Goal: Task Accomplishment & Management: Manage account settings

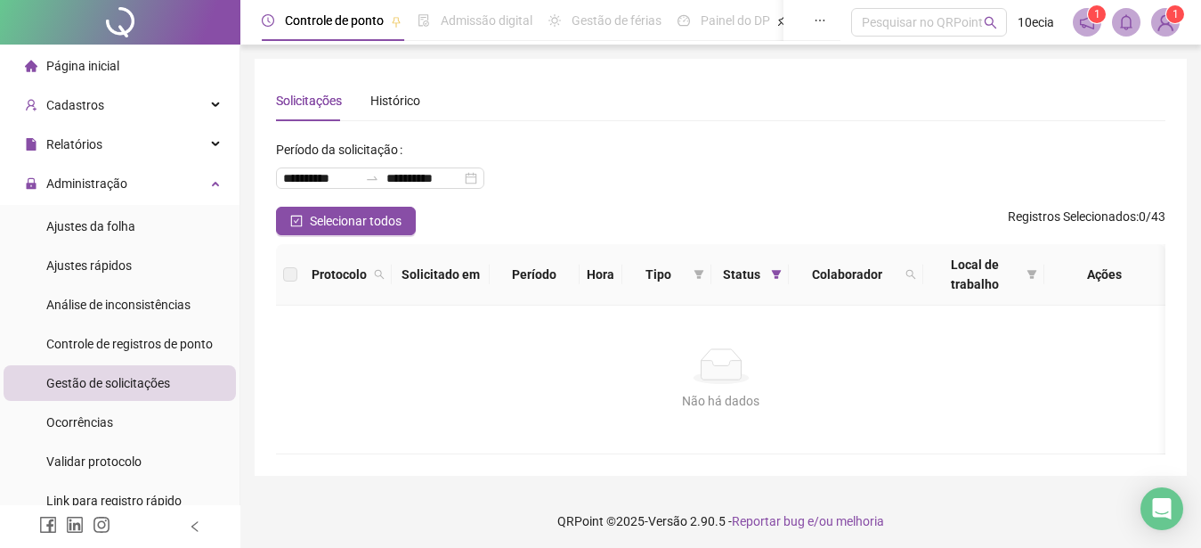
click at [91, 387] on span "Gestão de solicitações" at bounding box center [108, 383] width 124 height 14
click at [104, 386] on span "Gestão de solicitações" at bounding box center [108, 383] width 124 height 14
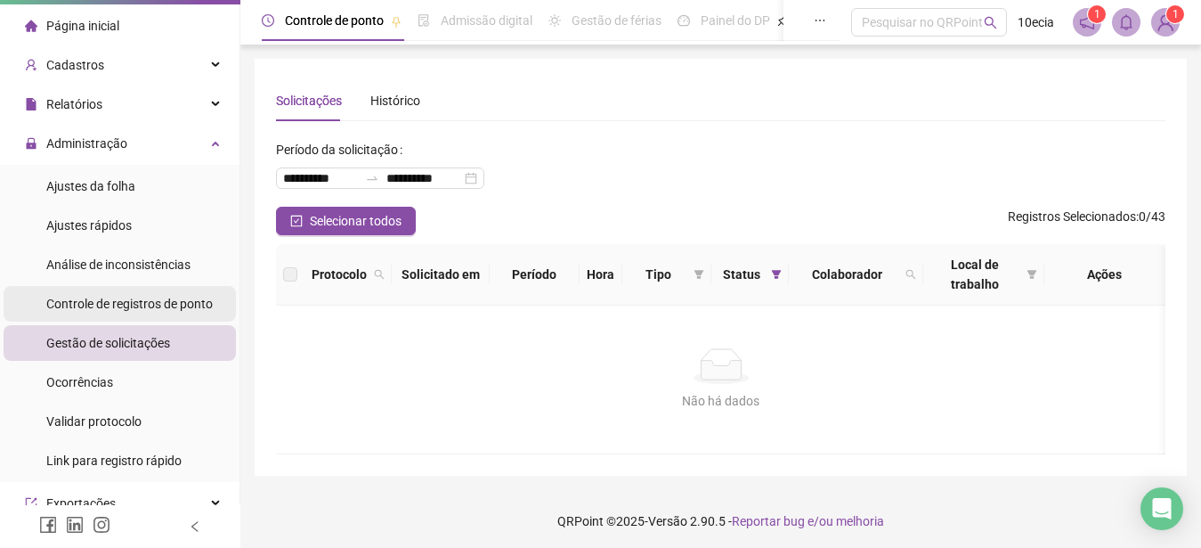
scroll to position [26, 0]
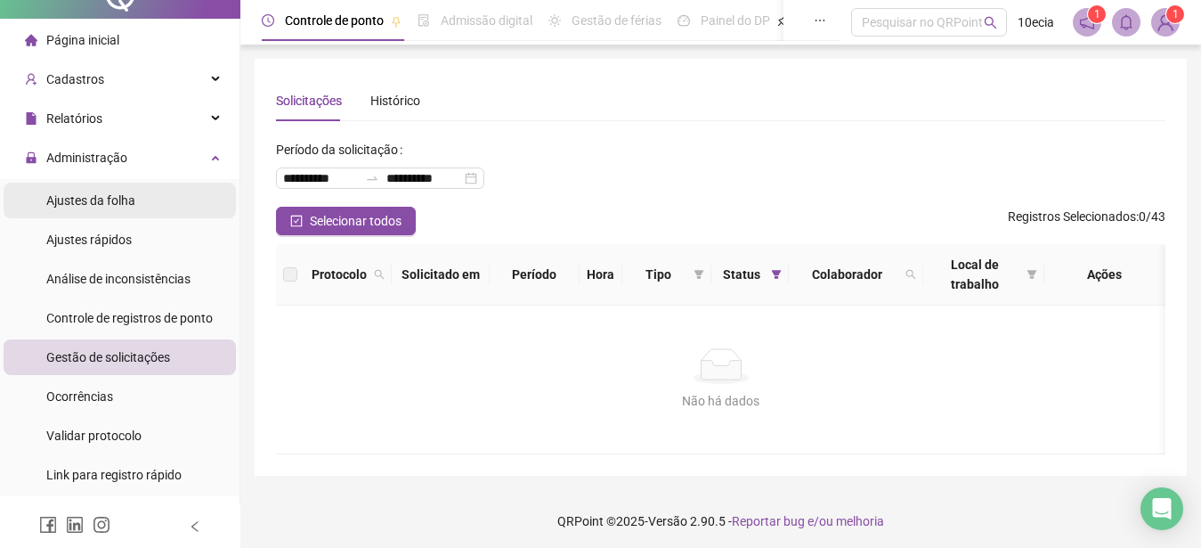
click at [96, 196] on span "Ajustes da folha" at bounding box center [90, 200] width 89 height 14
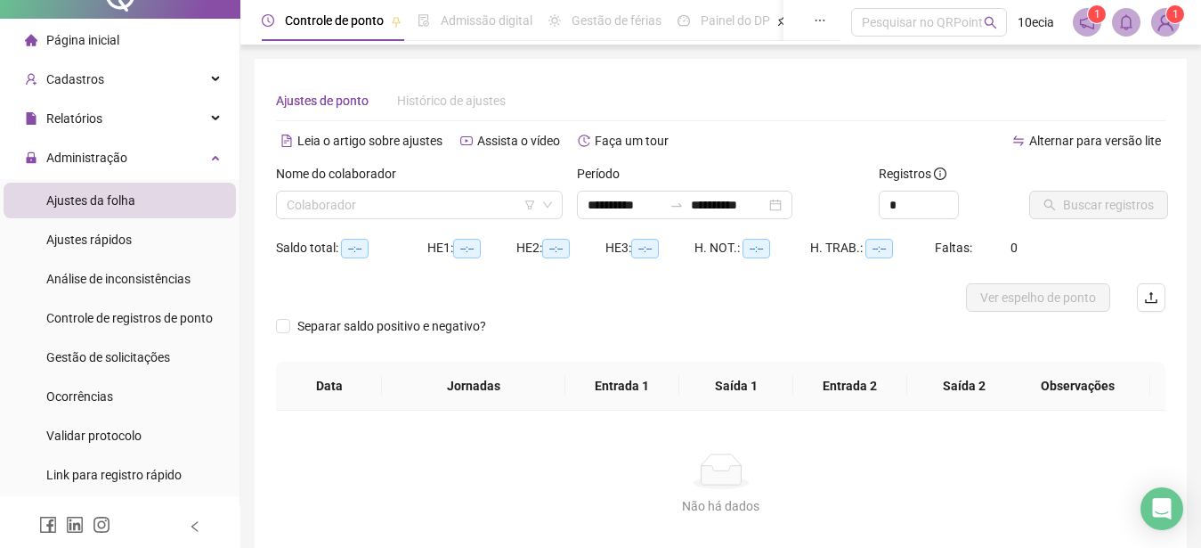
type input "**********"
click at [399, 193] on input "search" at bounding box center [411, 204] width 249 height 27
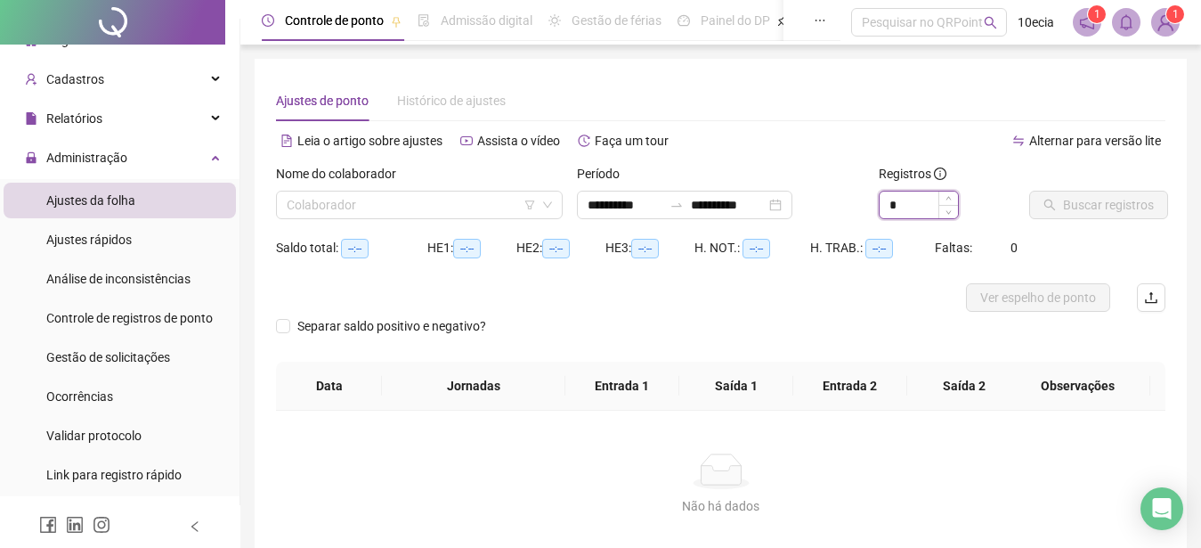
click at [909, 201] on input "*" at bounding box center [919, 204] width 78 height 27
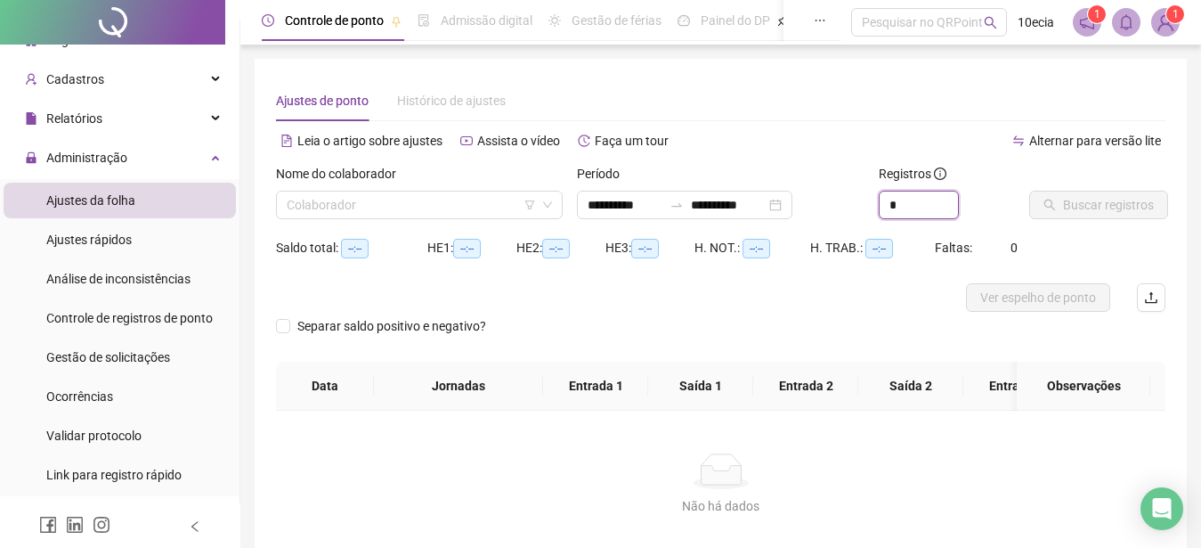
type input "*"
click at [640, 223] on div "**********" at bounding box center [720, 198] width 301 height 69
click at [640, 214] on input "**********" at bounding box center [625, 205] width 75 height 20
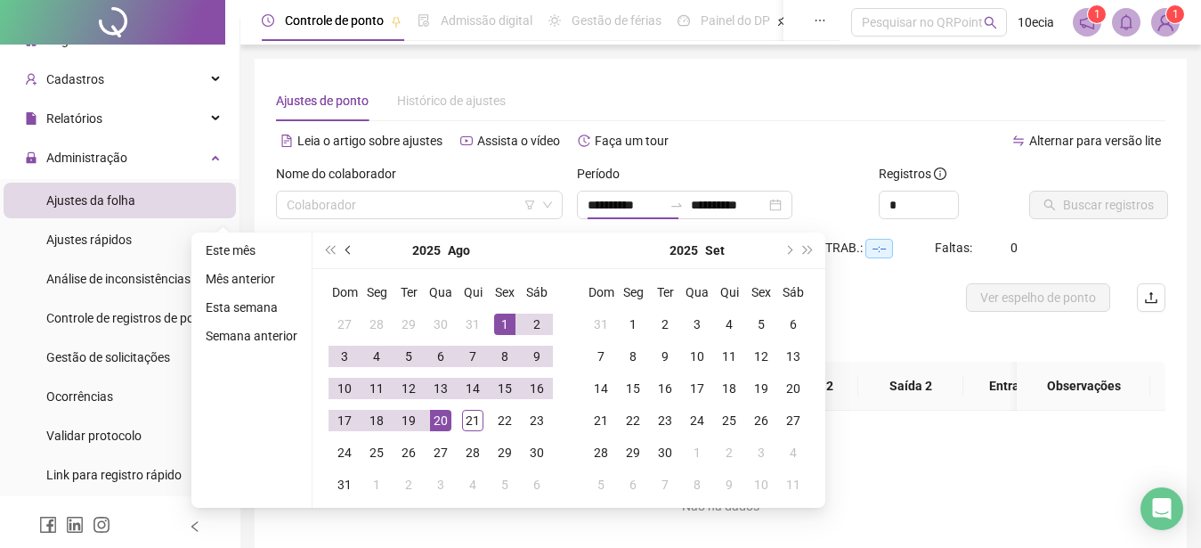
click at [345, 252] on button "prev-year" at bounding box center [349, 250] width 20 height 36
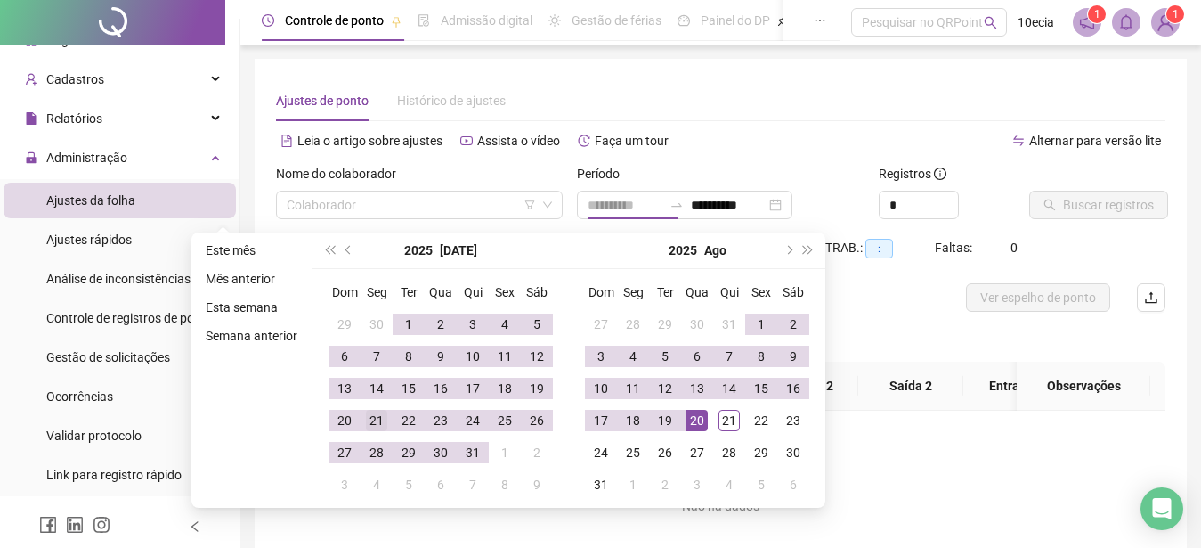
type input "**********"
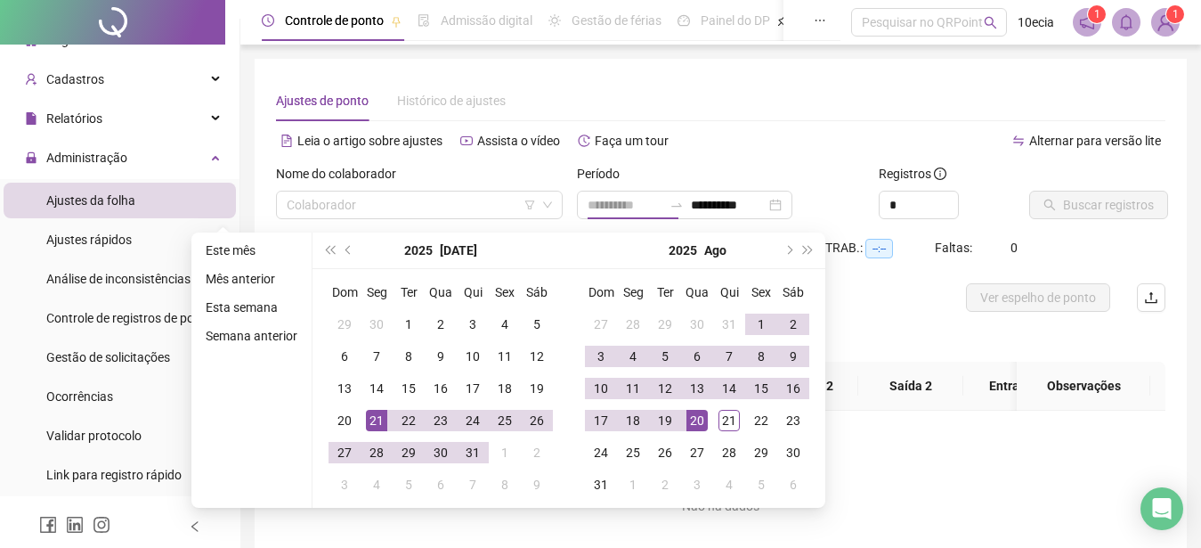
click at [379, 429] on div "21" at bounding box center [376, 420] width 21 height 21
type input "**********"
click at [732, 420] on div "21" at bounding box center [728, 420] width 21 height 21
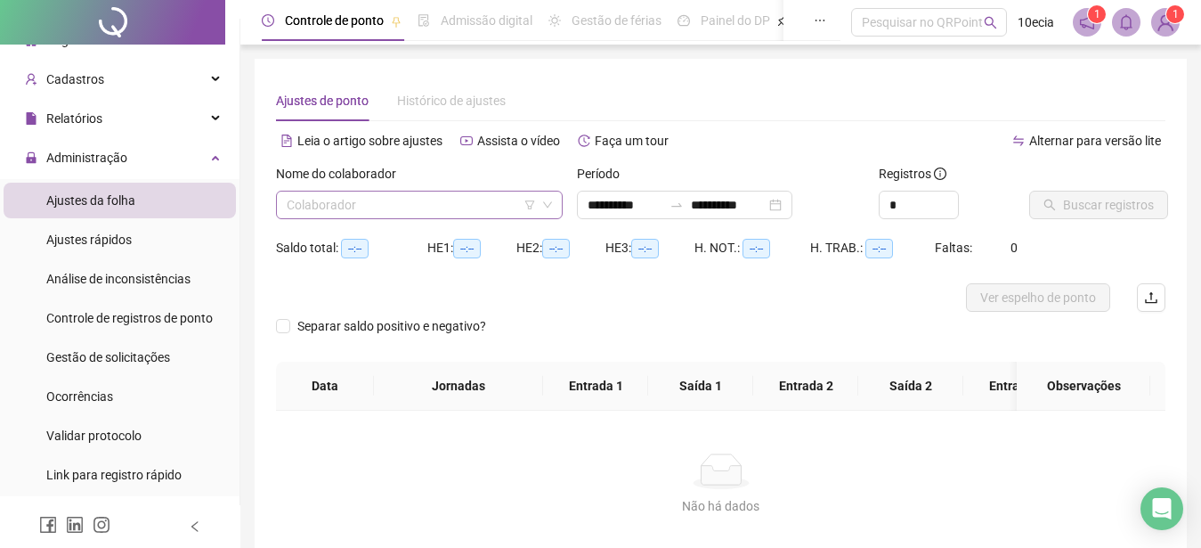
click at [527, 207] on icon "filter" at bounding box center [529, 204] width 11 height 11
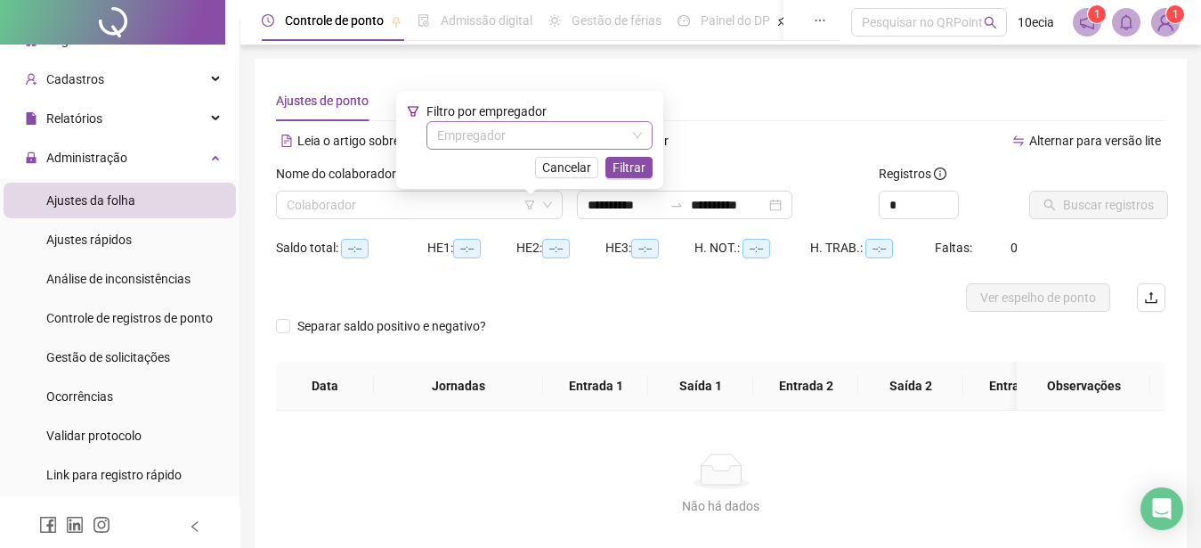
click at [533, 136] on input "search" at bounding box center [531, 135] width 189 height 27
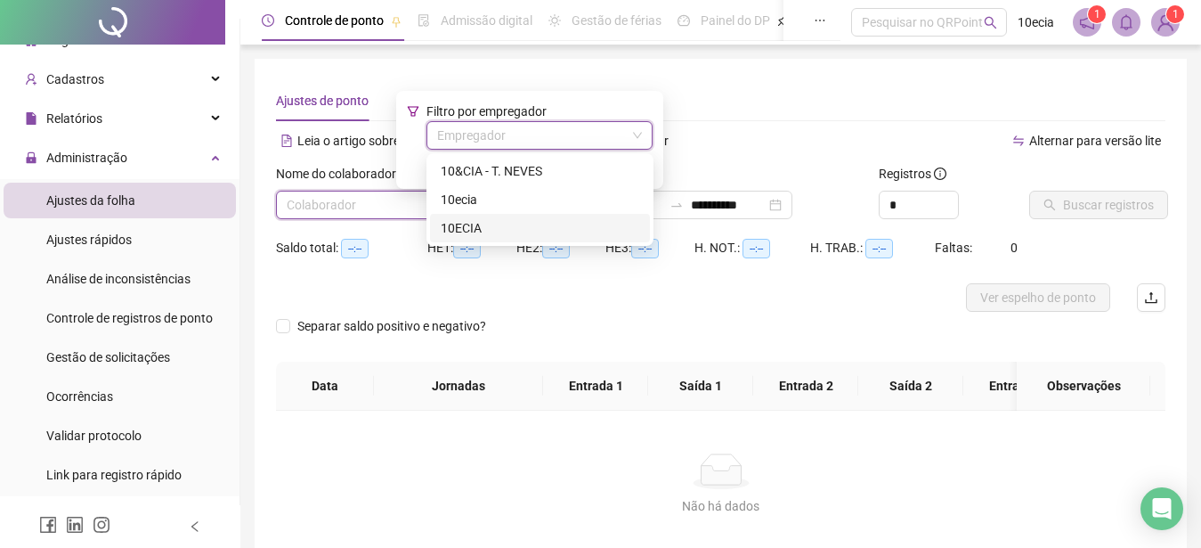
click at [468, 224] on div "10ECIA" at bounding box center [540, 228] width 199 height 20
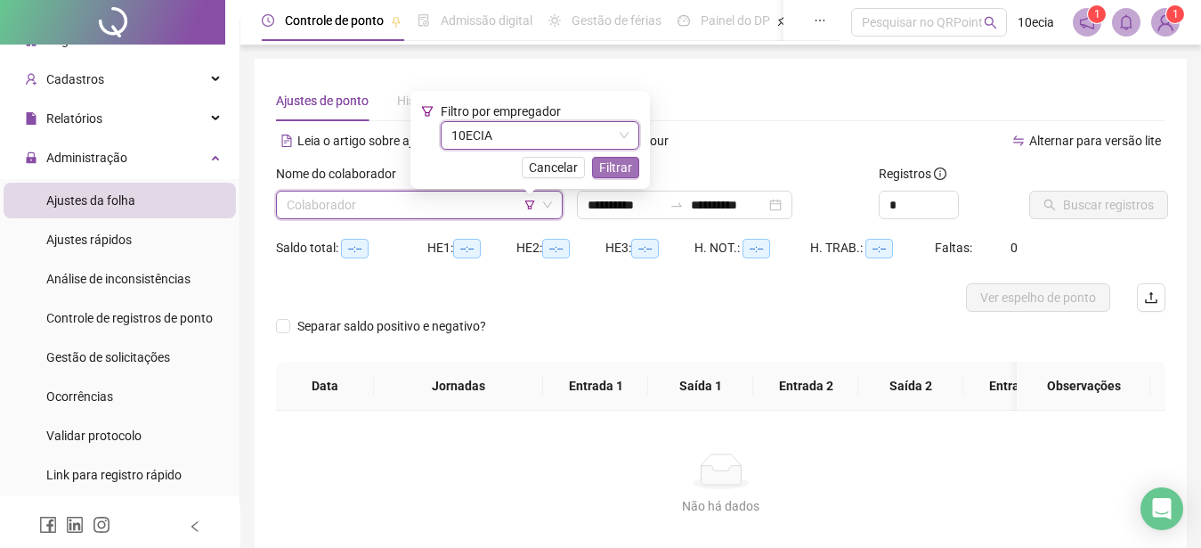
click at [630, 167] on span "Filtrar" at bounding box center [615, 168] width 33 height 20
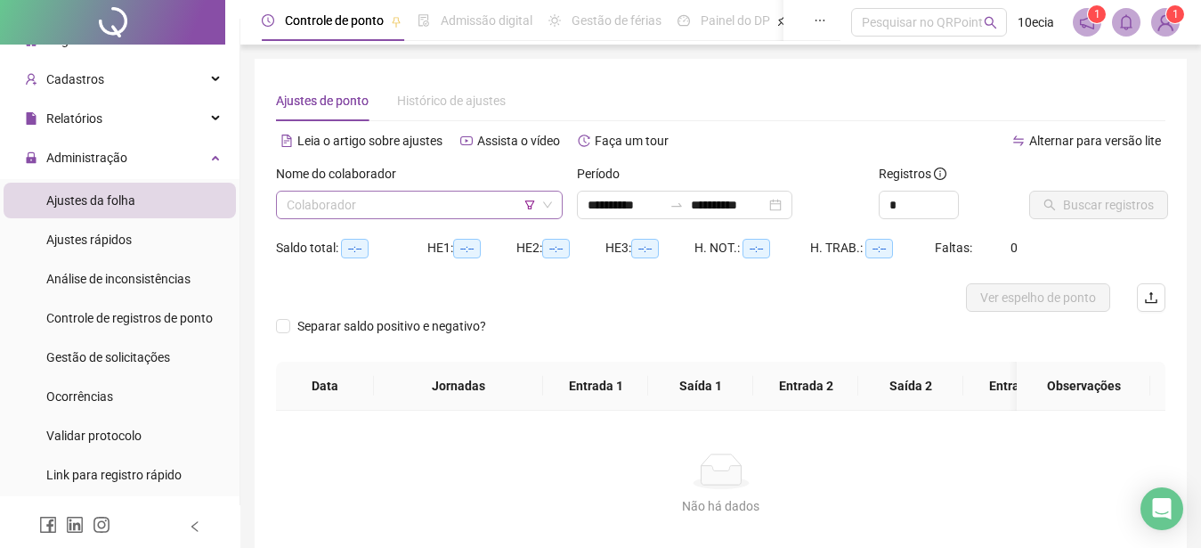
click at [373, 211] on input "search" at bounding box center [411, 204] width 249 height 27
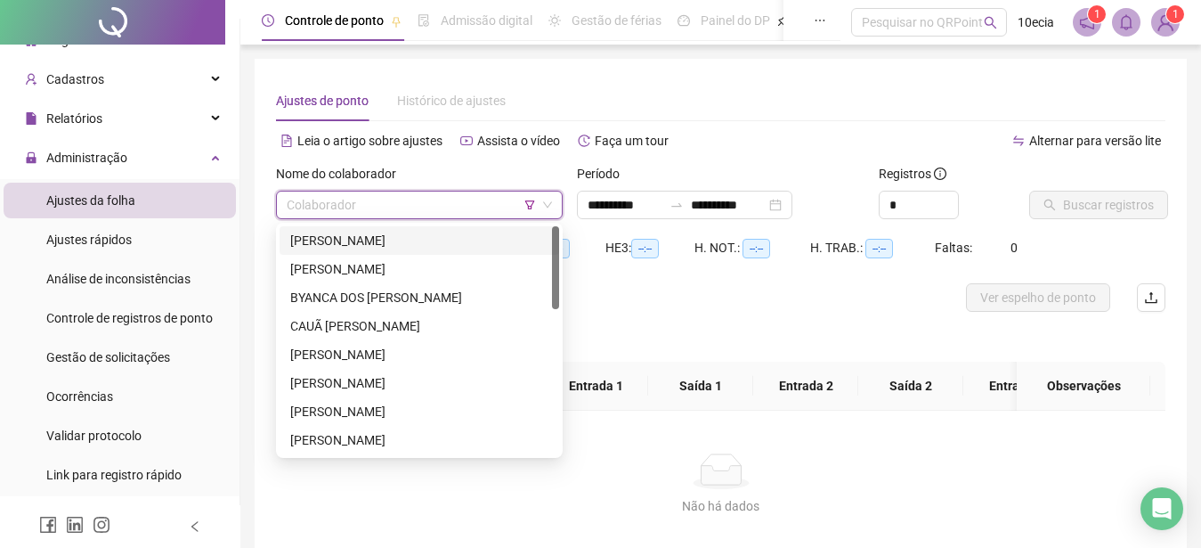
click at [359, 239] on div "[PERSON_NAME]" at bounding box center [419, 241] width 258 height 20
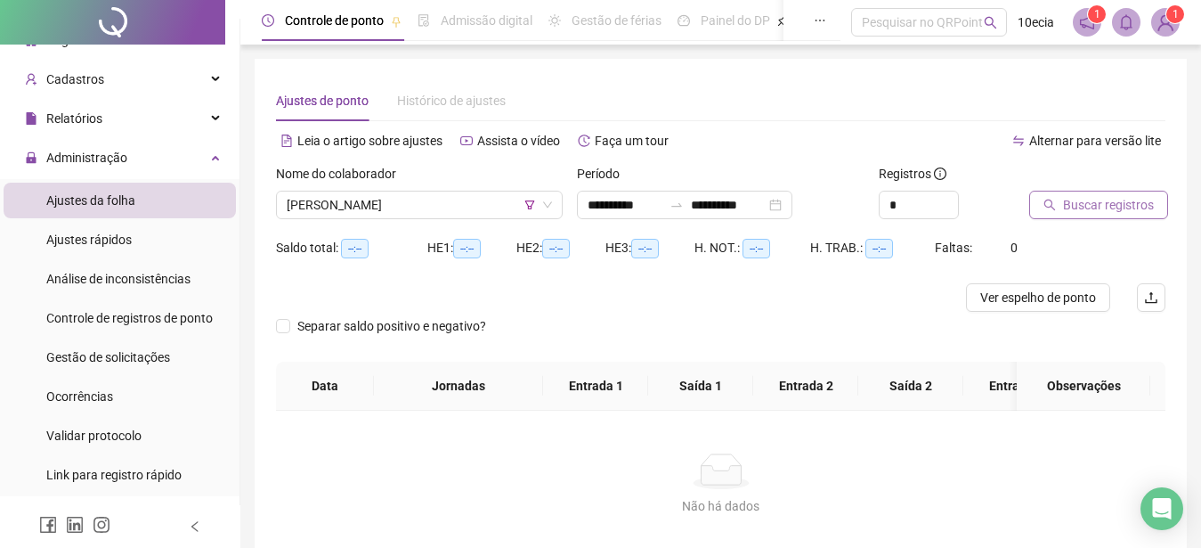
click at [1106, 199] on span "Buscar registros" at bounding box center [1108, 205] width 91 height 20
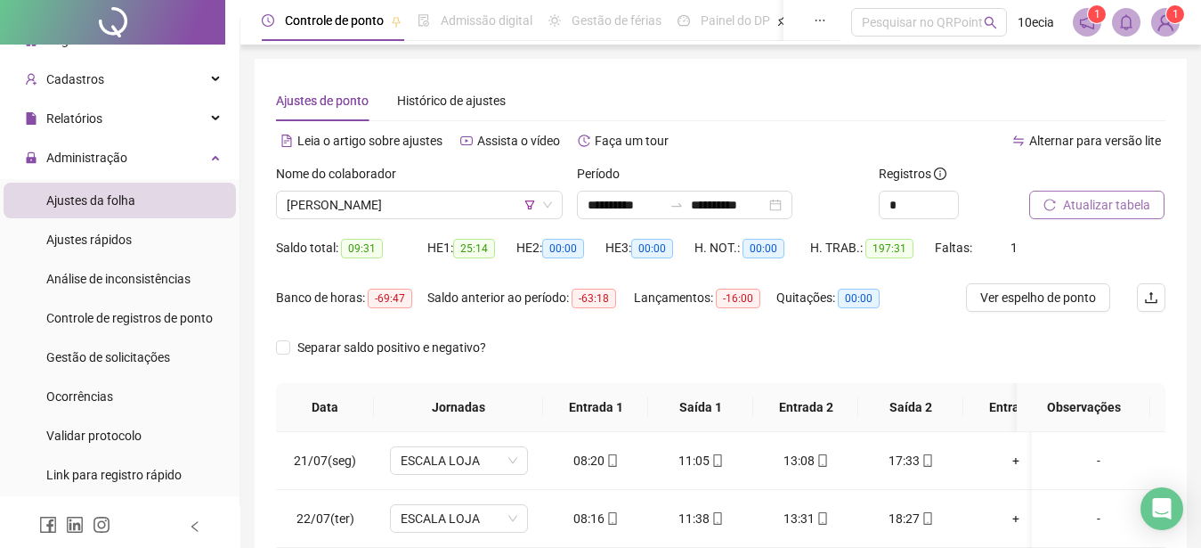
click at [1114, 200] on span "Atualizar tabela" at bounding box center [1106, 205] width 87 height 20
click at [1067, 196] on span "Atualizar tabela" at bounding box center [1106, 205] width 87 height 20
click at [1090, 215] on button "Atualizar tabela" at bounding box center [1096, 205] width 135 height 28
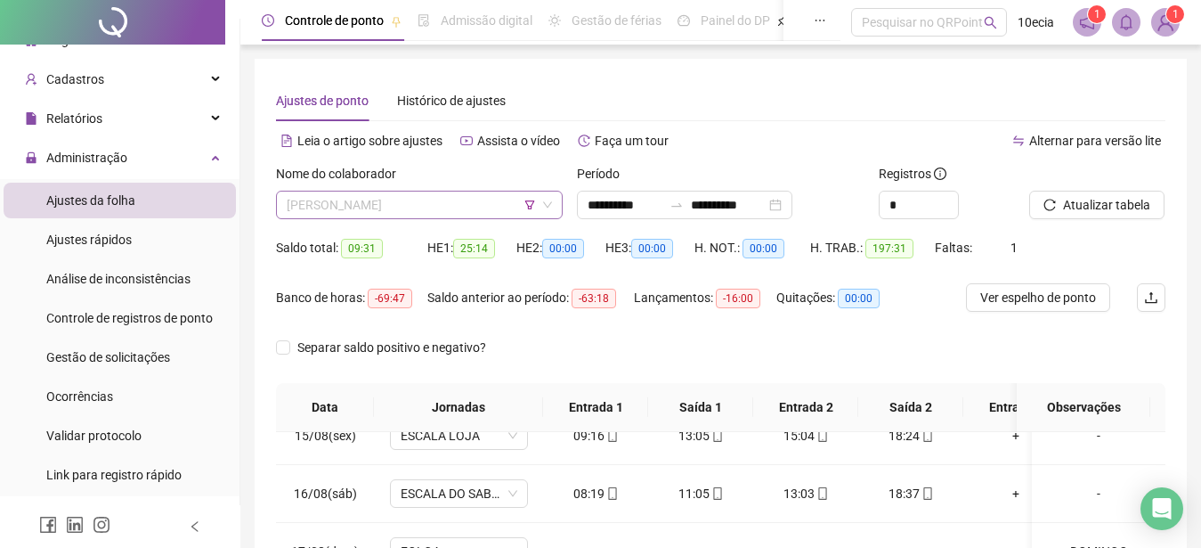
click at [331, 201] on span "[PERSON_NAME]" at bounding box center [419, 204] width 265 height 27
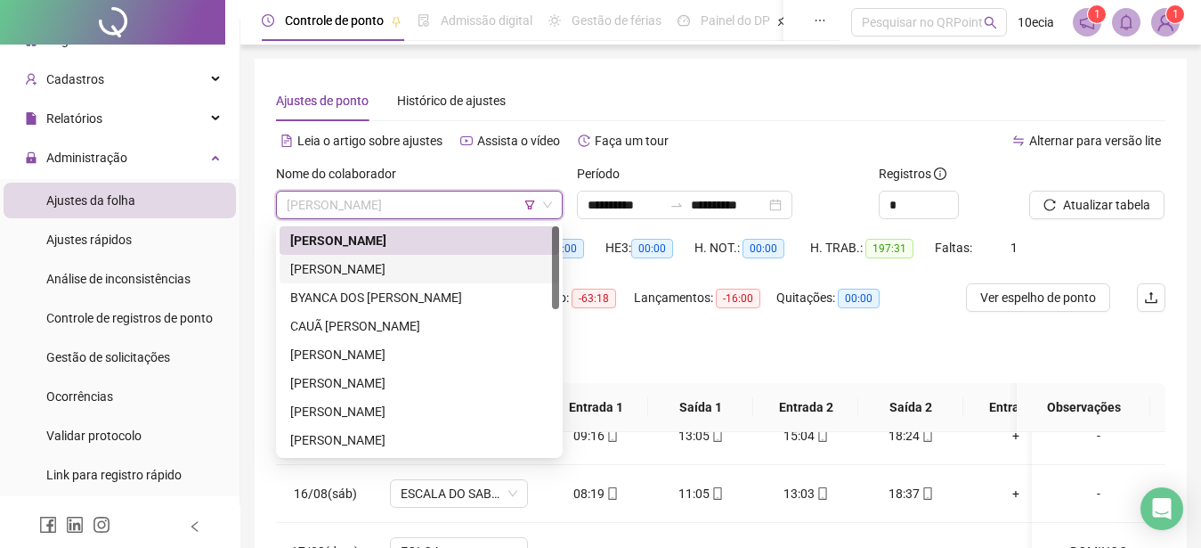
click at [337, 265] on div "[PERSON_NAME]" at bounding box center [419, 269] width 258 height 20
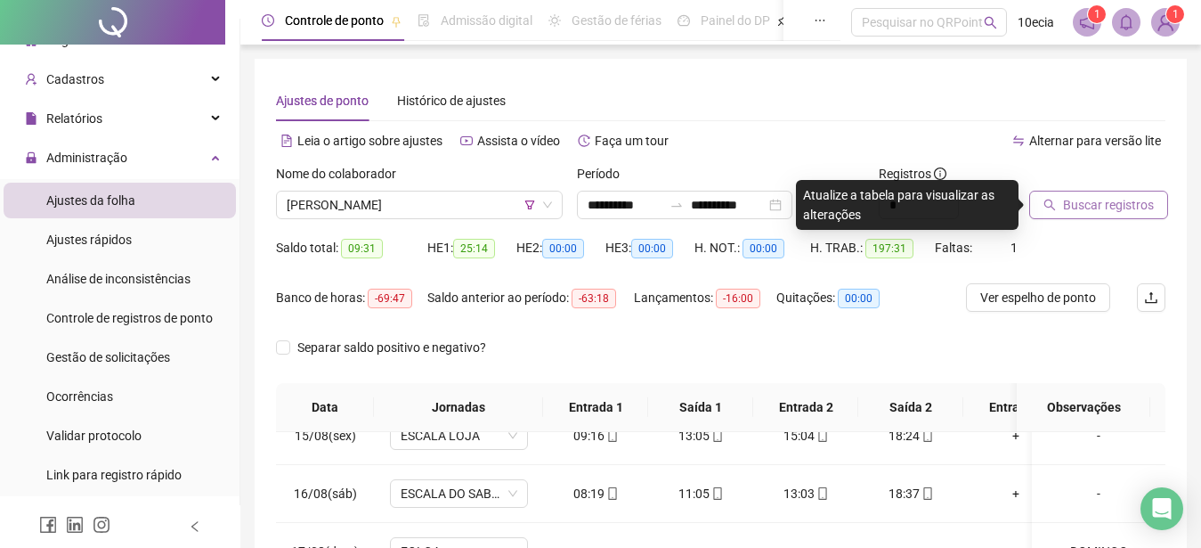
click at [1068, 202] on span "Buscar registros" at bounding box center [1108, 205] width 91 height 20
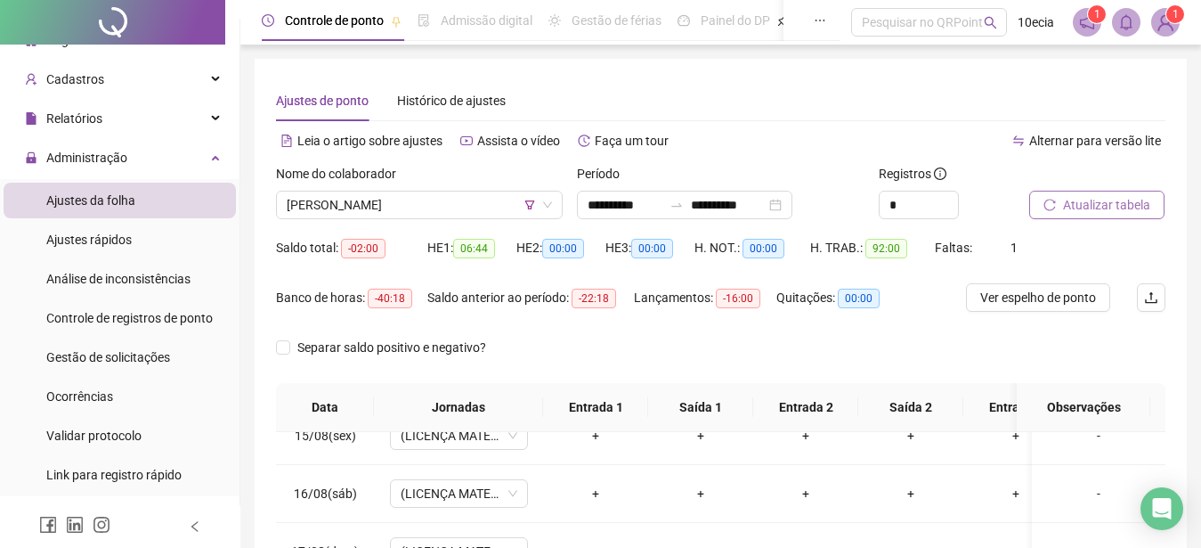
click at [1042, 203] on button "Atualizar tabela" at bounding box center [1096, 205] width 135 height 28
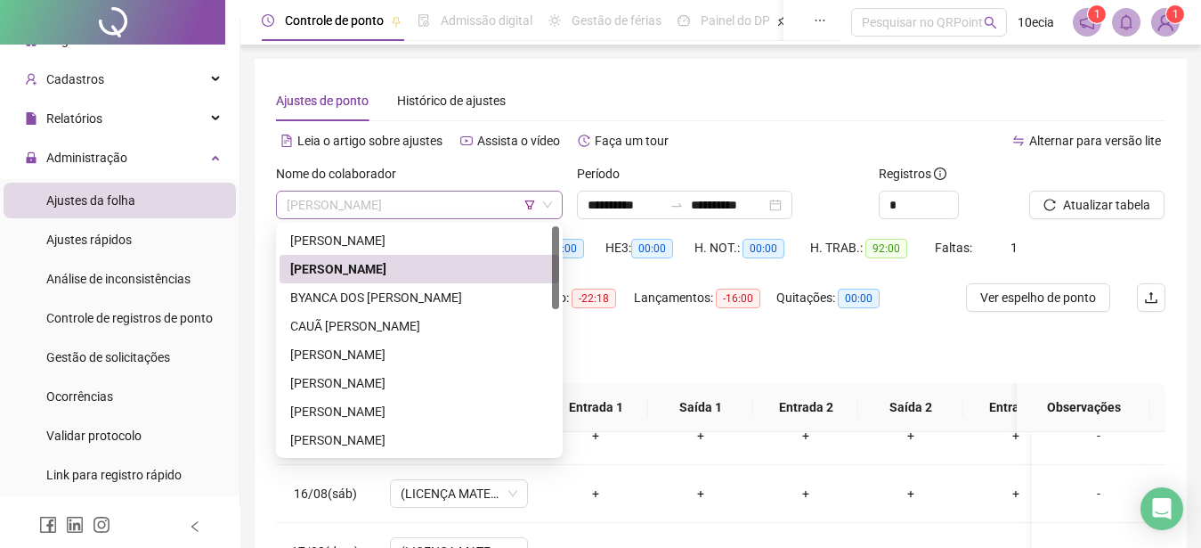
click at [312, 216] on span "[PERSON_NAME]" at bounding box center [419, 204] width 265 height 27
click at [323, 302] on div "BYANCA DOS [PERSON_NAME]" at bounding box center [419, 298] width 258 height 20
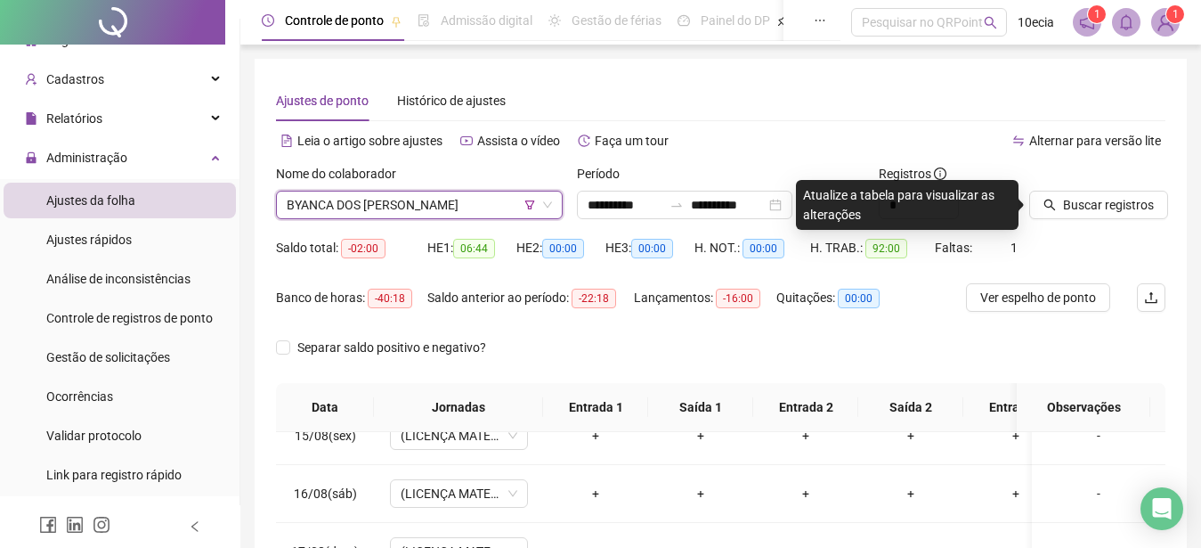
click at [321, 302] on div "Banco de horas: -40:18" at bounding box center [351, 298] width 151 height 20
click at [1078, 199] on span "Buscar registros" at bounding box center [1108, 205] width 91 height 20
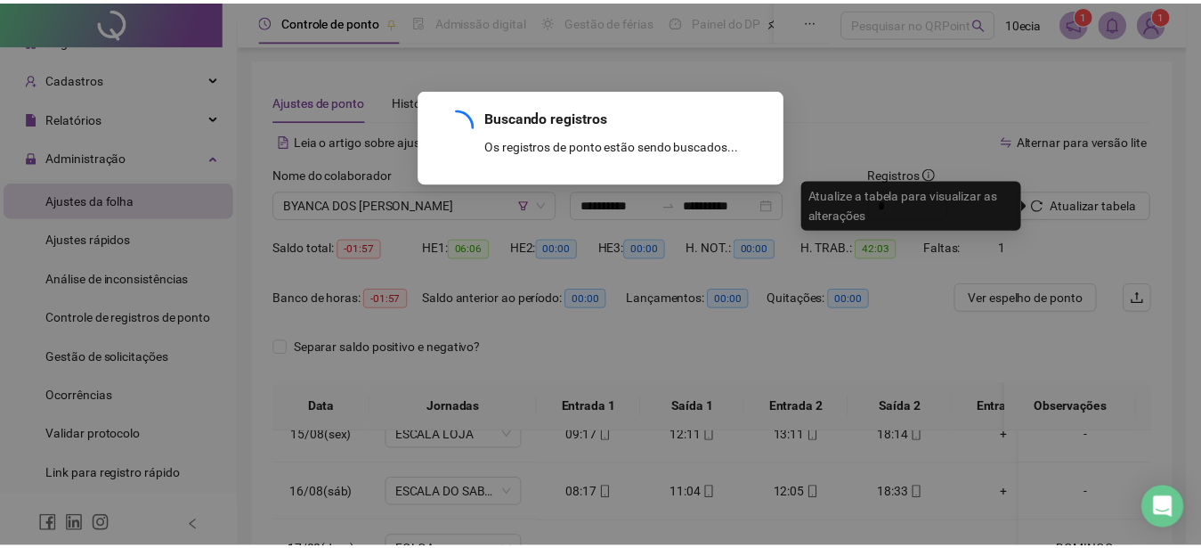
scroll to position [40, 0]
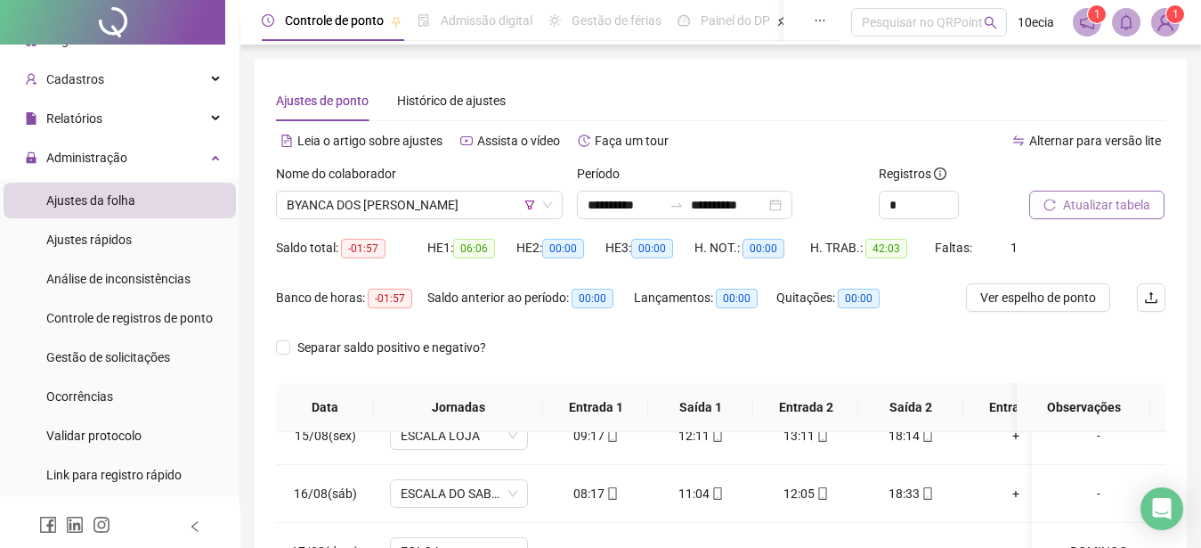
click at [1051, 203] on icon "reload" at bounding box center [1049, 205] width 12 height 12
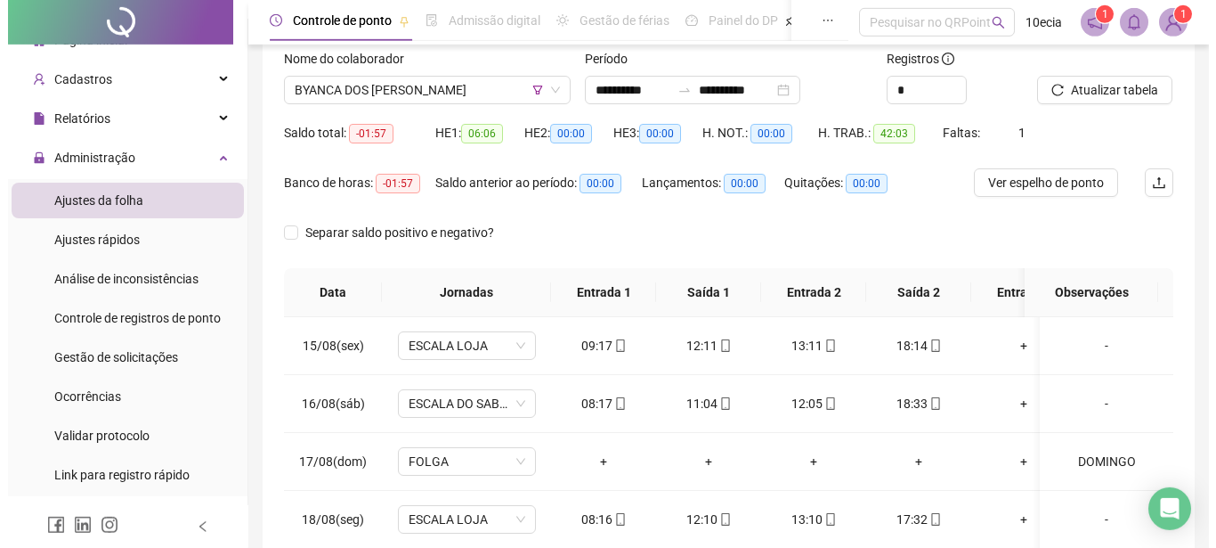
scroll to position [90, 0]
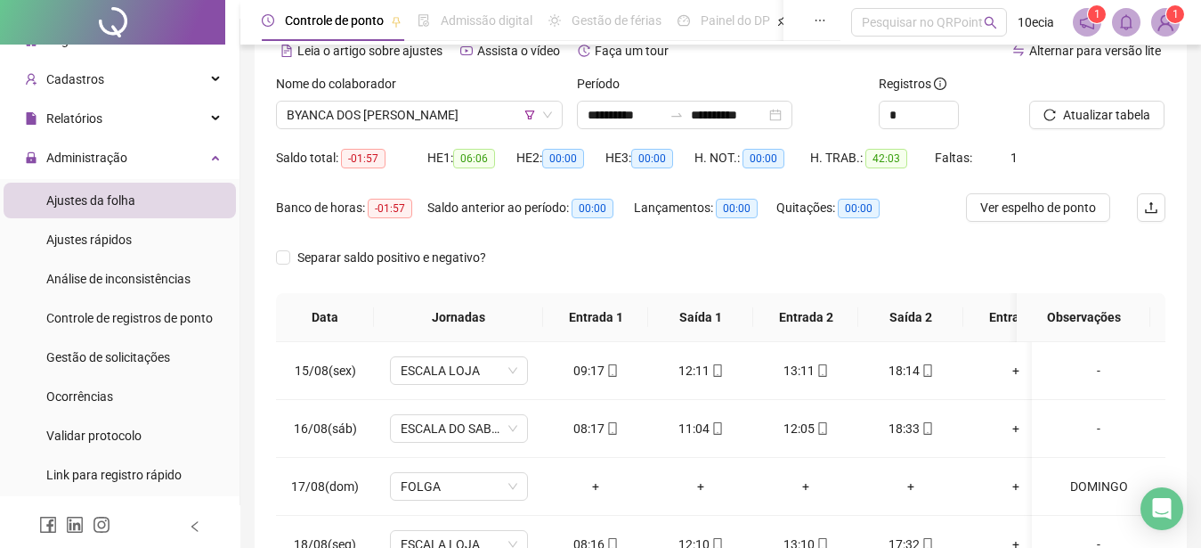
click at [464, 129] on div "Nome do colaborador BYANCA DOS SANTOS FREITAS" at bounding box center [419, 108] width 301 height 69
click at [466, 126] on span "BYANCA DOS [PERSON_NAME]" at bounding box center [419, 114] width 265 height 27
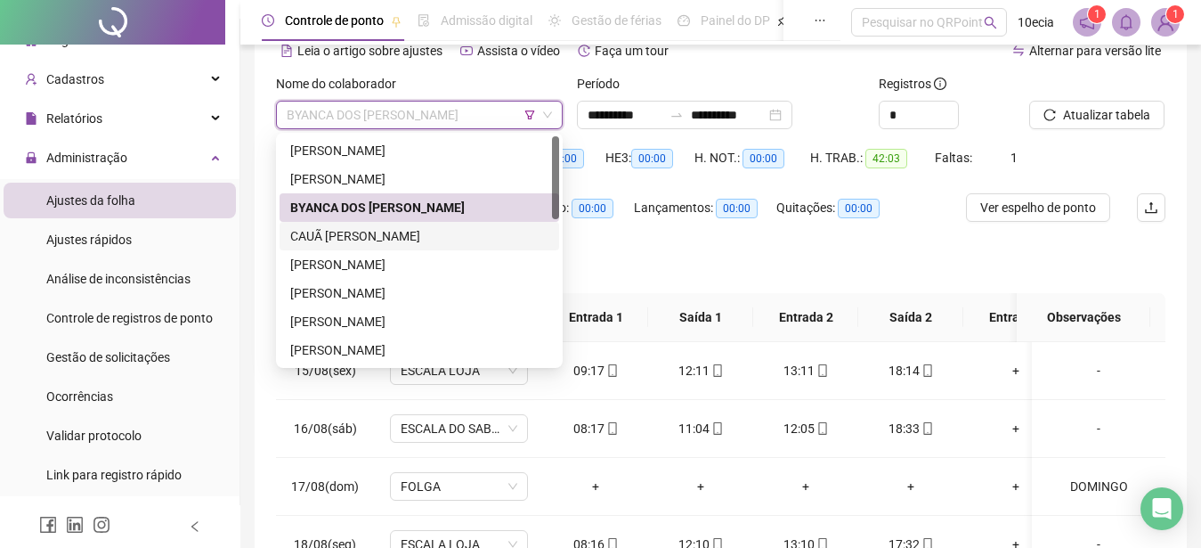
click at [335, 239] on div "CAUÃ [PERSON_NAME]" at bounding box center [419, 236] width 258 height 20
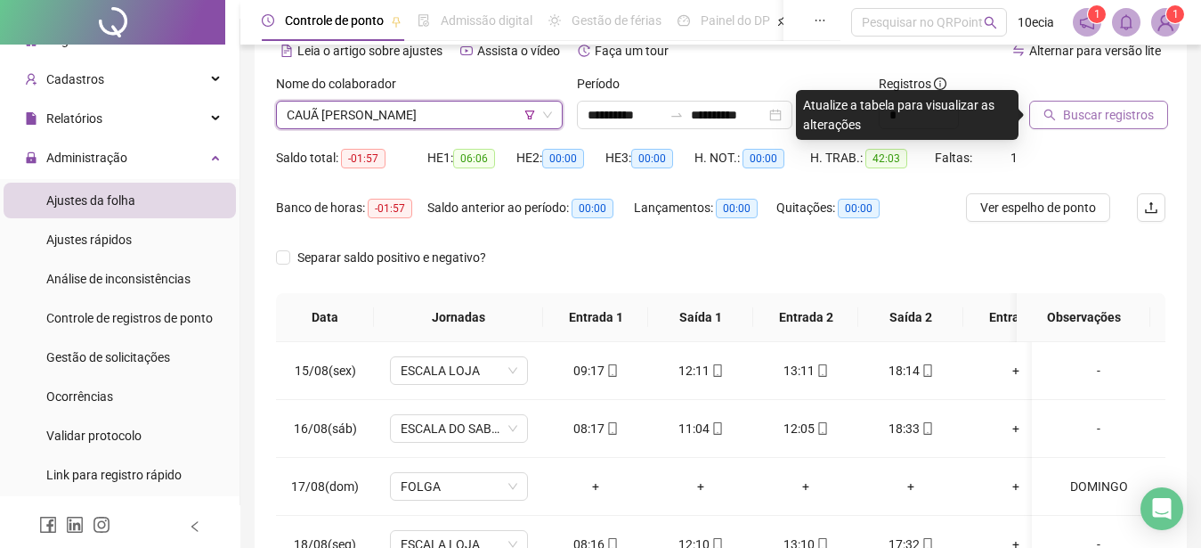
click at [1131, 107] on span "Buscar registros" at bounding box center [1108, 115] width 91 height 20
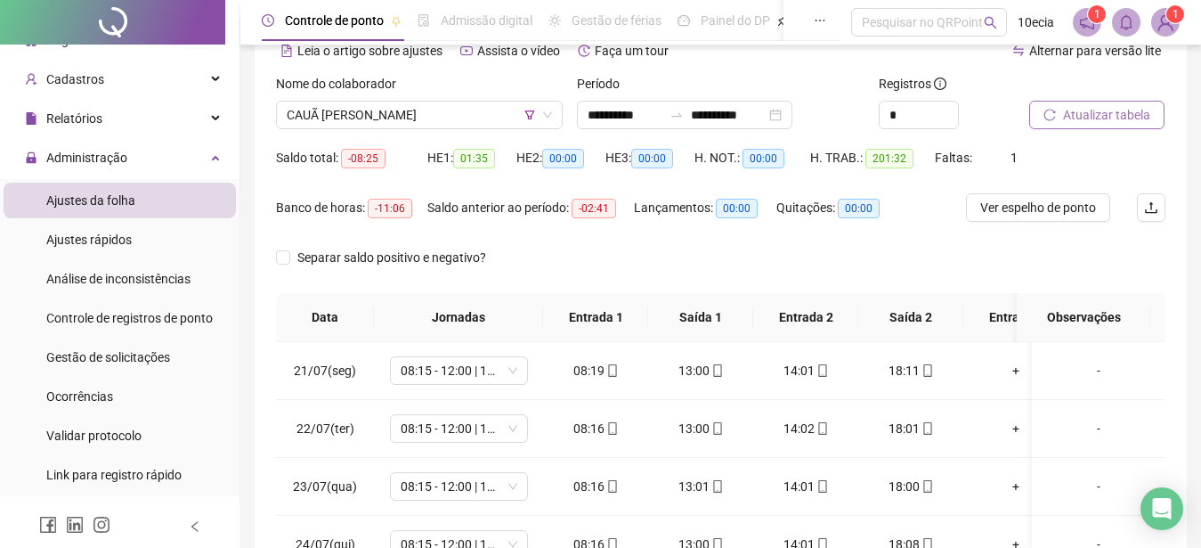
click at [1114, 109] on span "Atualizar tabela" at bounding box center [1106, 115] width 87 height 20
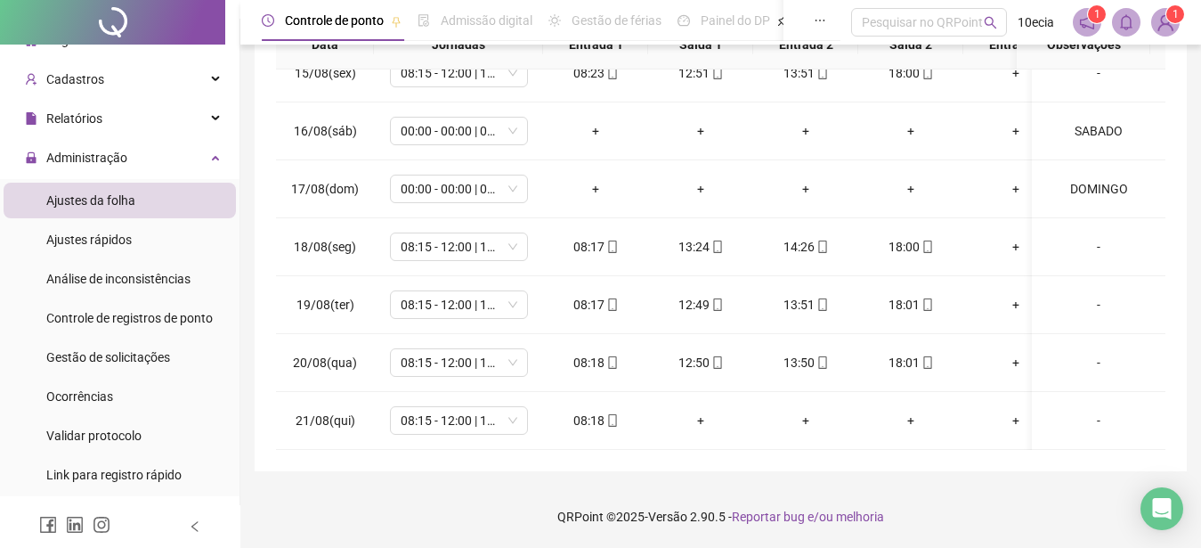
scroll to position [0, 0]
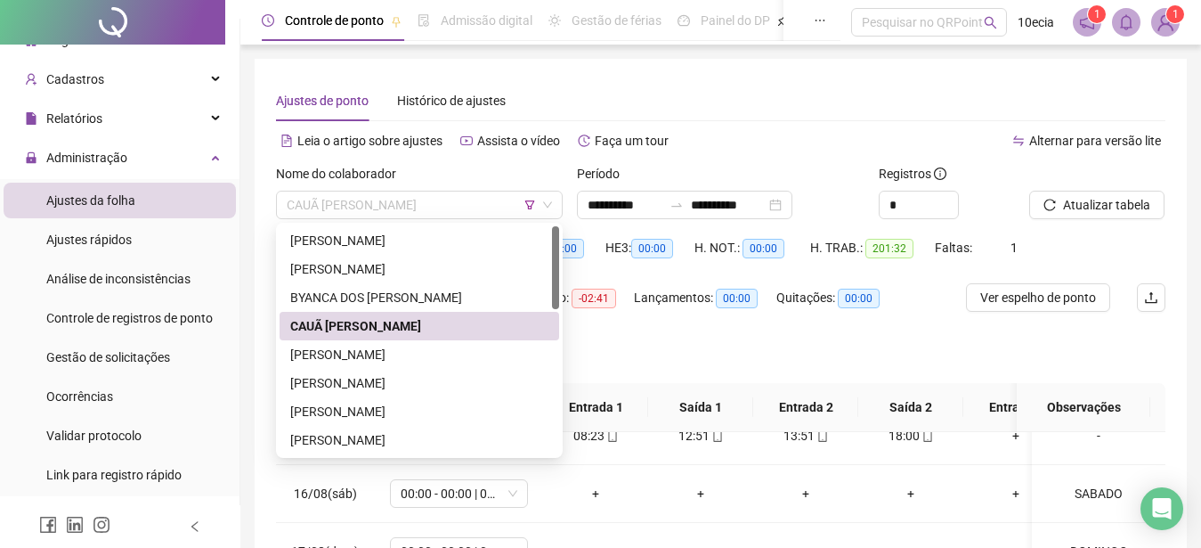
drag, startPoint x: 437, startPoint y: 206, endPoint x: 446, endPoint y: 246, distance: 41.0
click at [436, 206] on span "CAUÃ [PERSON_NAME]" at bounding box center [419, 204] width 265 height 27
click at [376, 353] on div "[PERSON_NAME]" at bounding box center [419, 355] width 258 height 20
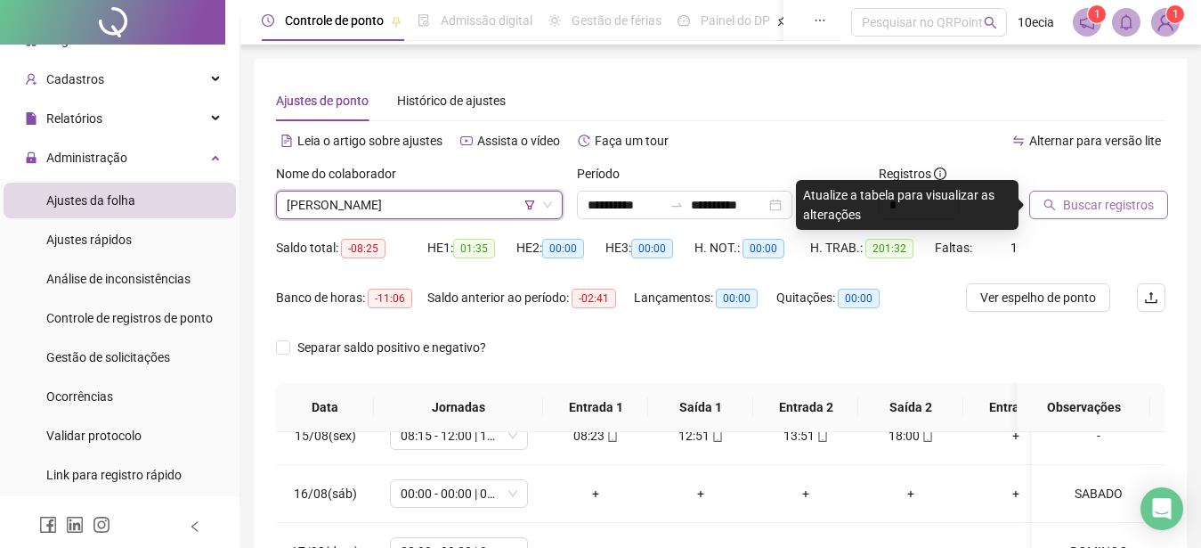
click at [1090, 199] on span "Buscar registros" at bounding box center [1108, 205] width 91 height 20
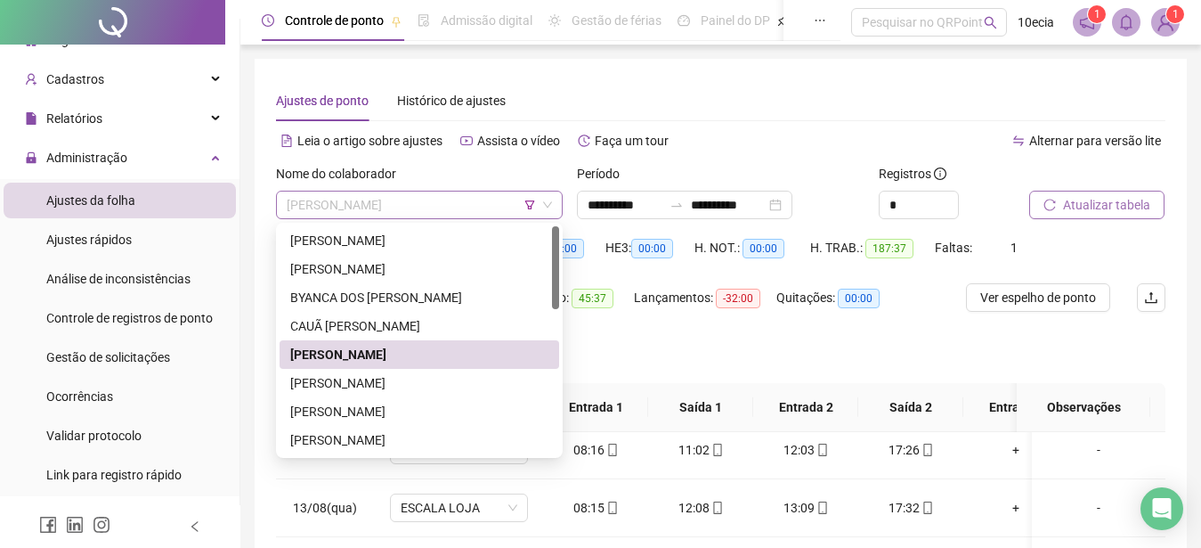
click at [434, 200] on span "[PERSON_NAME]" at bounding box center [419, 204] width 265 height 27
click at [358, 388] on div "[PERSON_NAME]" at bounding box center [419, 383] width 258 height 20
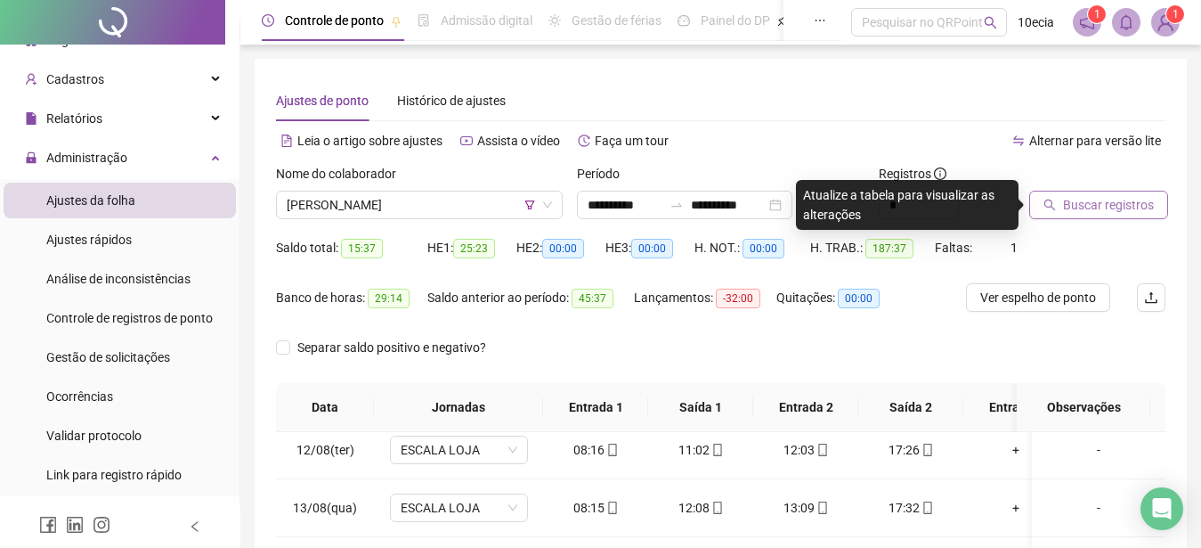
click at [1094, 202] on span "Buscar registros" at bounding box center [1108, 205] width 91 height 20
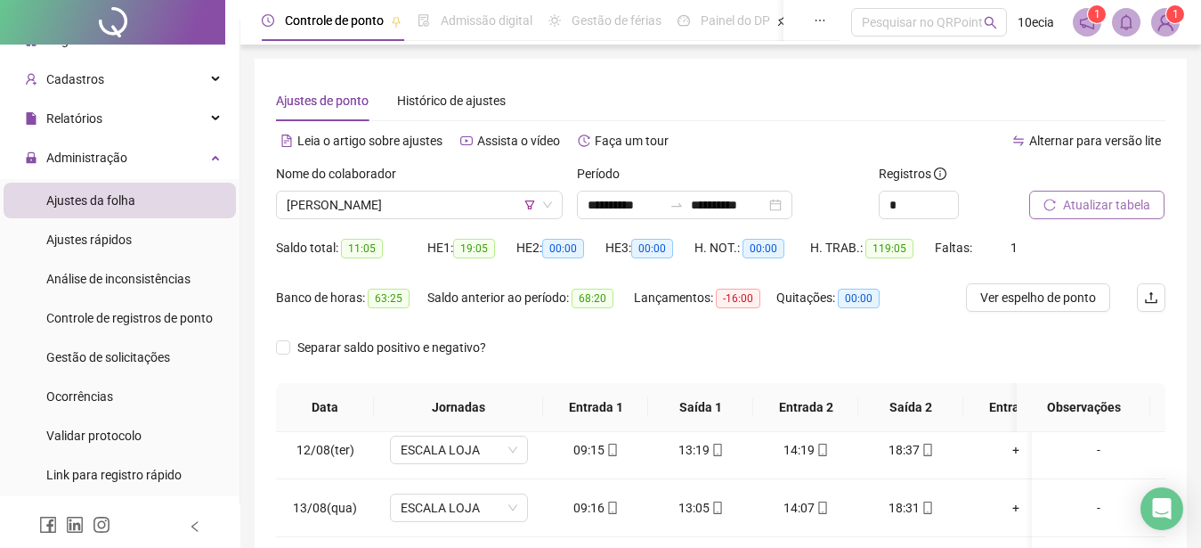
click at [1078, 201] on span "Atualizar tabela" at bounding box center [1106, 205] width 87 height 20
click at [1102, 205] on span "Atualizar tabela" at bounding box center [1106, 205] width 87 height 20
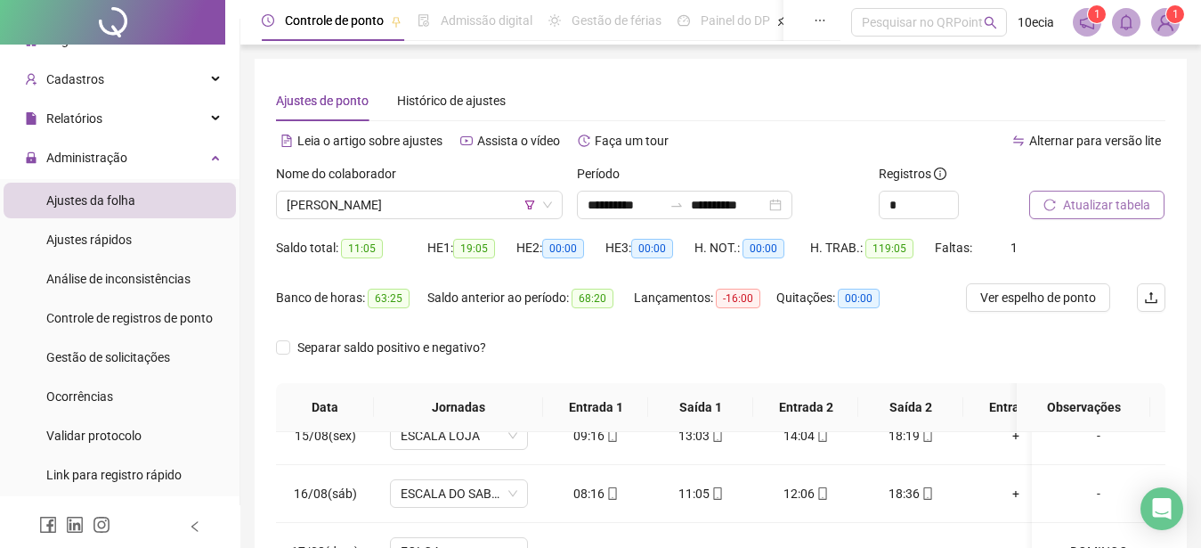
click at [1088, 208] on span "Atualizar tabela" at bounding box center [1106, 205] width 87 height 20
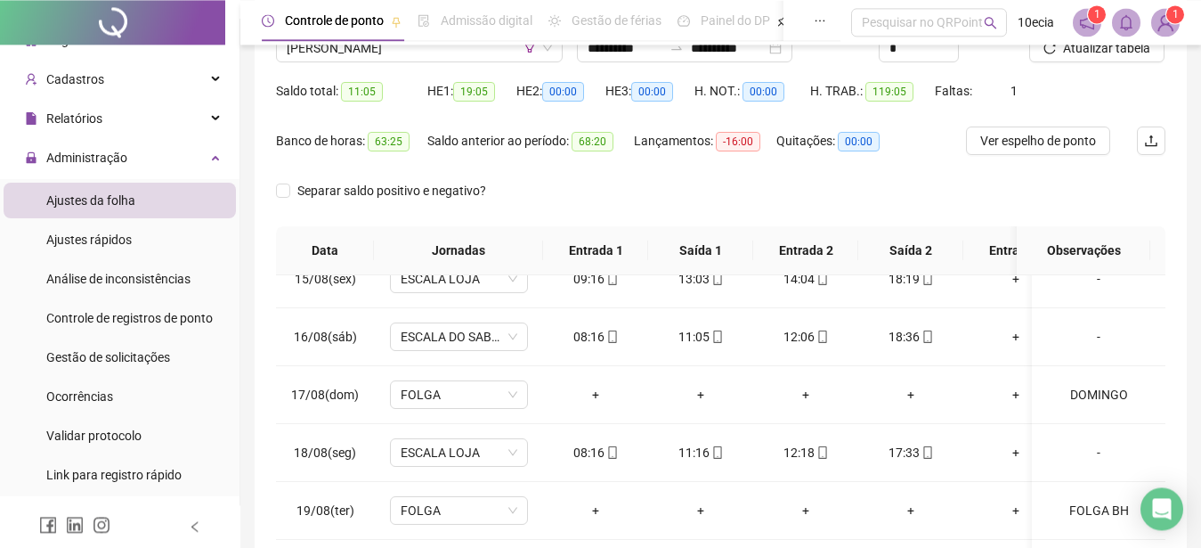
scroll to position [90, 0]
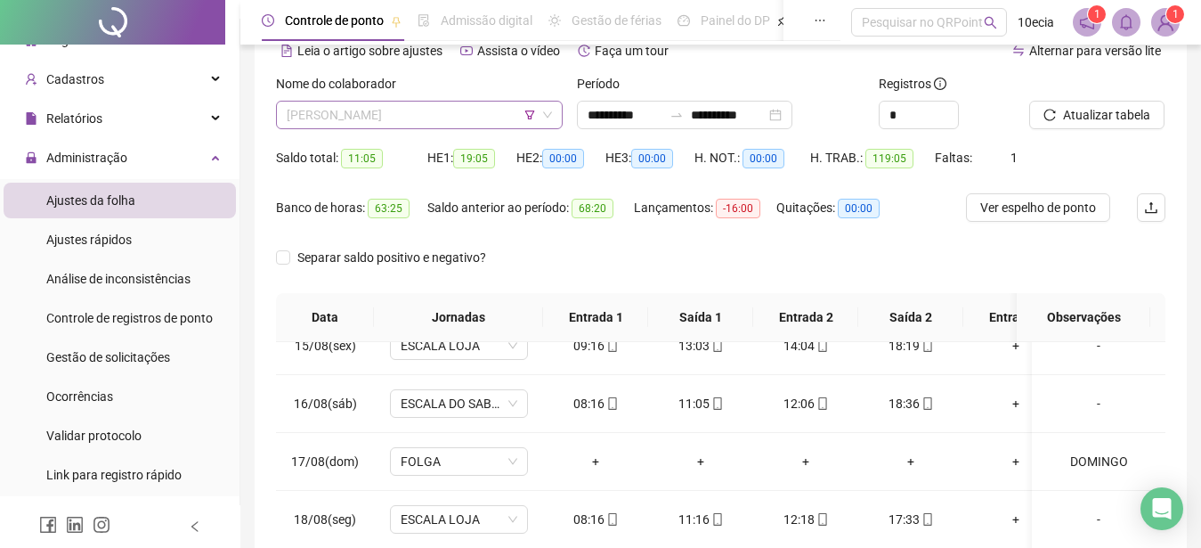
click at [405, 117] on span "[PERSON_NAME]" at bounding box center [419, 114] width 265 height 27
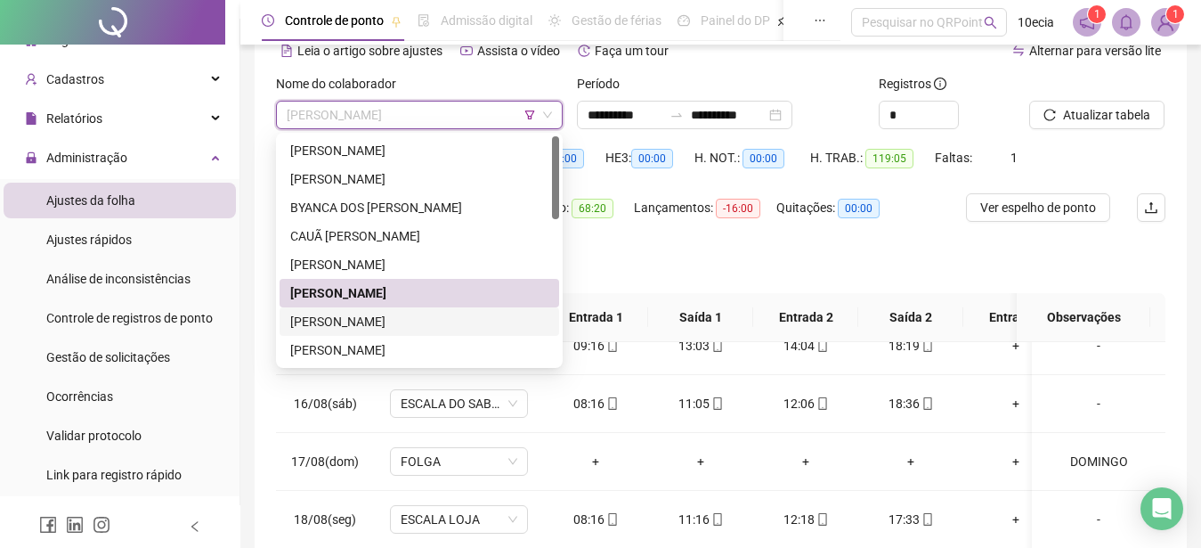
drag, startPoint x: 357, startPoint y: 317, endPoint x: 447, endPoint y: 306, distance: 90.5
click at [357, 318] on div "[PERSON_NAME]" at bounding box center [419, 322] width 258 height 20
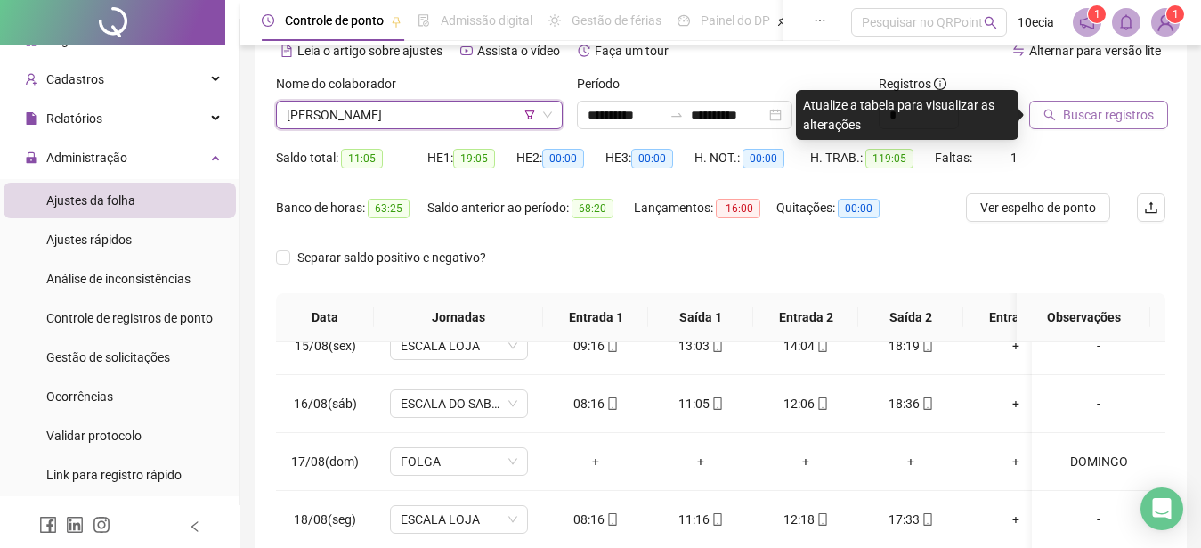
click at [1099, 110] on span "Buscar registros" at bounding box center [1108, 115] width 91 height 20
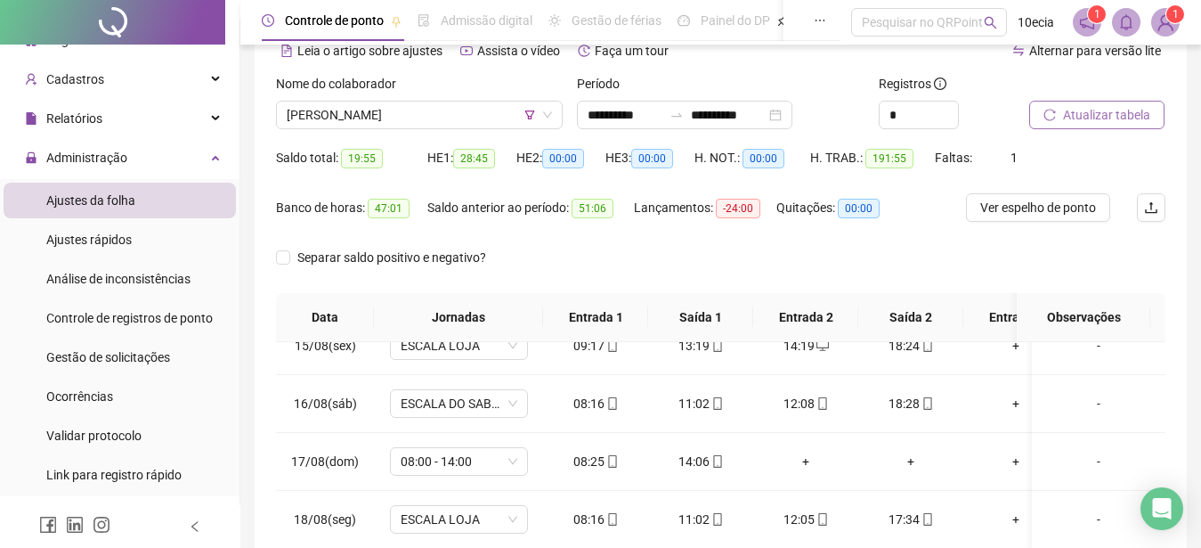
click at [1091, 126] on button "Atualizar tabela" at bounding box center [1096, 115] width 135 height 28
click at [340, 118] on span "[PERSON_NAME]" at bounding box center [419, 114] width 265 height 27
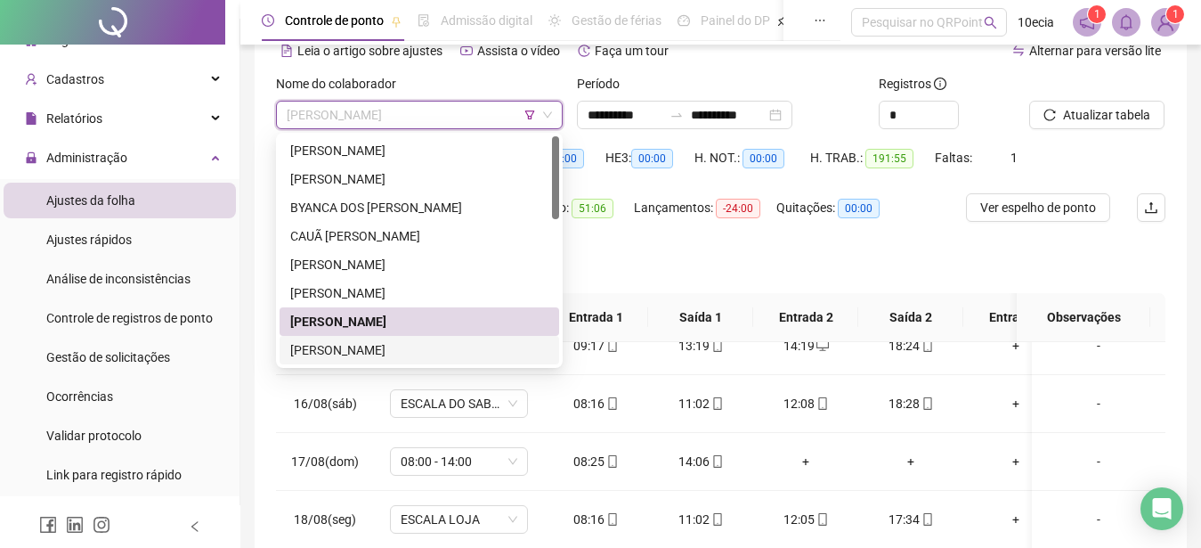
click at [352, 344] on div "[PERSON_NAME]" at bounding box center [419, 350] width 258 height 20
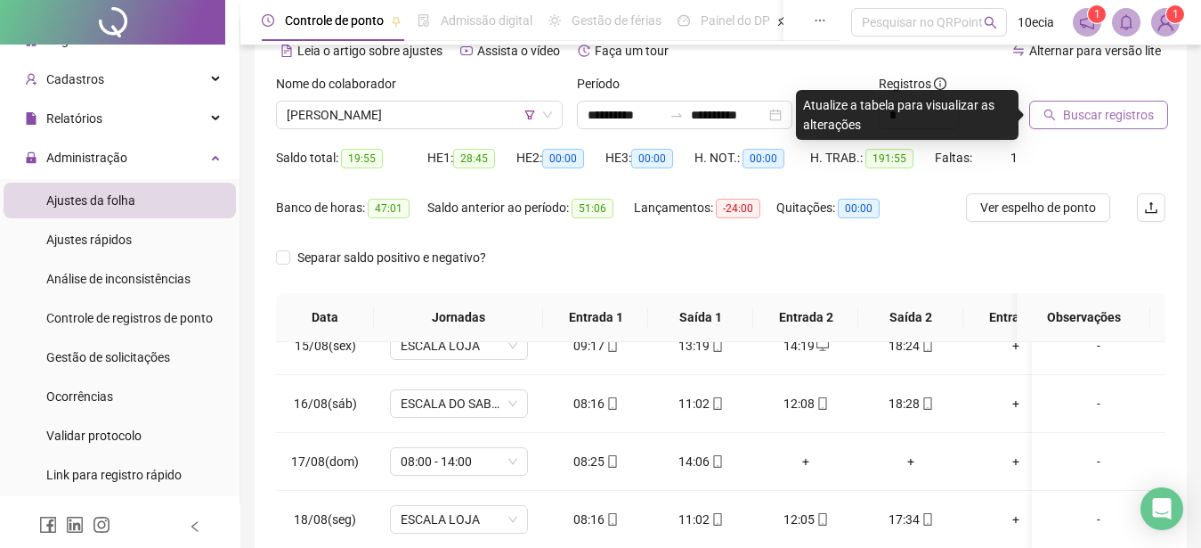
click at [1089, 111] on span "Buscar registros" at bounding box center [1108, 115] width 91 height 20
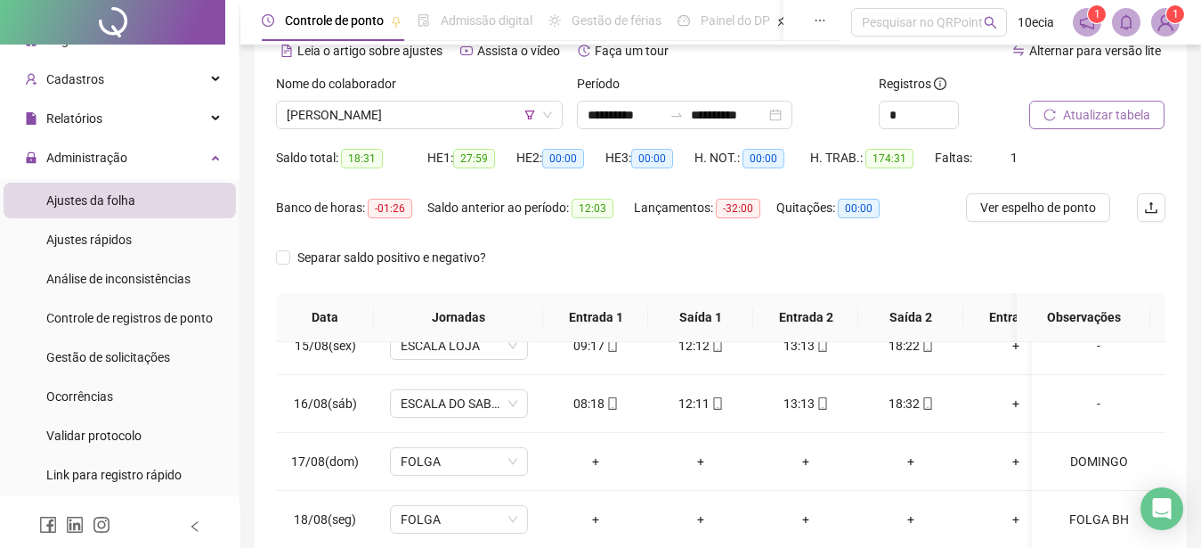
click at [1126, 120] on span "Atualizar tabela" at bounding box center [1106, 115] width 87 height 20
click at [426, 119] on span "[PERSON_NAME]" at bounding box center [419, 114] width 265 height 27
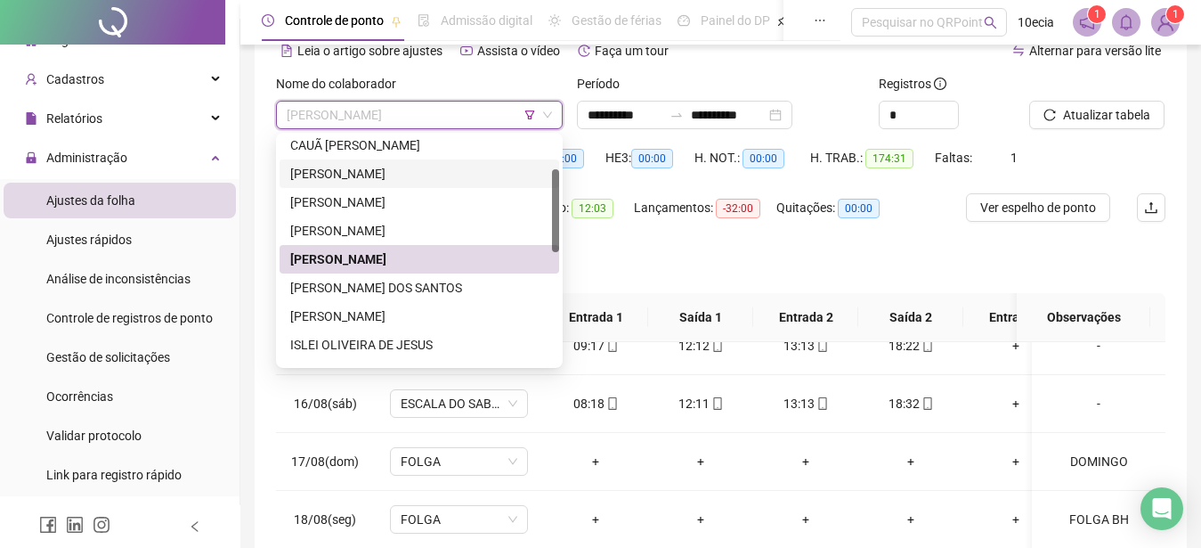
scroll to position [182, 0]
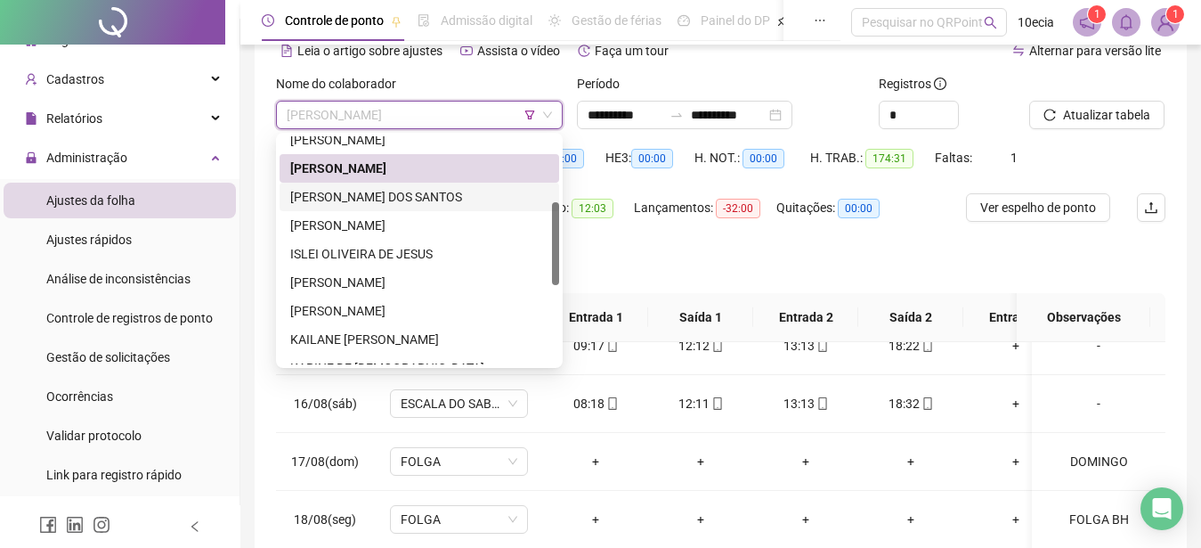
click at [355, 199] on div "[PERSON_NAME] DOS SANTOS" at bounding box center [419, 197] width 258 height 20
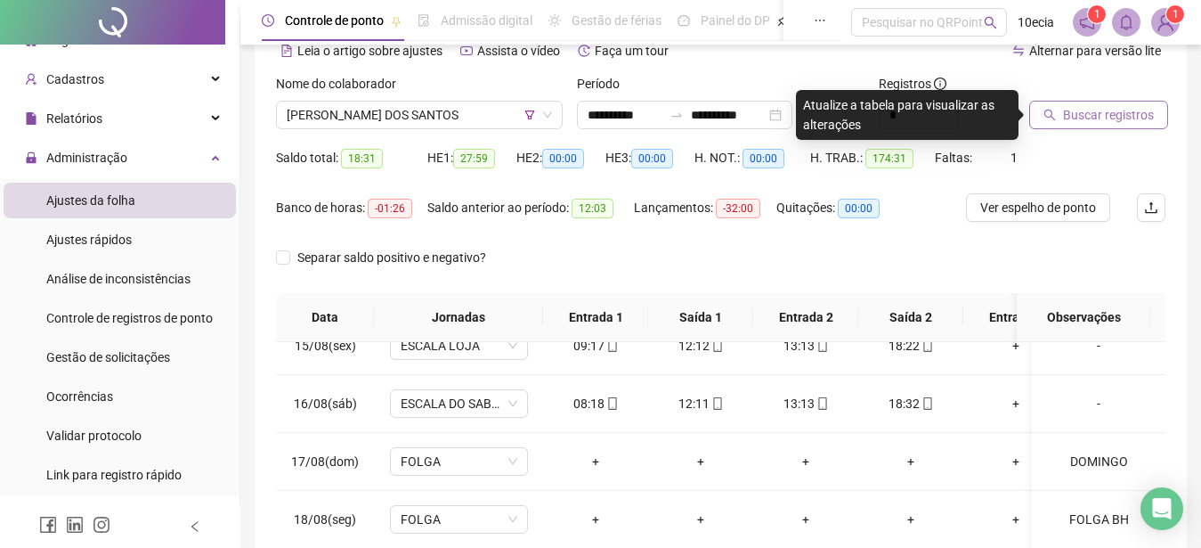
click at [1129, 111] on span "Buscar registros" at bounding box center [1108, 115] width 91 height 20
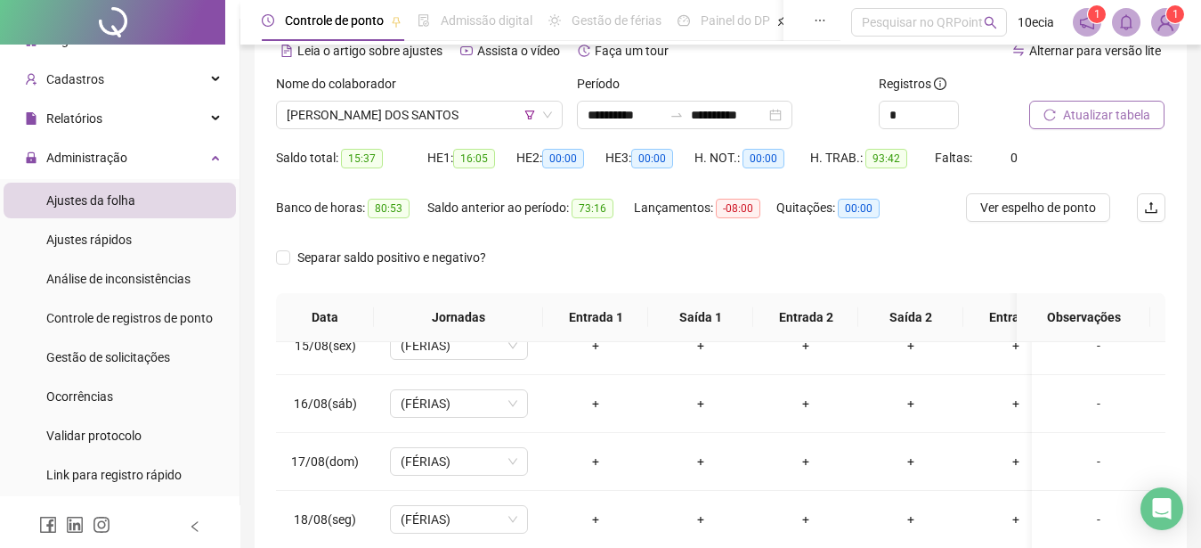
click at [1100, 116] on span "Atualizar tabela" at bounding box center [1106, 115] width 87 height 20
click at [1064, 115] on span "Atualizar tabela" at bounding box center [1106, 115] width 87 height 20
click at [1099, 128] on button "Atualizar tabela" at bounding box center [1096, 115] width 135 height 28
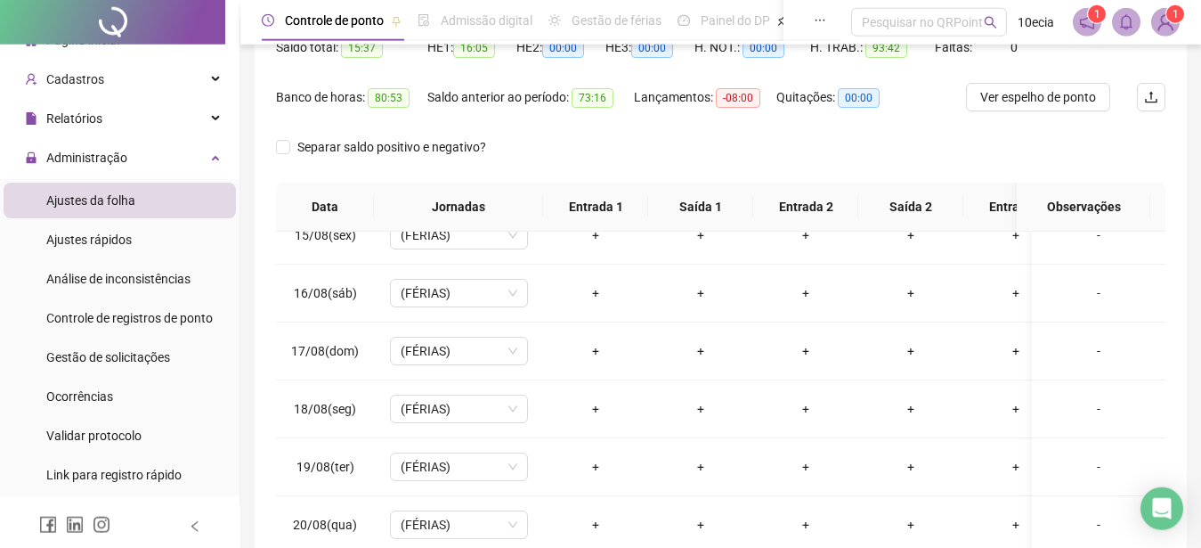
scroll to position [90, 0]
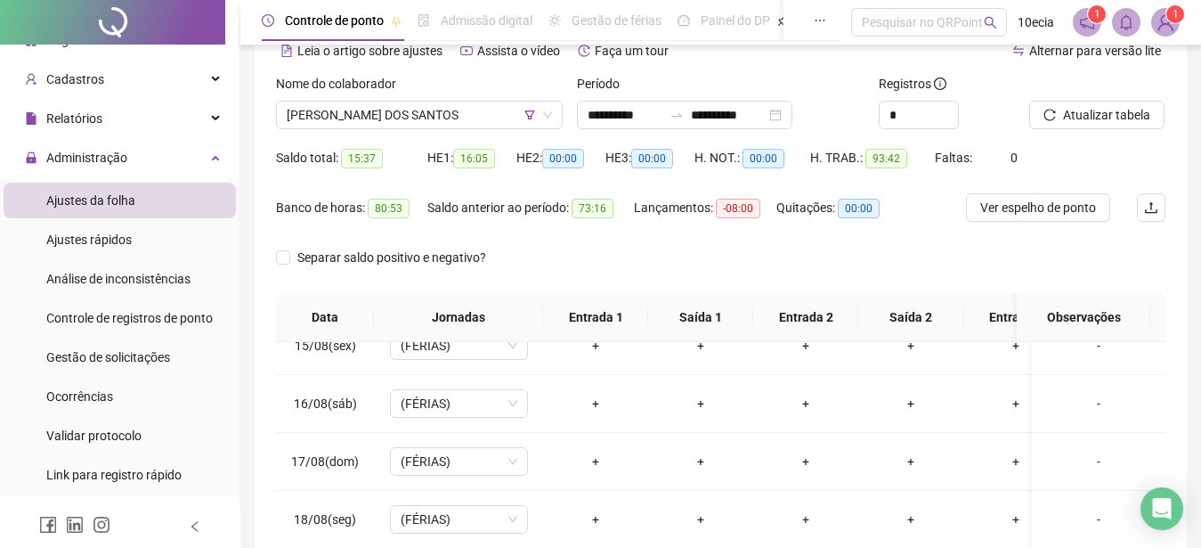
drag, startPoint x: 377, startPoint y: 117, endPoint x: 341, endPoint y: 174, distance: 68.4
click at [377, 117] on span "[PERSON_NAME] DOS SANTOS" at bounding box center [419, 114] width 265 height 27
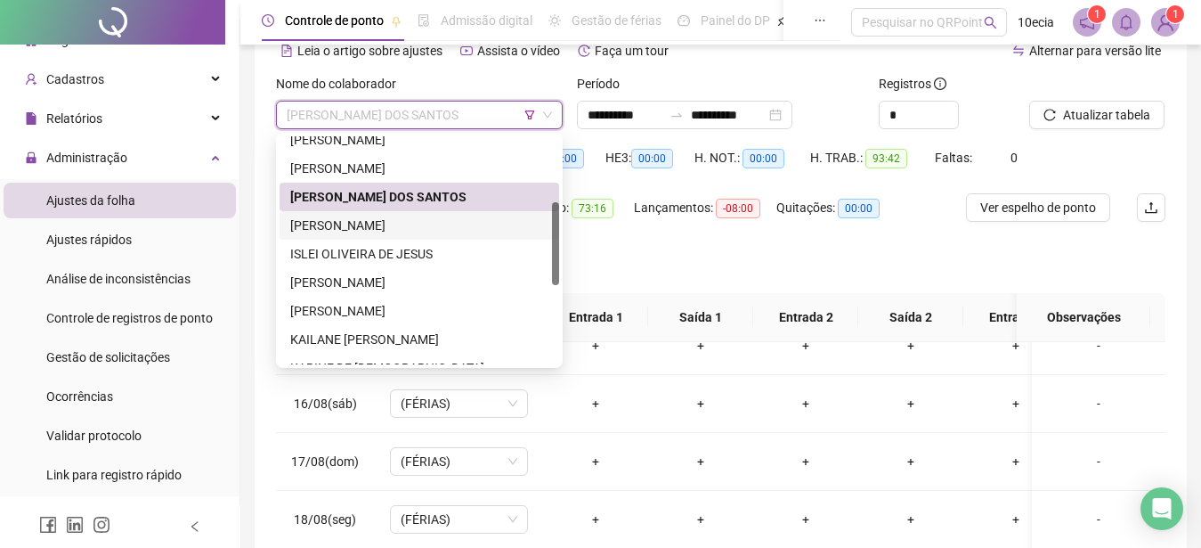
click at [318, 223] on div "[PERSON_NAME]" at bounding box center [419, 225] width 258 height 20
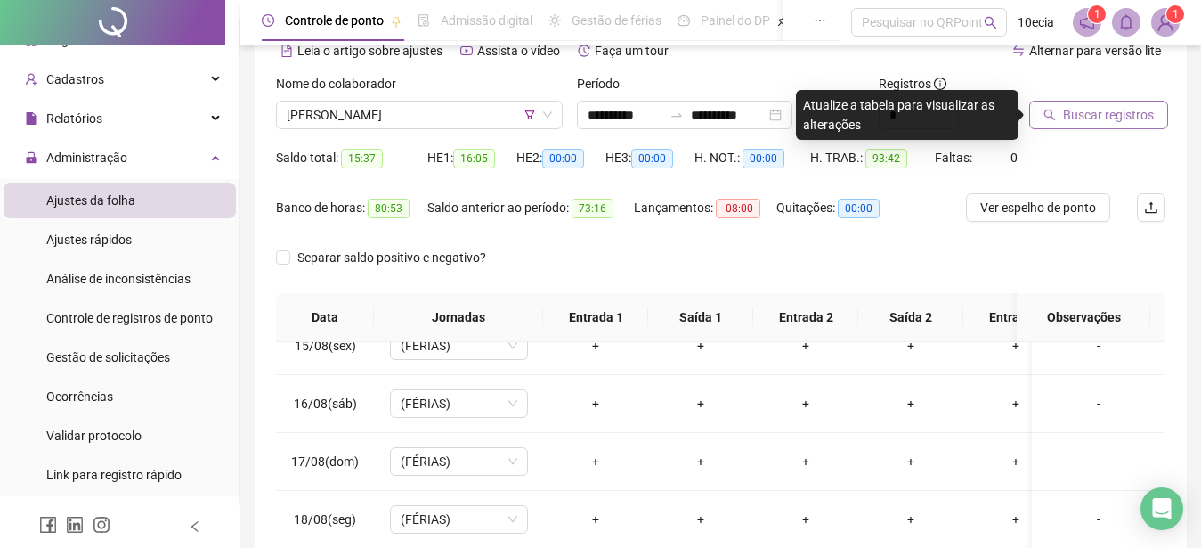
click at [1101, 127] on button "Buscar registros" at bounding box center [1098, 115] width 139 height 28
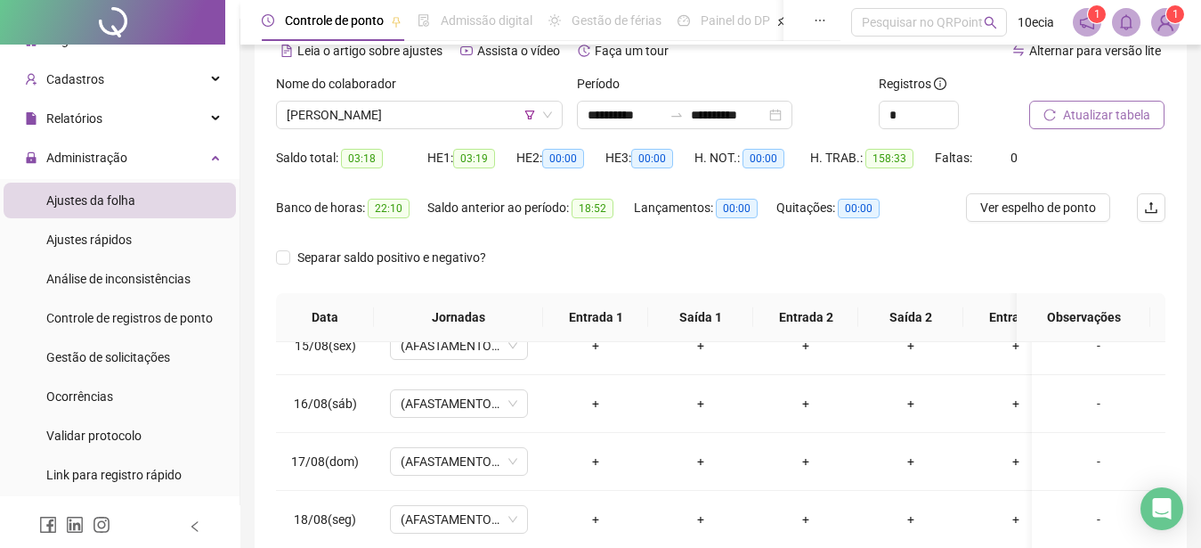
click at [1092, 115] on span "Atualizar tabela" at bounding box center [1106, 115] width 87 height 20
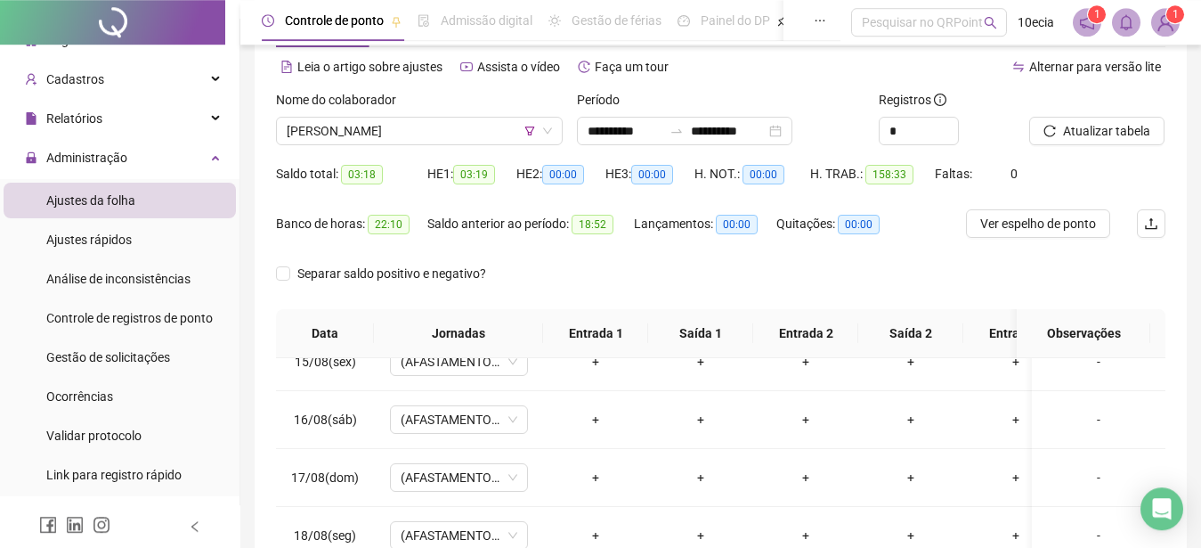
scroll to position [0, 0]
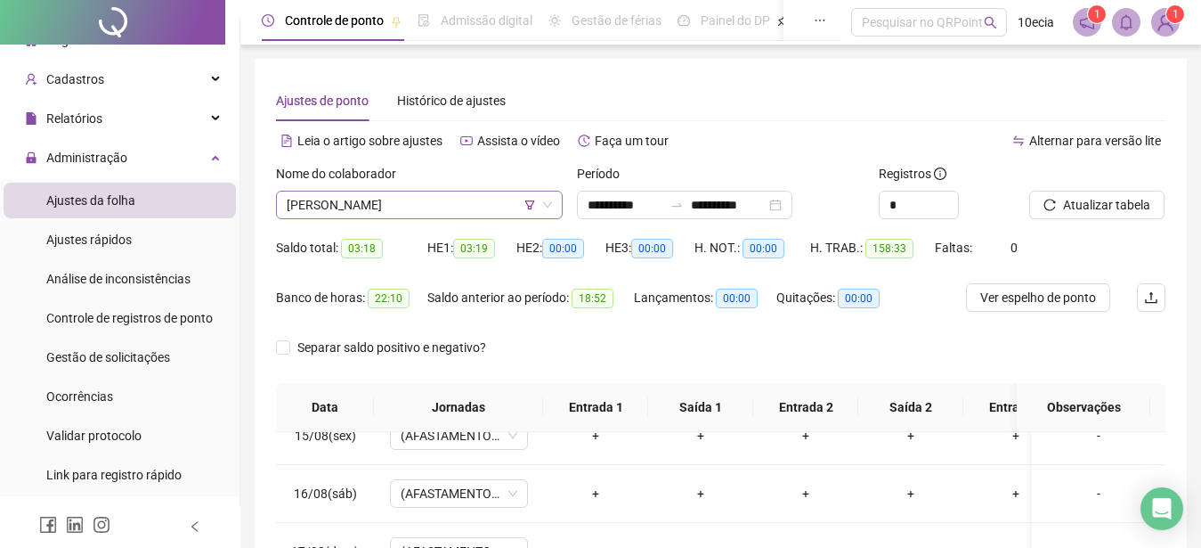
click at [309, 195] on span "[PERSON_NAME]" at bounding box center [419, 204] width 265 height 27
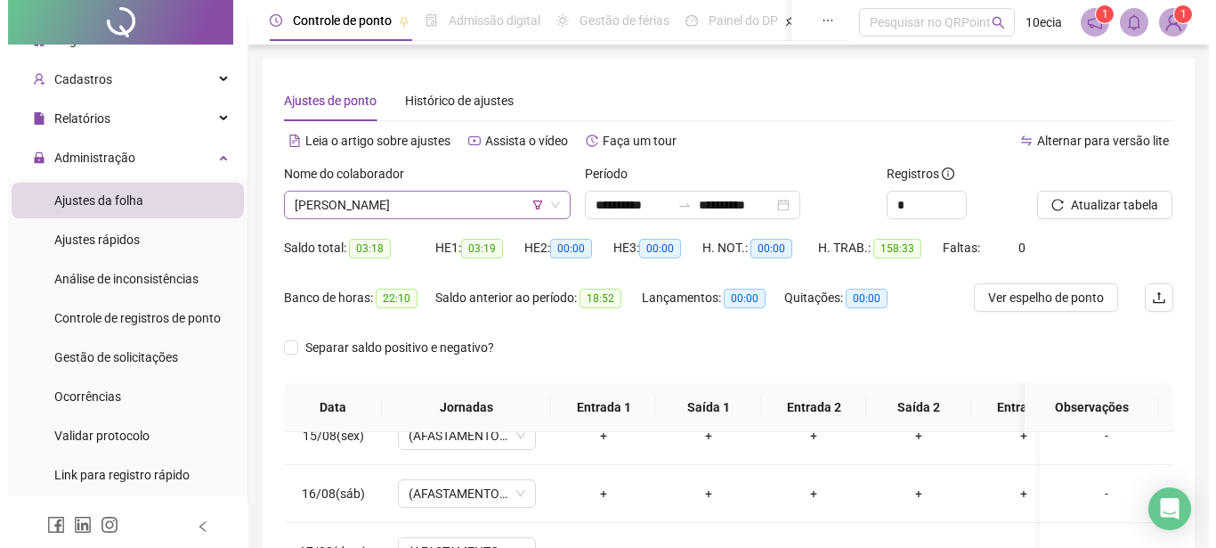
scroll to position [182, 0]
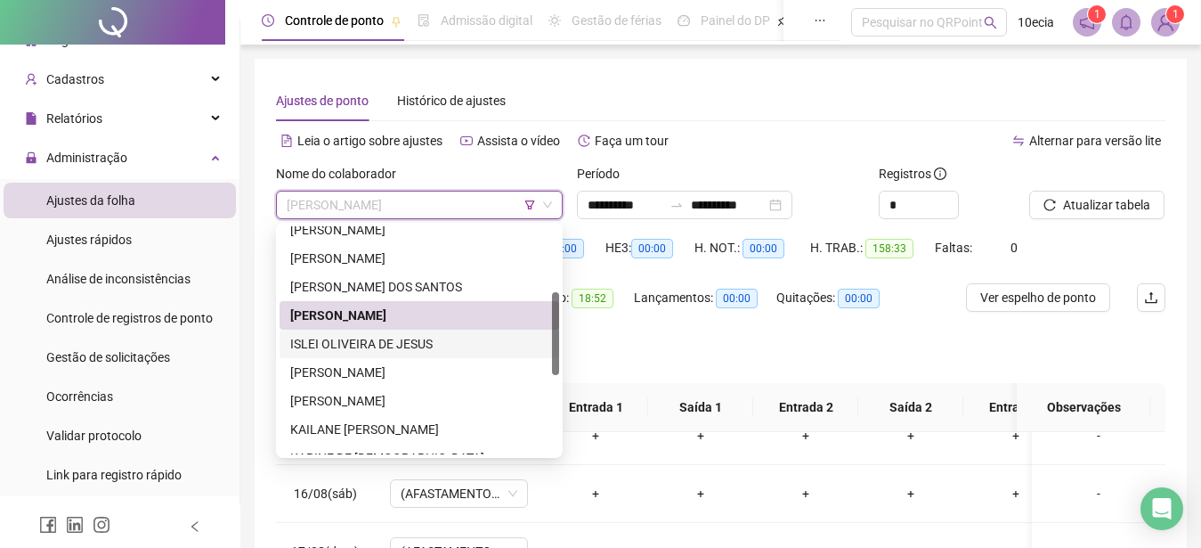
click at [321, 338] on div "ISLEI OLIVEIRA DE JESUS" at bounding box center [419, 344] width 258 height 20
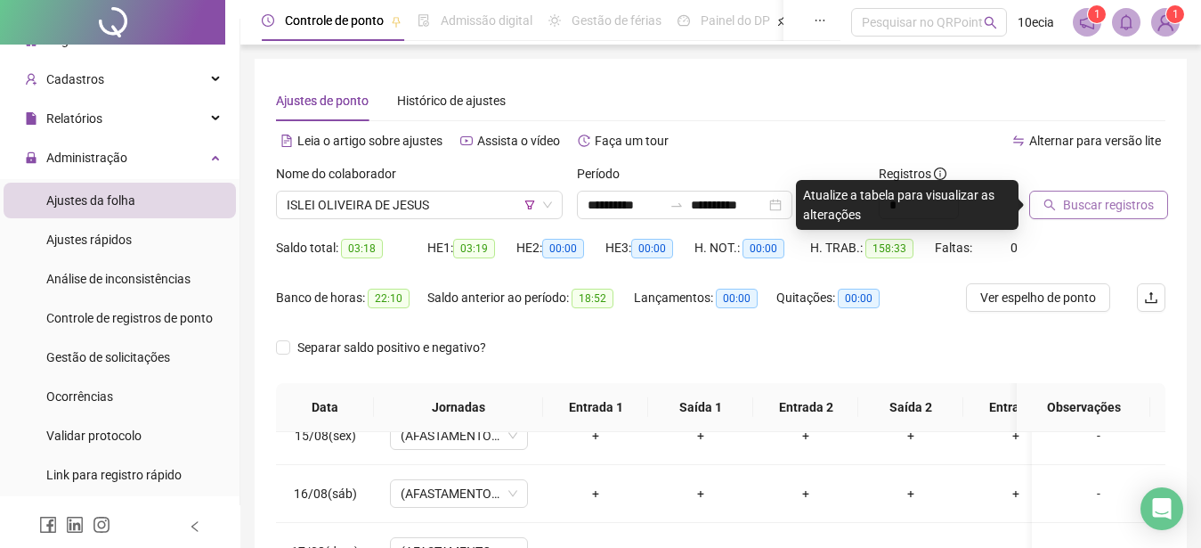
click at [1072, 202] on span "Buscar registros" at bounding box center [1108, 205] width 91 height 20
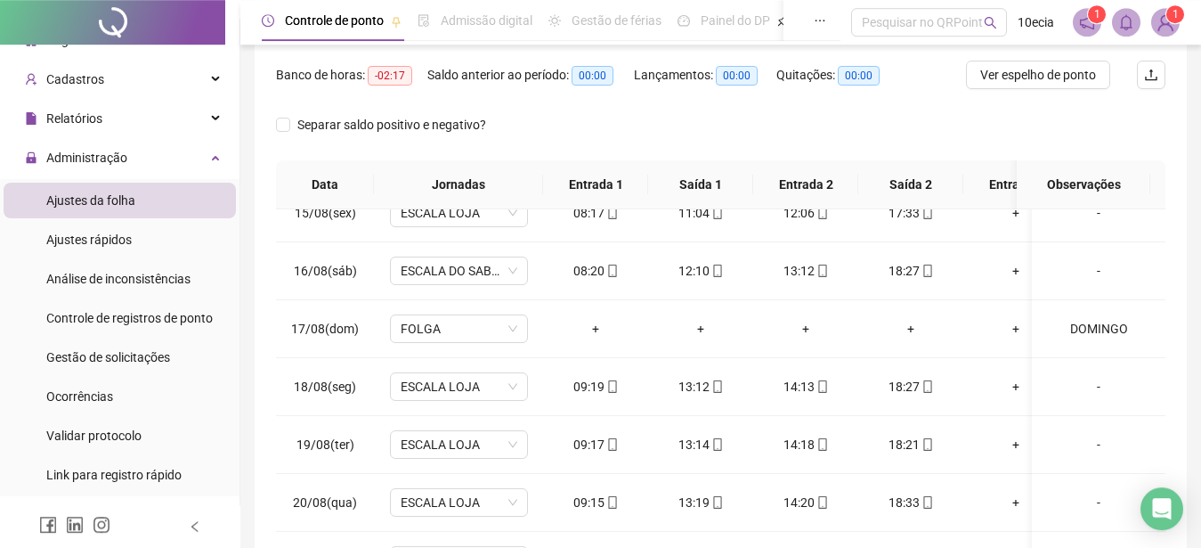
scroll to position [90, 0]
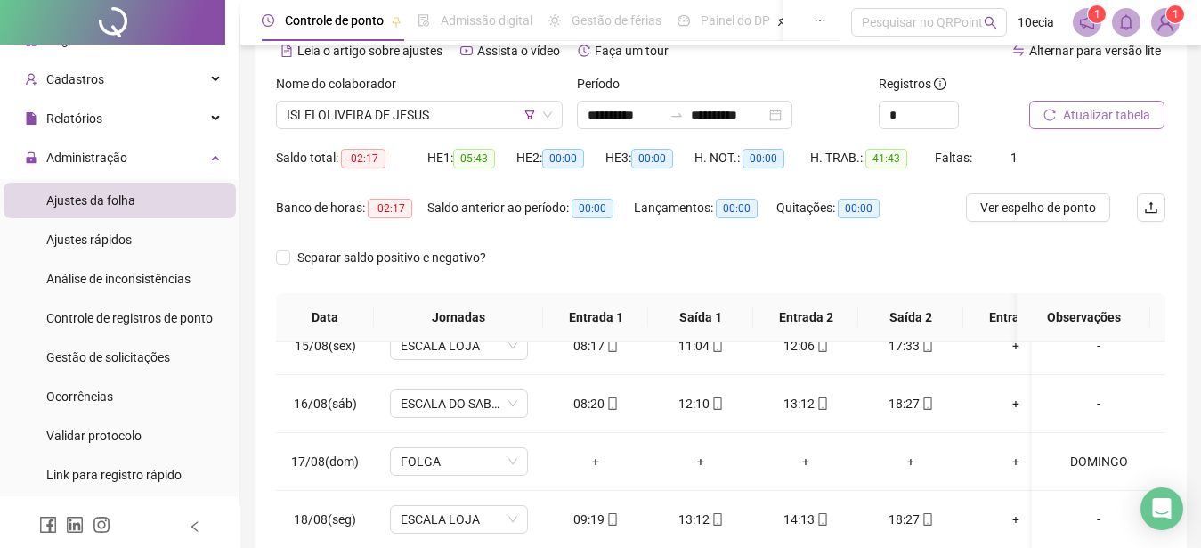
click at [439, 134] on div "Nome do colaborador ISLEI OLIVEIRA DE JESUS" at bounding box center [419, 108] width 301 height 69
click at [440, 128] on div "ISLEI OLIVEIRA DE JESUS" at bounding box center [419, 115] width 287 height 28
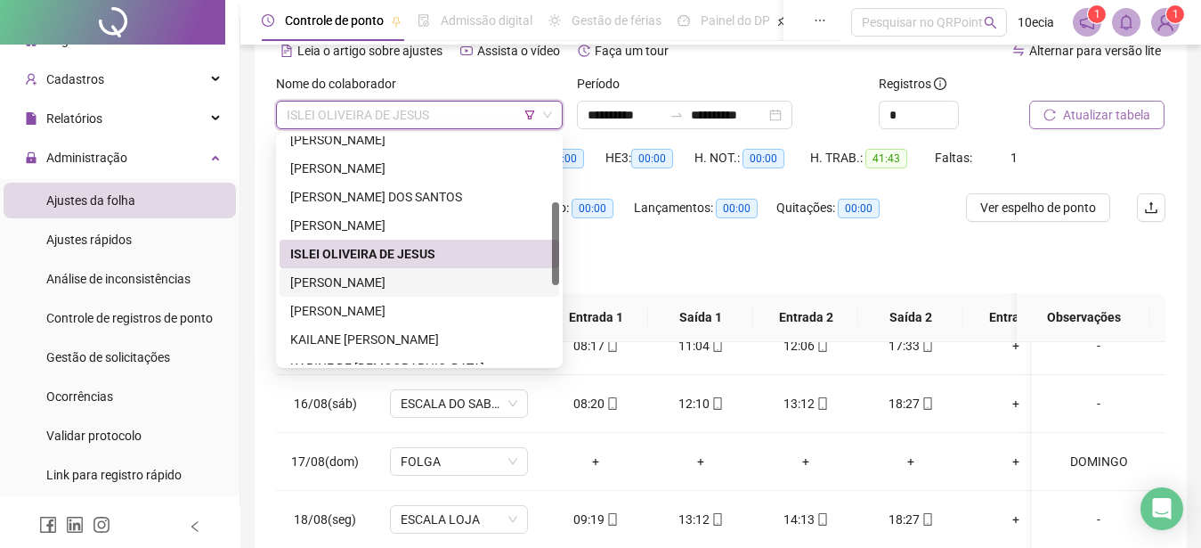
click at [338, 281] on div "JOAIS DOS SANTOS COSTA" at bounding box center [419, 282] width 258 height 20
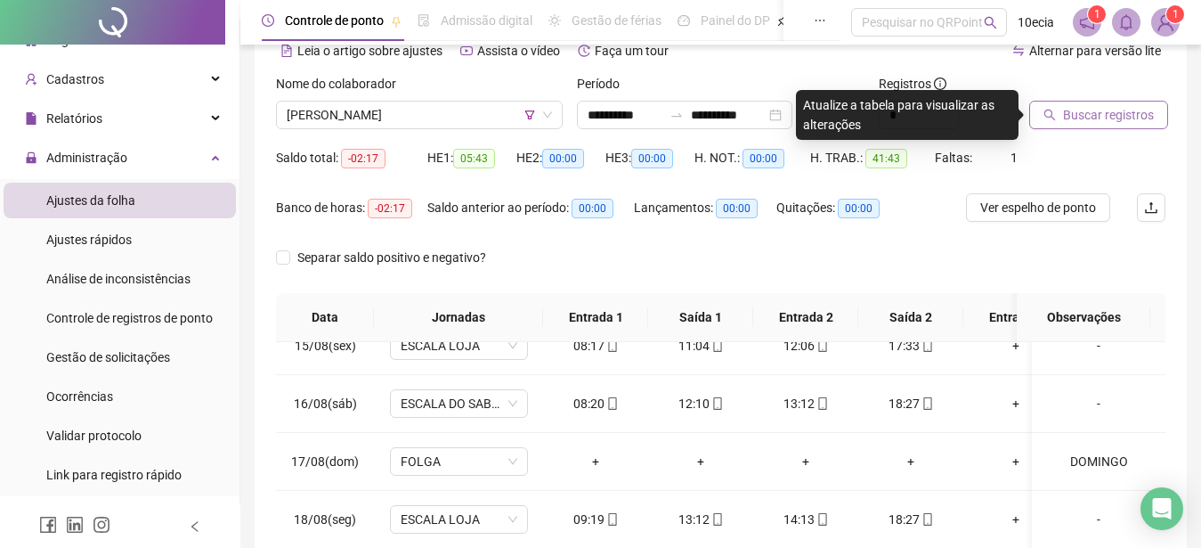
click at [1094, 110] on span "Buscar registros" at bounding box center [1108, 115] width 91 height 20
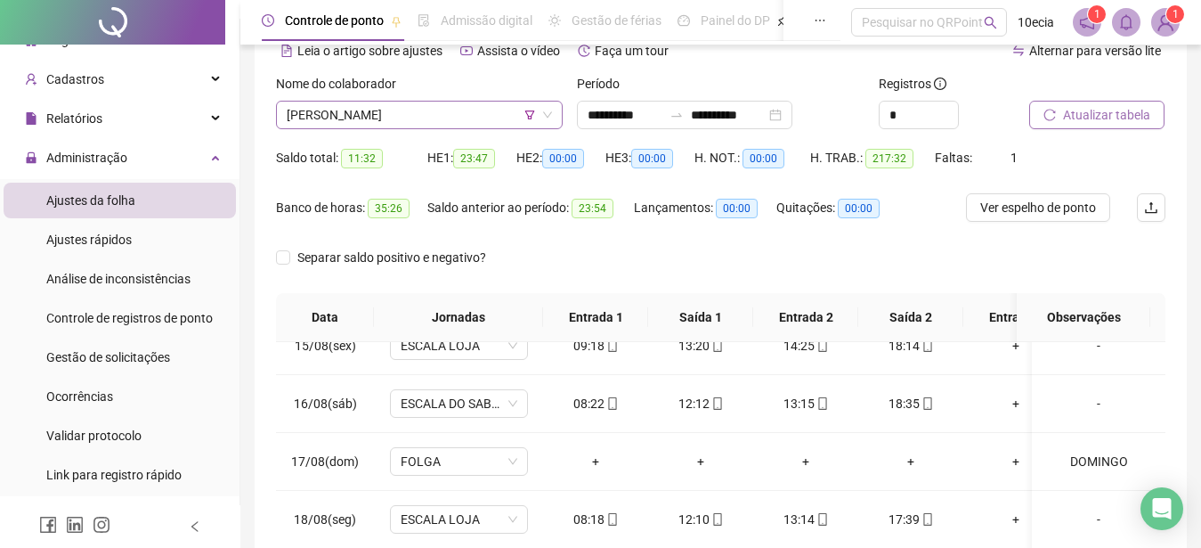
click at [491, 113] on span "JOAIS DOS SANTOS COSTA" at bounding box center [419, 114] width 265 height 27
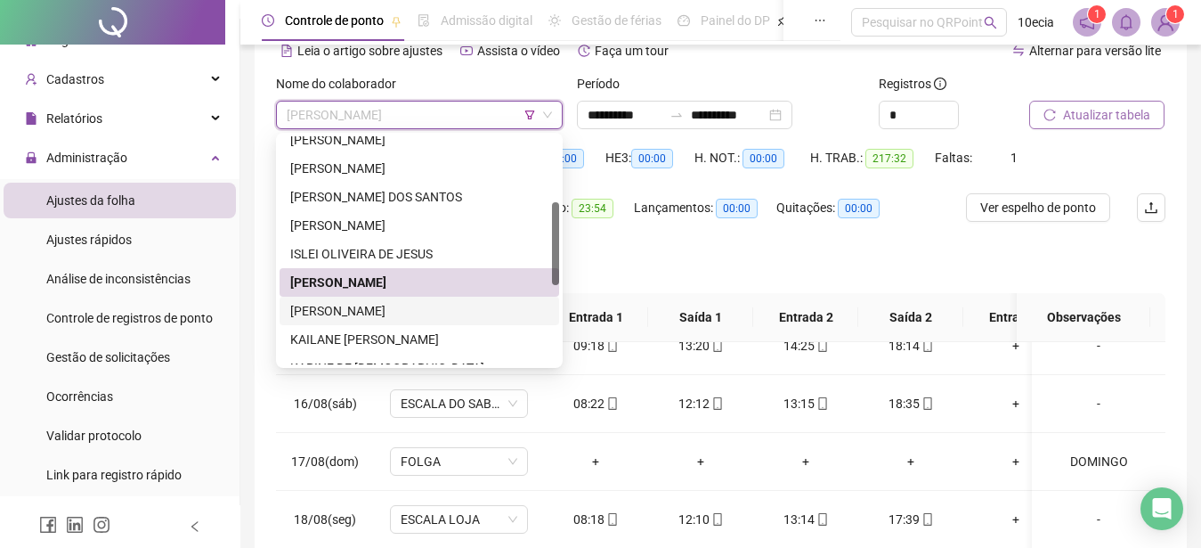
click at [391, 315] on div "[PERSON_NAME]" at bounding box center [419, 311] width 258 height 20
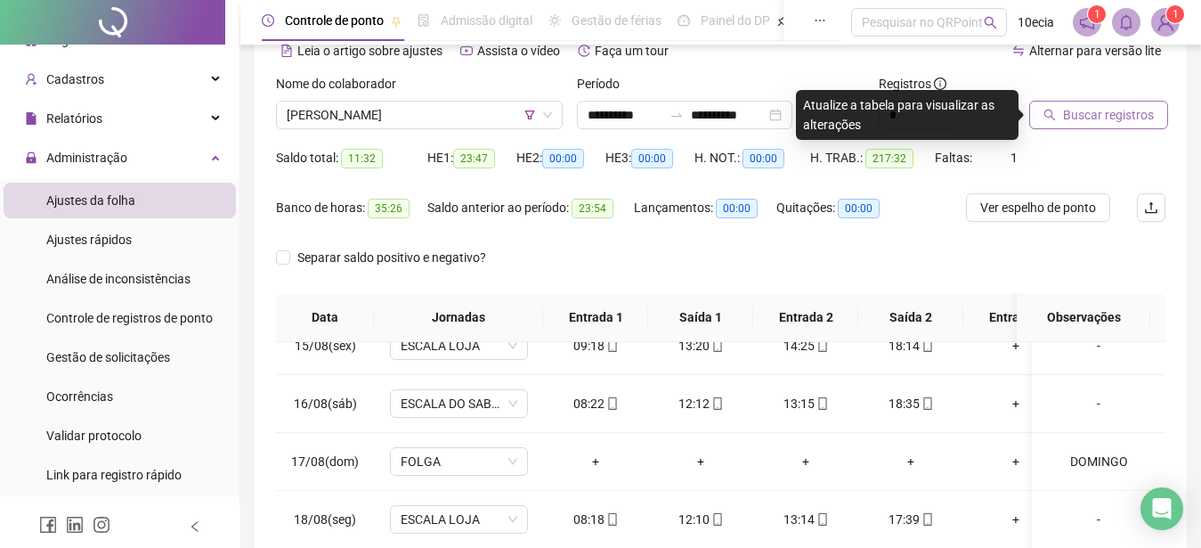
click at [1093, 115] on span "Buscar registros" at bounding box center [1108, 115] width 91 height 20
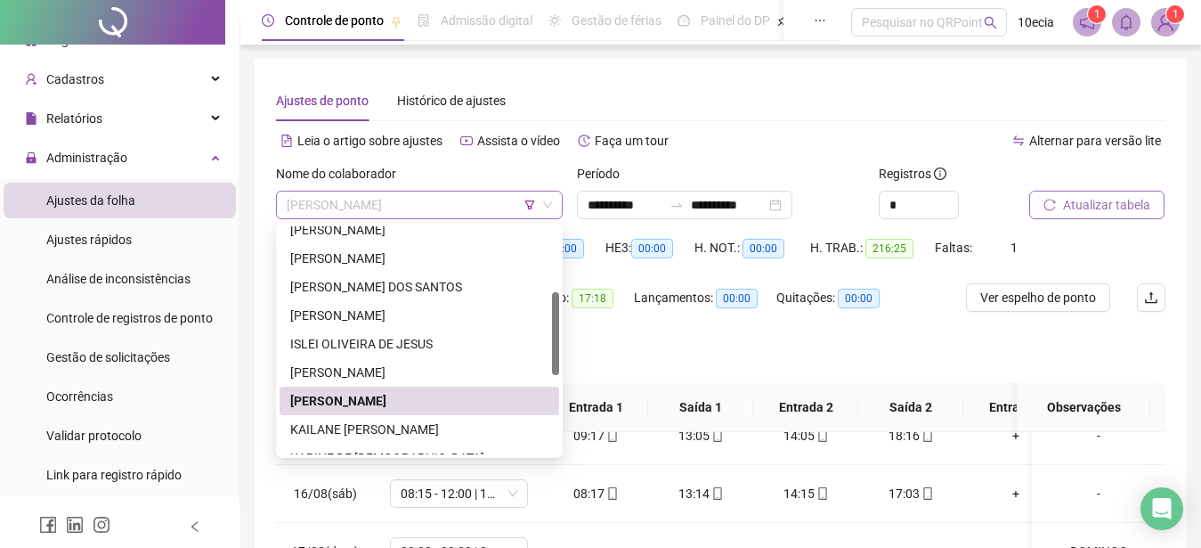
click at [376, 203] on span "[PERSON_NAME]" at bounding box center [419, 204] width 265 height 27
click at [329, 432] on div "KAILANE ROBERTO DOS SANTOS" at bounding box center [419, 429] width 258 height 20
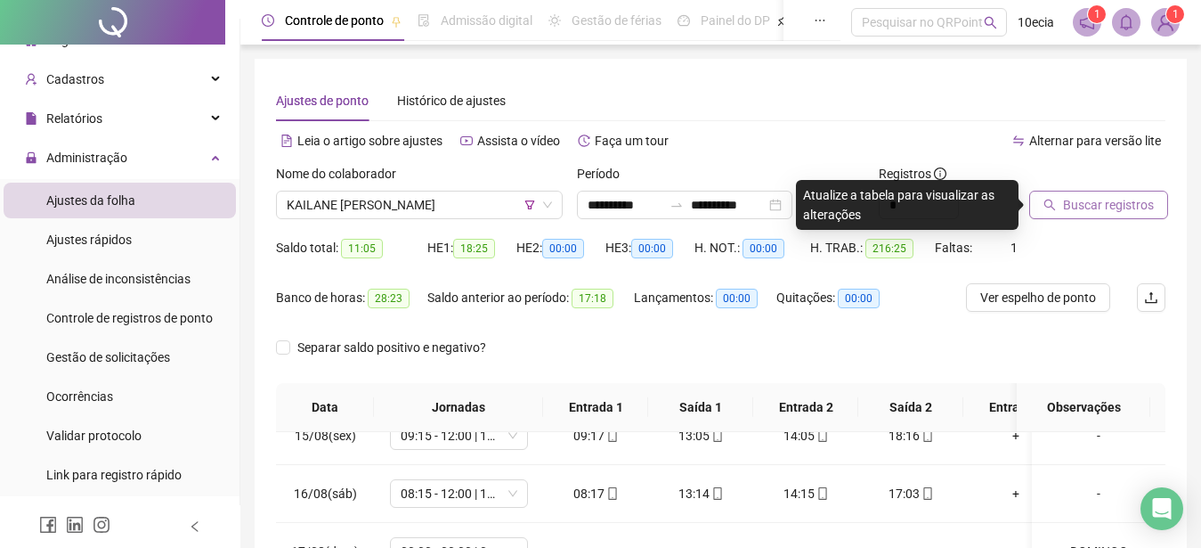
click at [1140, 205] on span "Buscar registros" at bounding box center [1108, 205] width 91 height 20
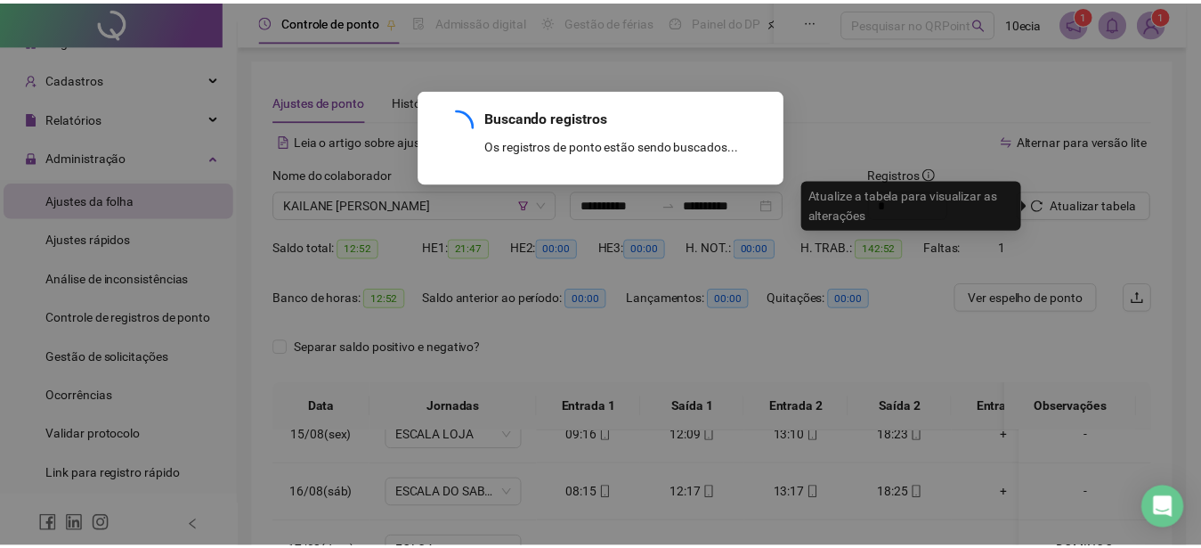
scroll to position [850, 0]
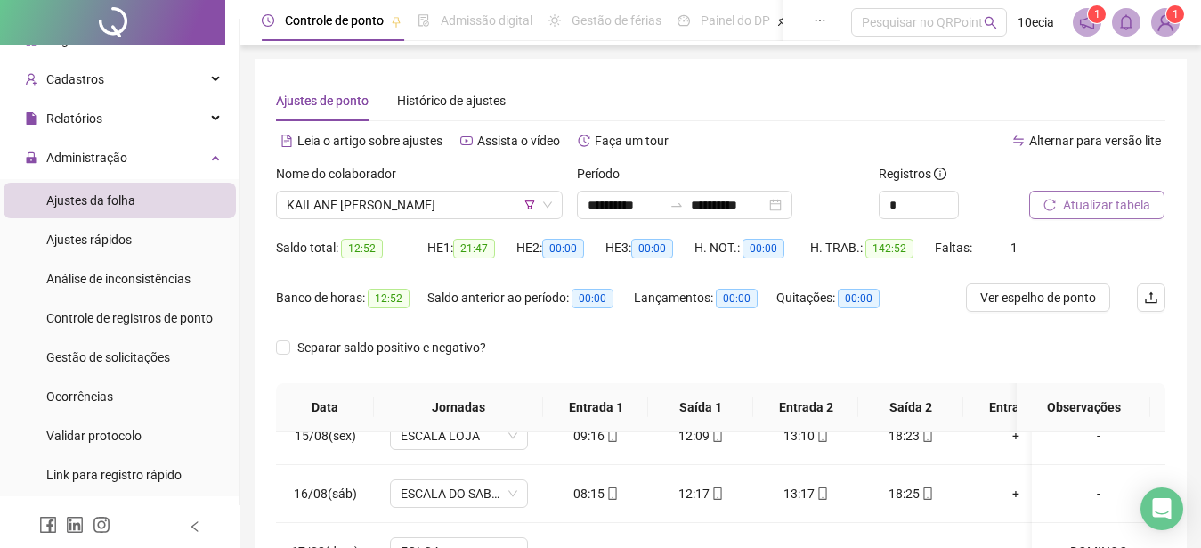
click at [1136, 214] on span "Atualizar tabela" at bounding box center [1106, 205] width 87 height 20
click at [1098, 201] on span "Atualizar tabela" at bounding box center [1106, 205] width 87 height 20
click at [1136, 205] on span "Atualizar tabela" at bounding box center [1106, 205] width 87 height 20
click at [1092, 200] on span "Atualizar tabela" at bounding box center [1106, 205] width 87 height 20
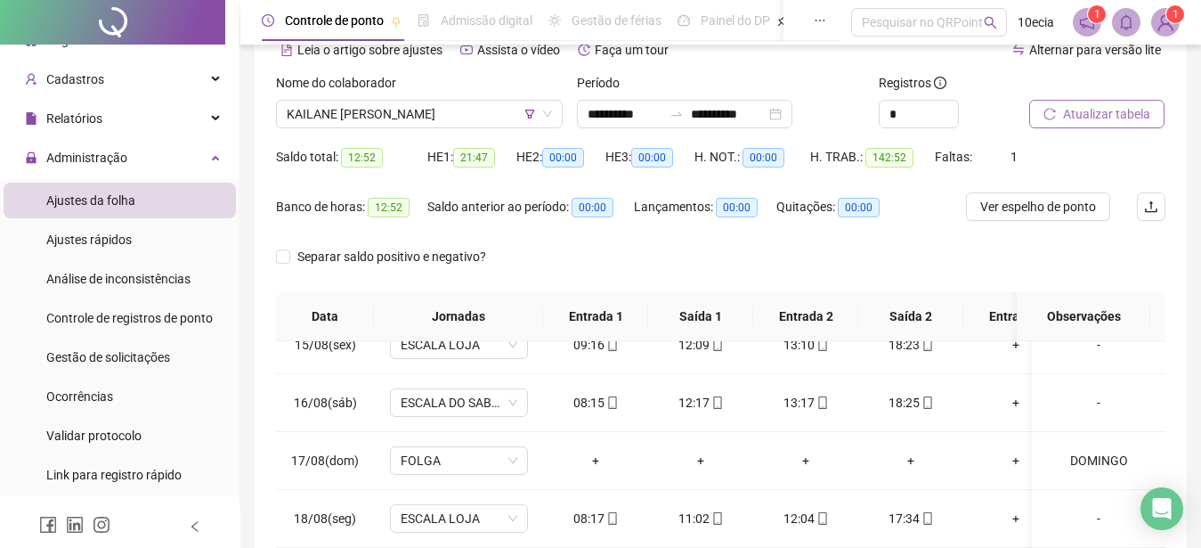
click at [1083, 111] on span "Atualizar tabela" at bounding box center [1106, 114] width 87 height 20
click at [466, 124] on span "KAILANE ROBERTO DOS SANTOS" at bounding box center [419, 114] width 265 height 27
click at [1088, 106] on span "Atualizar tabela" at bounding box center [1106, 114] width 87 height 20
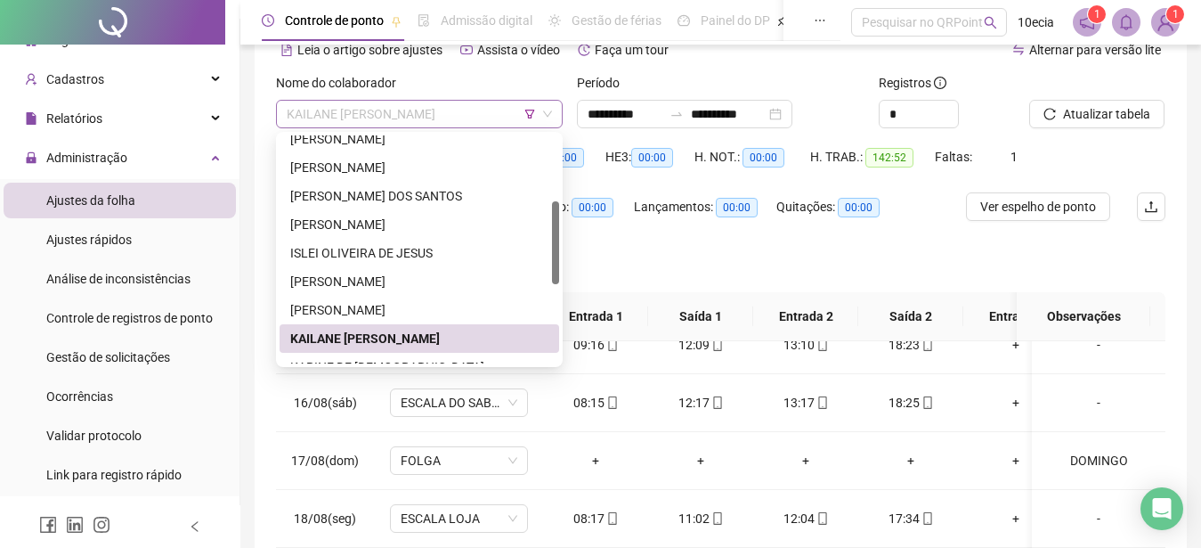
click at [370, 119] on span "KAILANE ROBERTO DOS SANTOS" at bounding box center [419, 114] width 265 height 27
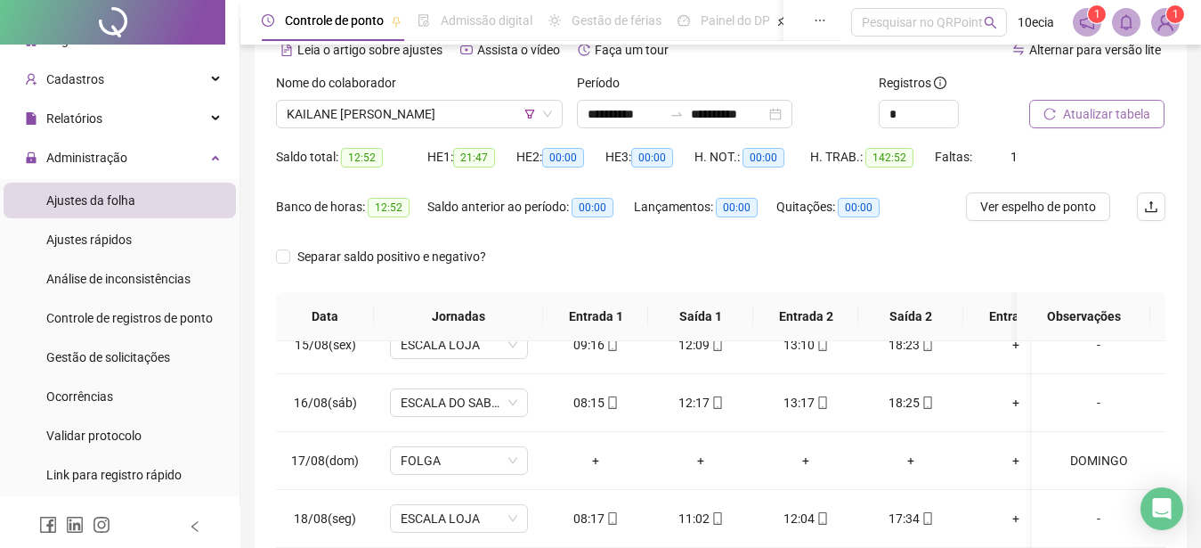
click at [1097, 123] on span "Atualizar tabela" at bounding box center [1106, 114] width 87 height 20
click at [373, 121] on span "KAILANE ROBERTO DOS SANTOS" at bounding box center [419, 114] width 265 height 27
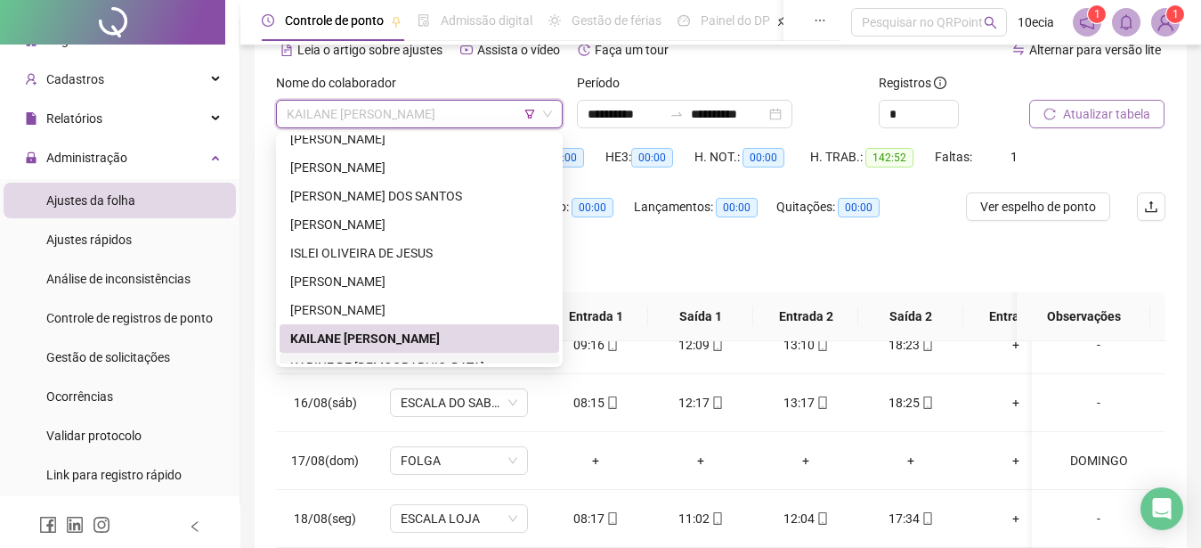
click at [1063, 116] on button "Atualizar tabela" at bounding box center [1096, 114] width 135 height 28
click at [369, 126] on span "KAILANE ROBERTO DOS SANTOS" at bounding box center [419, 114] width 265 height 27
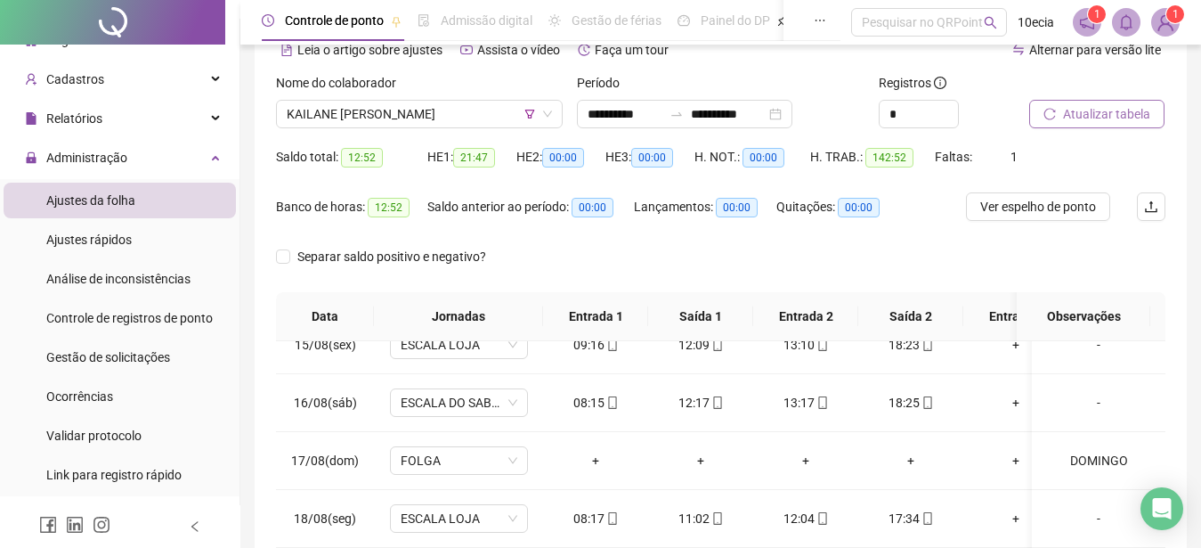
click at [1119, 118] on span "Atualizar tabela" at bounding box center [1106, 114] width 87 height 20
click at [384, 120] on span "KAILANE ROBERTO DOS SANTOS" at bounding box center [419, 114] width 265 height 27
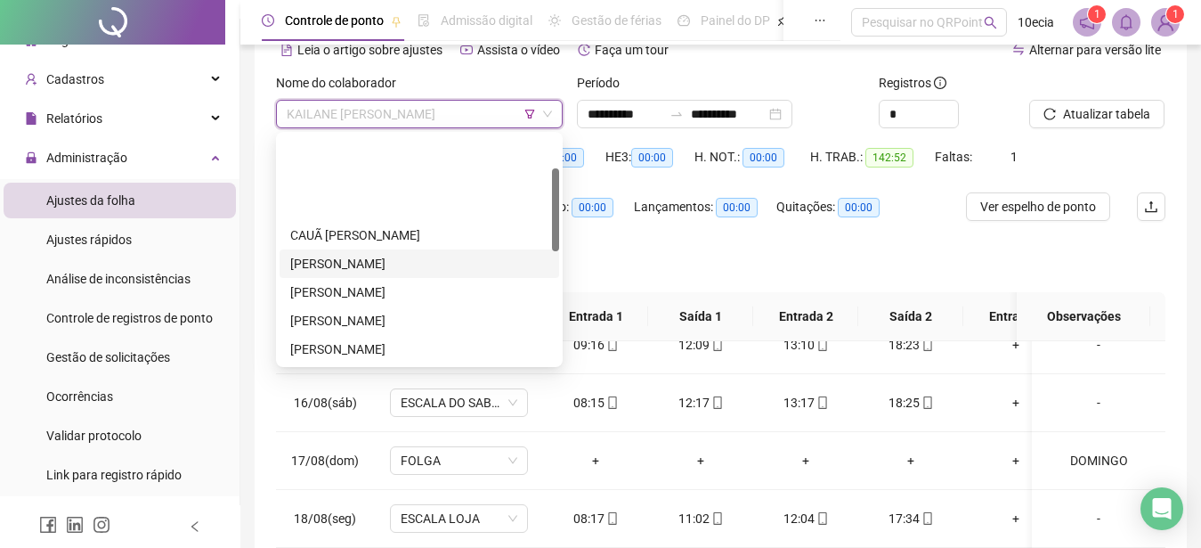
scroll to position [91, 0]
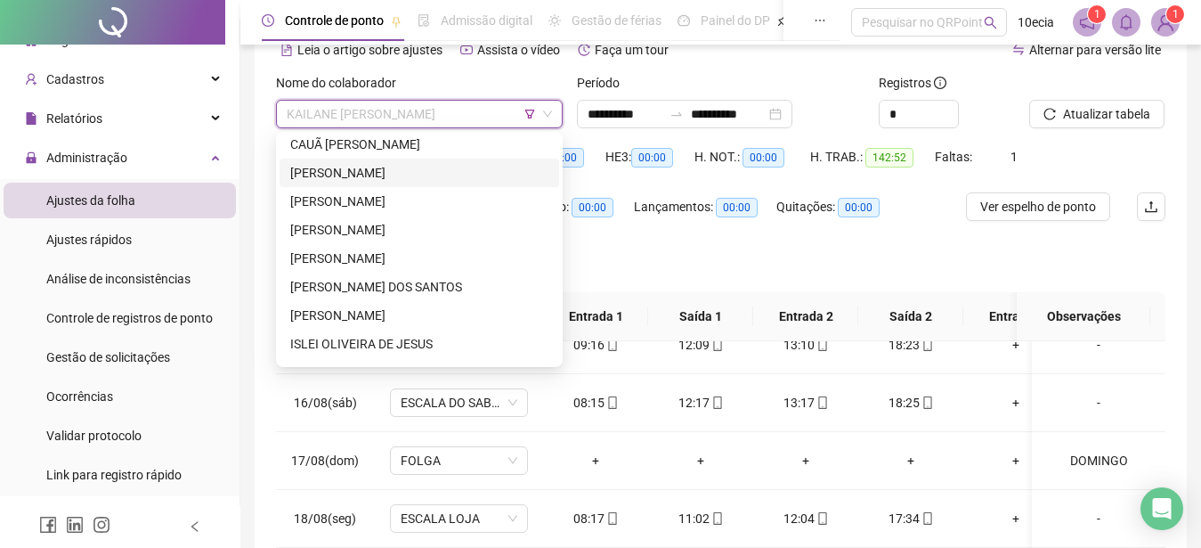
click at [333, 175] on div "[PERSON_NAME]" at bounding box center [419, 173] width 258 height 20
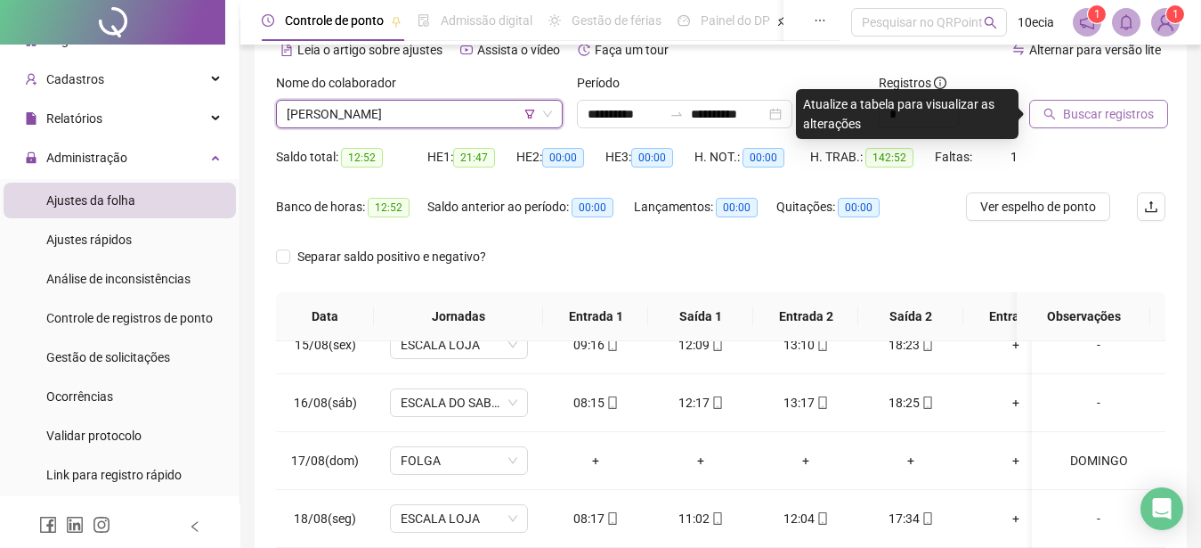
click at [1103, 102] on button "Buscar registros" at bounding box center [1098, 114] width 139 height 28
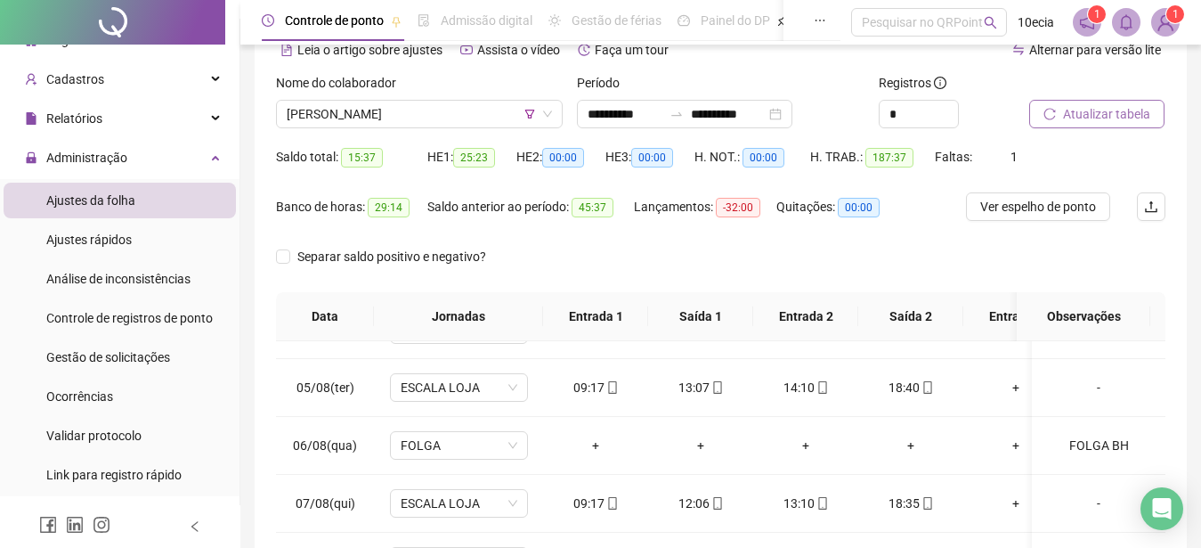
click at [1133, 117] on span "Atualizar tabela" at bounding box center [1106, 114] width 87 height 20
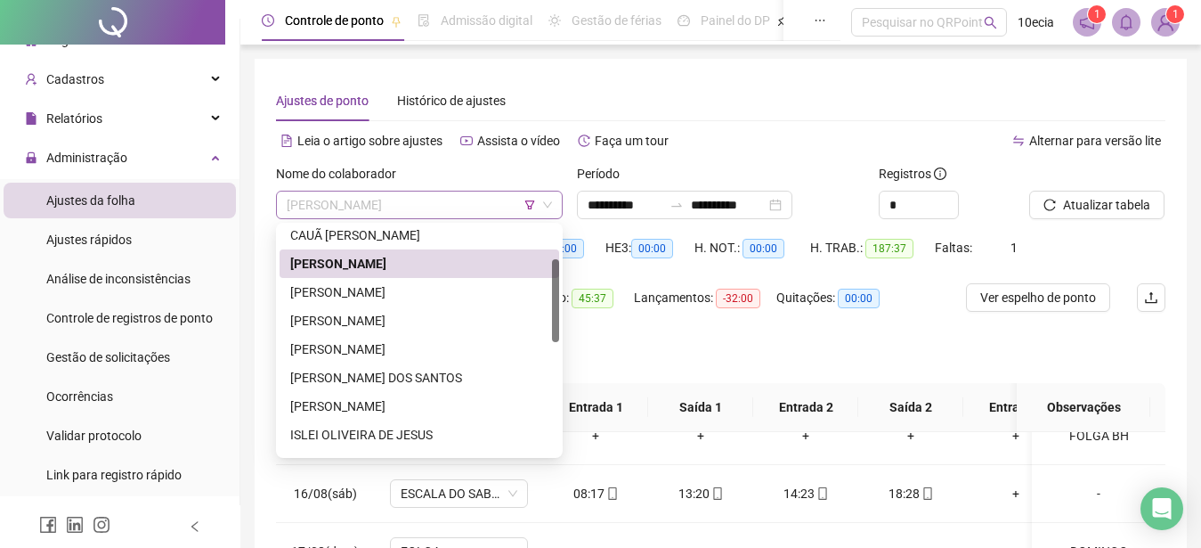
click at [389, 214] on span "[PERSON_NAME]" at bounding box center [419, 204] width 265 height 27
click at [354, 288] on div "[PERSON_NAME]" at bounding box center [419, 292] width 258 height 20
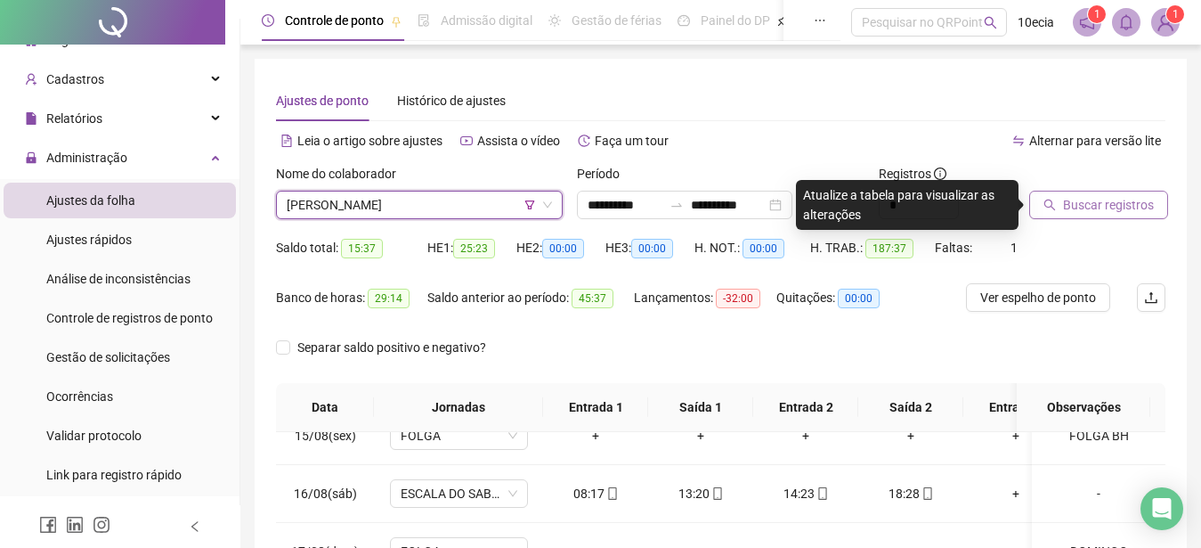
click at [1065, 206] on span "Buscar registros" at bounding box center [1108, 205] width 91 height 20
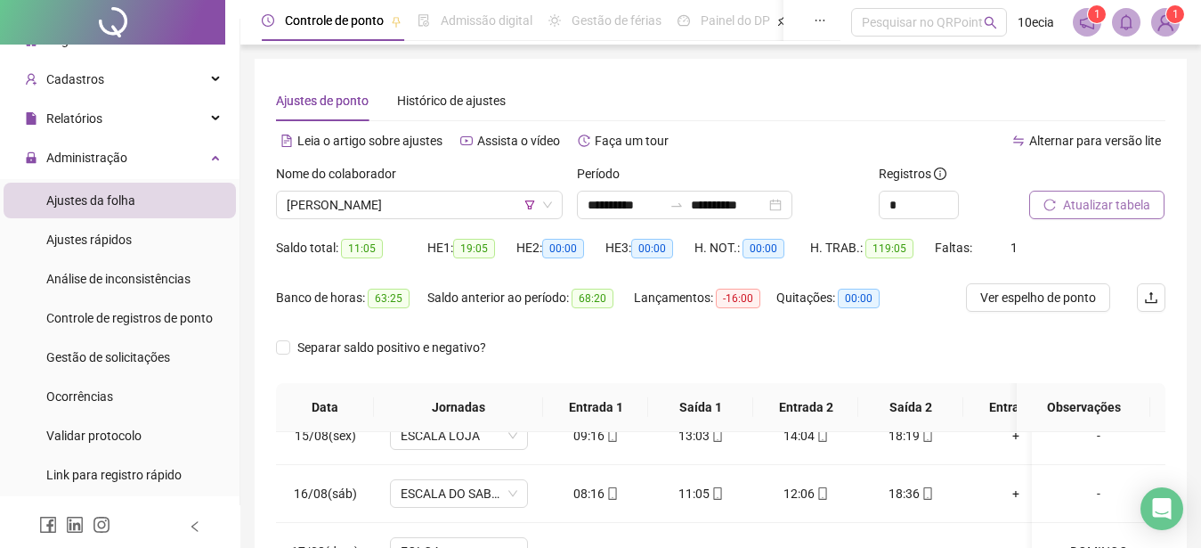
click at [1090, 210] on span "Atualizar tabela" at bounding box center [1106, 205] width 87 height 20
click at [1107, 207] on span "Atualizar tabela" at bounding box center [1106, 205] width 87 height 20
click at [360, 213] on span "[PERSON_NAME]" at bounding box center [419, 204] width 265 height 27
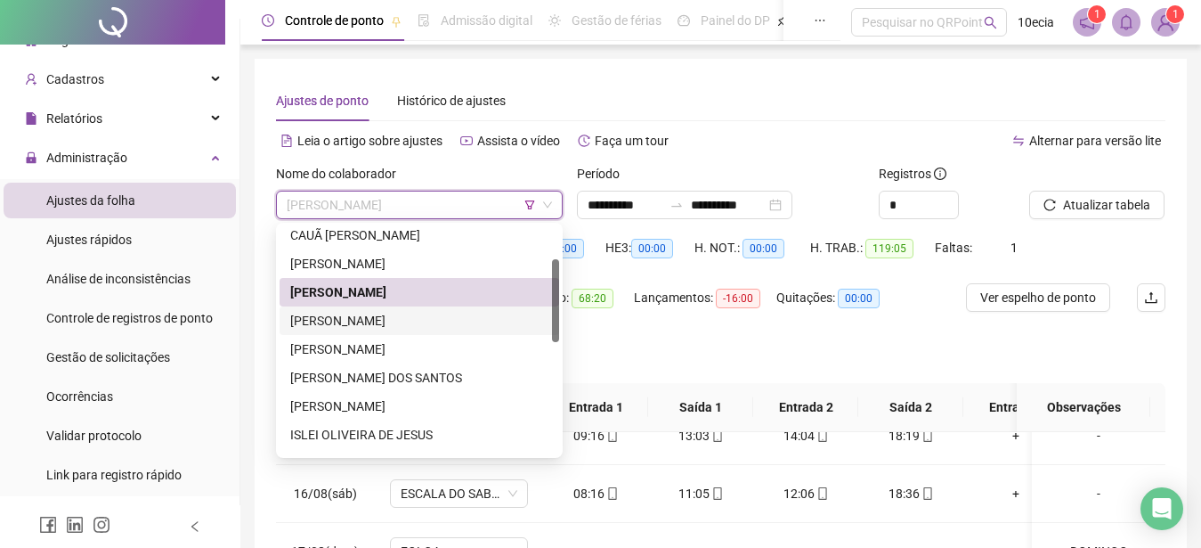
click at [342, 323] on div "[PERSON_NAME]" at bounding box center [419, 321] width 258 height 20
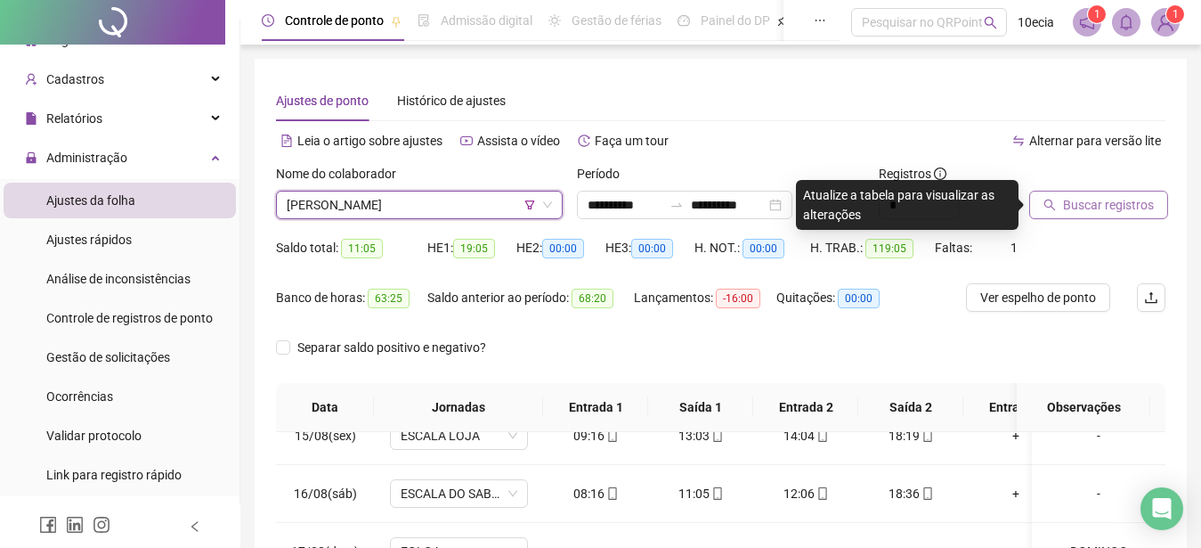
click at [1122, 209] on span "Buscar registros" at bounding box center [1108, 205] width 91 height 20
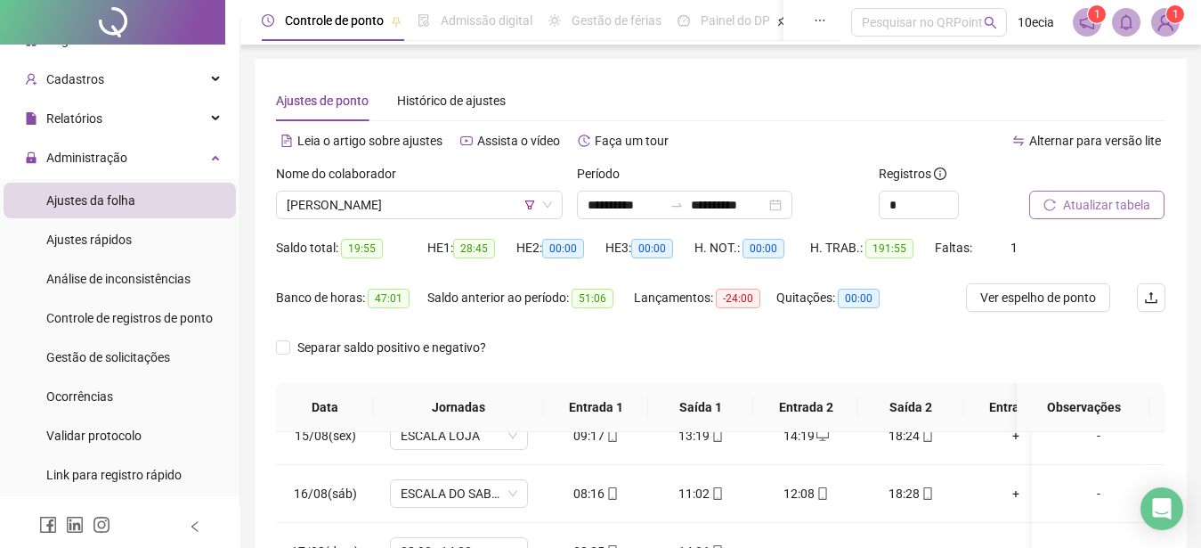
click at [1086, 205] on span "Atualizar tabela" at bounding box center [1106, 205] width 87 height 20
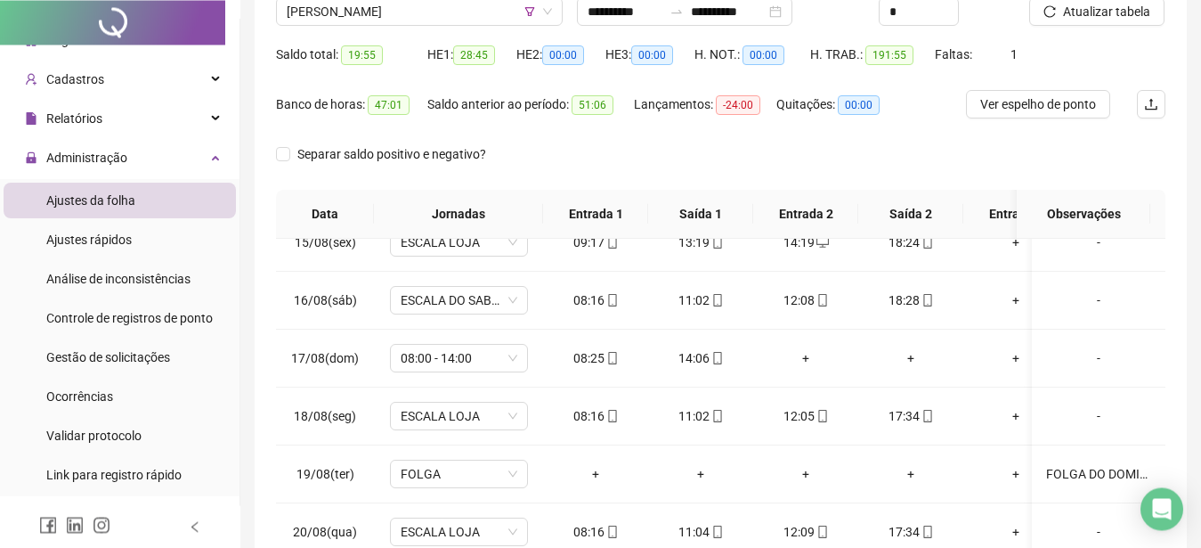
scroll to position [0, 0]
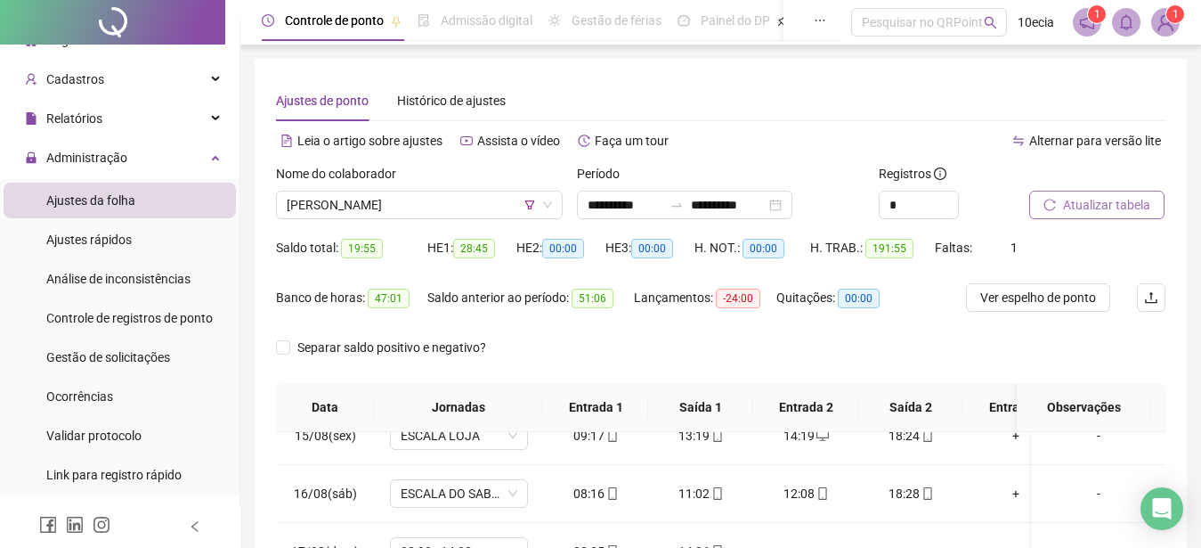
click at [1116, 194] on button "Atualizar tabela" at bounding box center [1096, 205] width 135 height 28
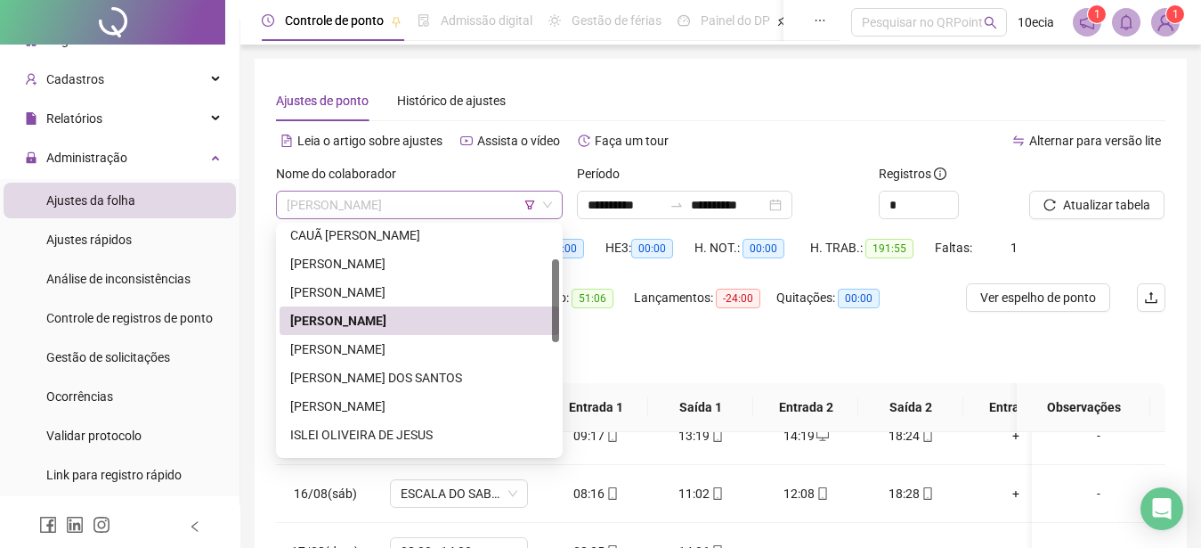
click at [468, 215] on span "[PERSON_NAME]" at bounding box center [419, 204] width 265 height 27
click at [371, 352] on div "[PERSON_NAME]" at bounding box center [419, 349] width 258 height 20
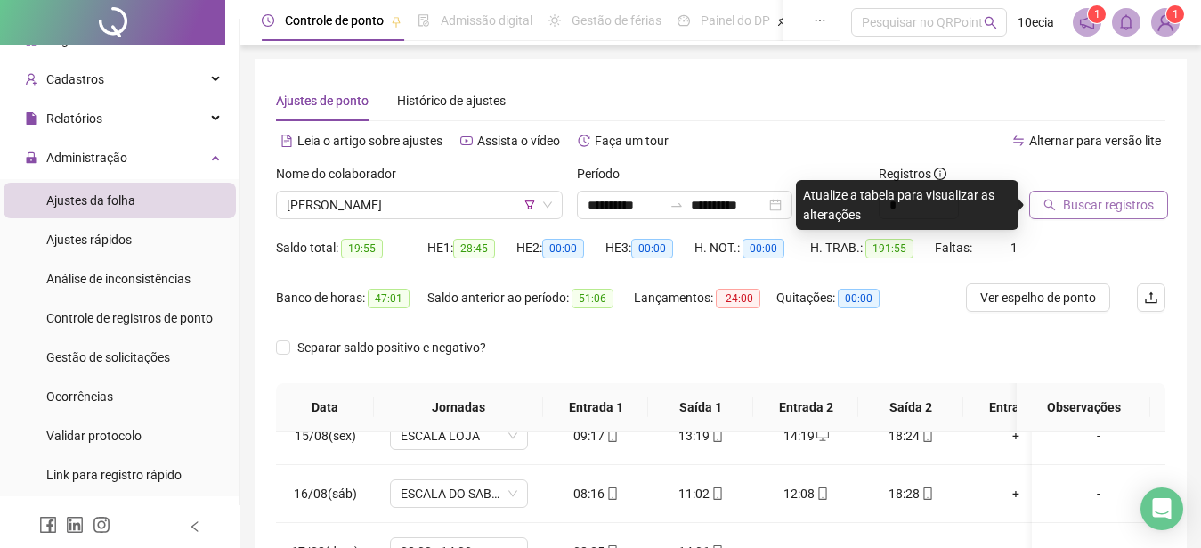
click at [1123, 207] on span "Buscar registros" at bounding box center [1108, 205] width 91 height 20
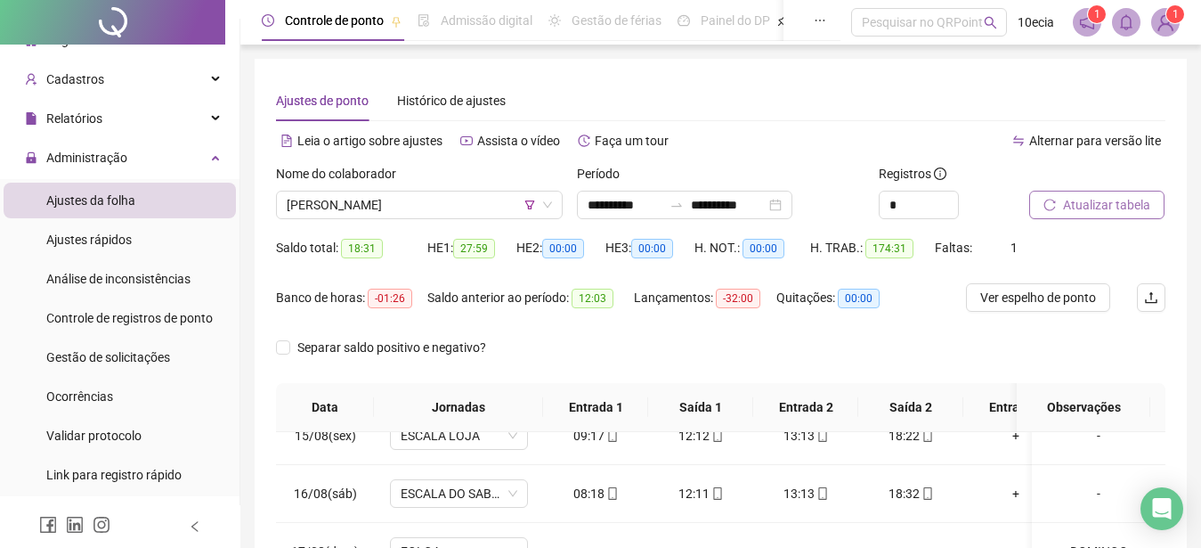
click at [1064, 205] on span "Atualizar tabela" at bounding box center [1106, 205] width 87 height 20
click at [1120, 205] on span "Atualizar tabela" at bounding box center [1106, 205] width 87 height 20
click at [290, 201] on span "[PERSON_NAME]" at bounding box center [419, 204] width 265 height 27
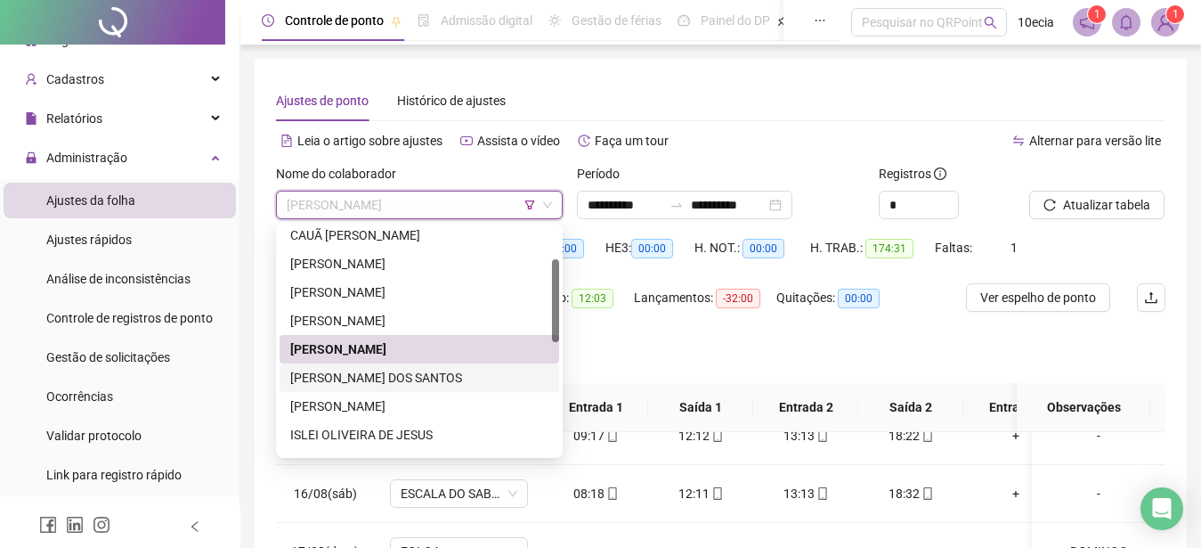
click at [333, 377] on div "[PERSON_NAME] DOS SANTOS" at bounding box center [419, 378] width 258 height 20
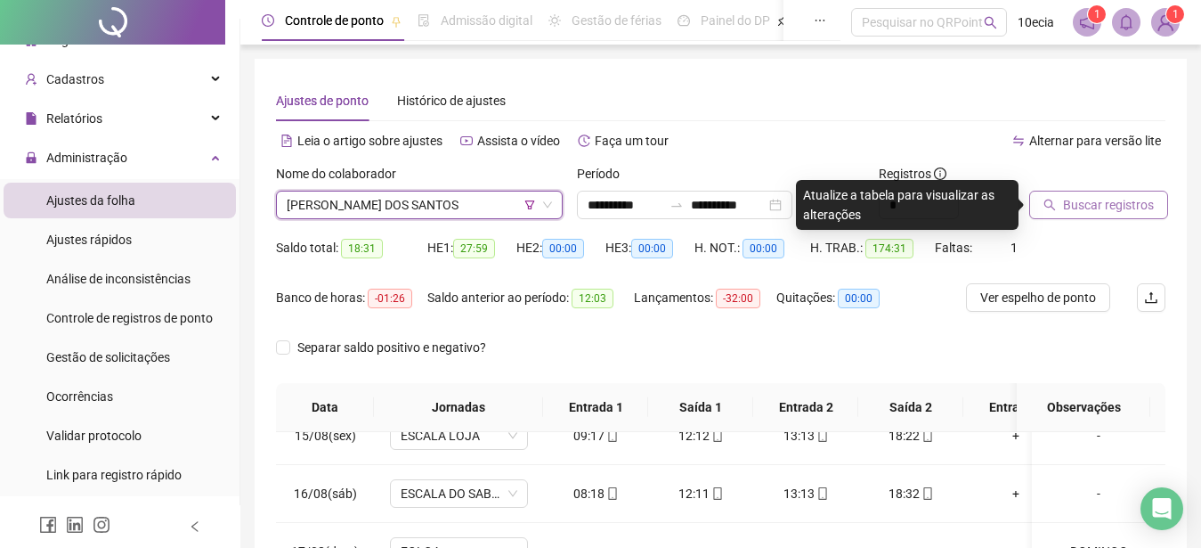
click at [1085, 207] on span "Buscar registros" at bounding box center [1108, 205] width 91 height 20
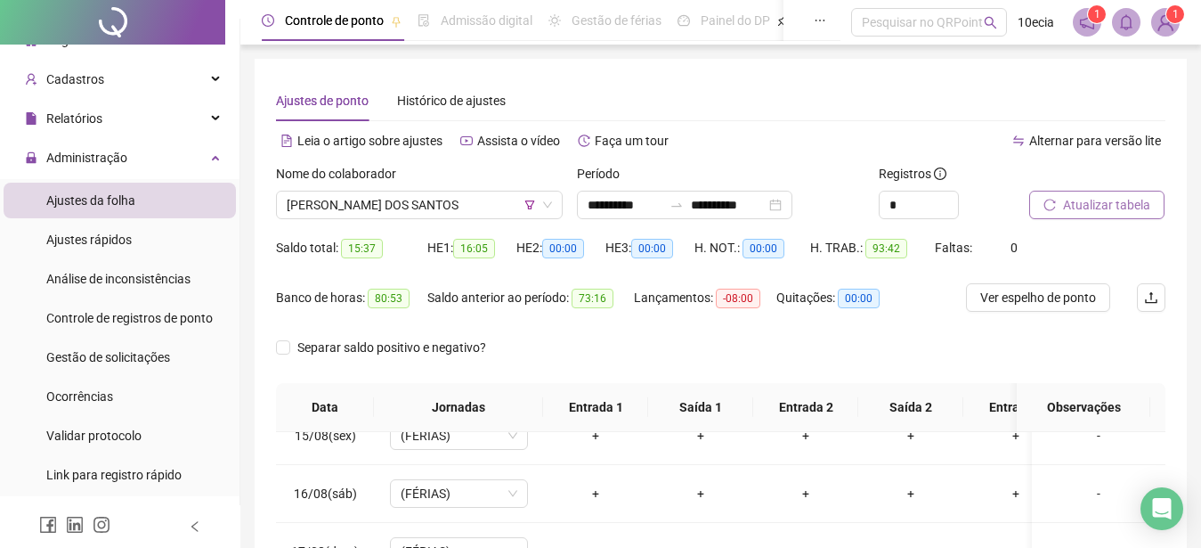
click at [1085, 207] on span "Atualizar tabela" at bounding box center [1106, 205] width 87 height 20
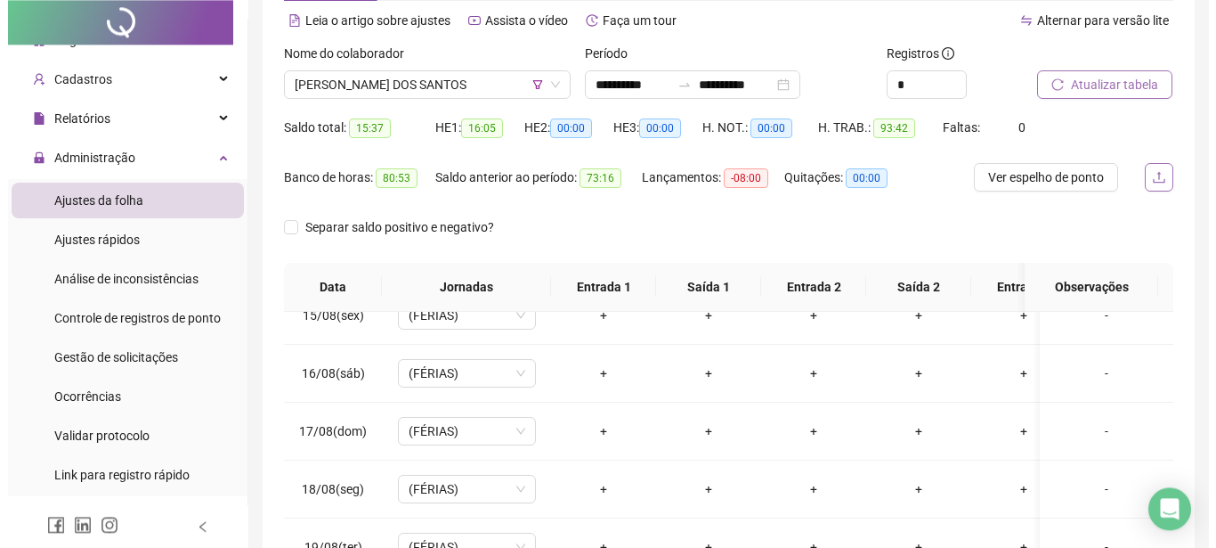
scroll to position [0, 0]
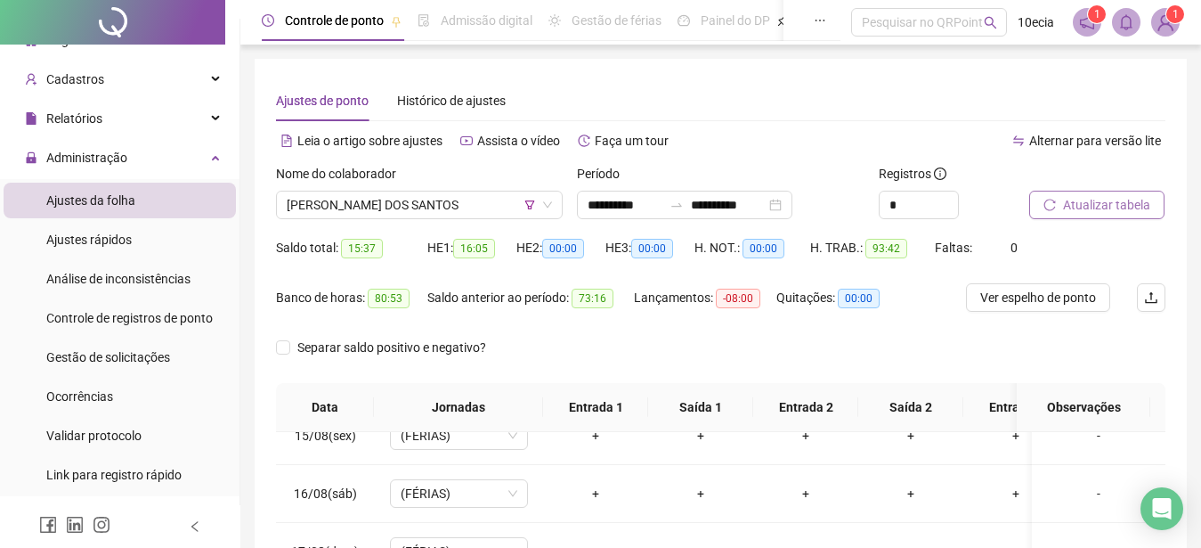
click at [1091, 200] on span "Atualizar tabela" at bounding box center [1106, 205] width 87 height 20
click at [303, 207] on span "[PERSON_NAME] DOS SANTOS" at bounding box center [419, 204] width 265 height 27
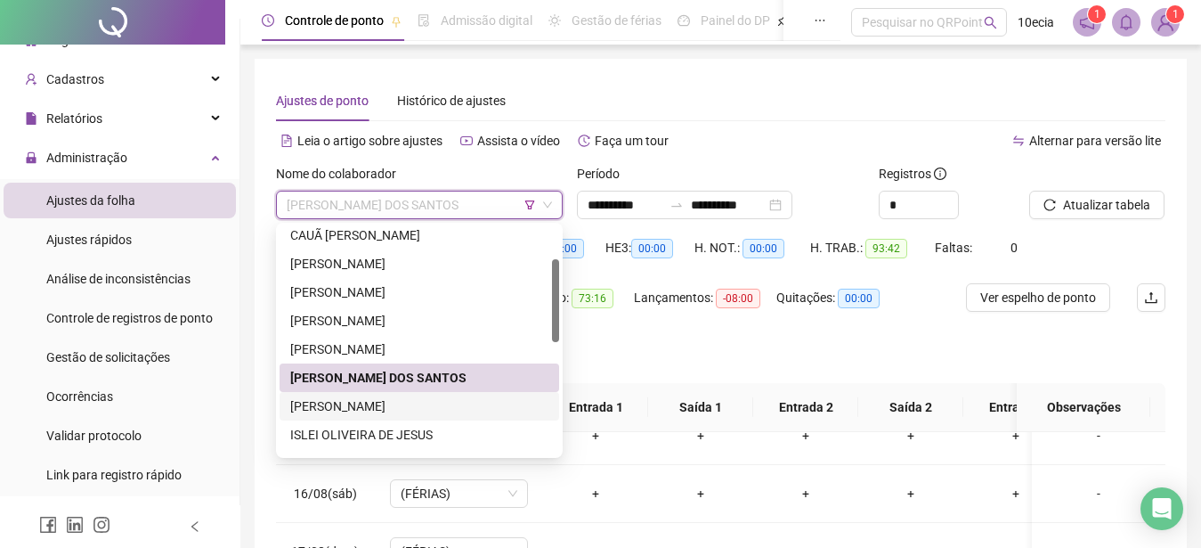
click at [329, 398] on div "[PERSON_NAME]" at bounding box center [419, 406] width 258 height 20
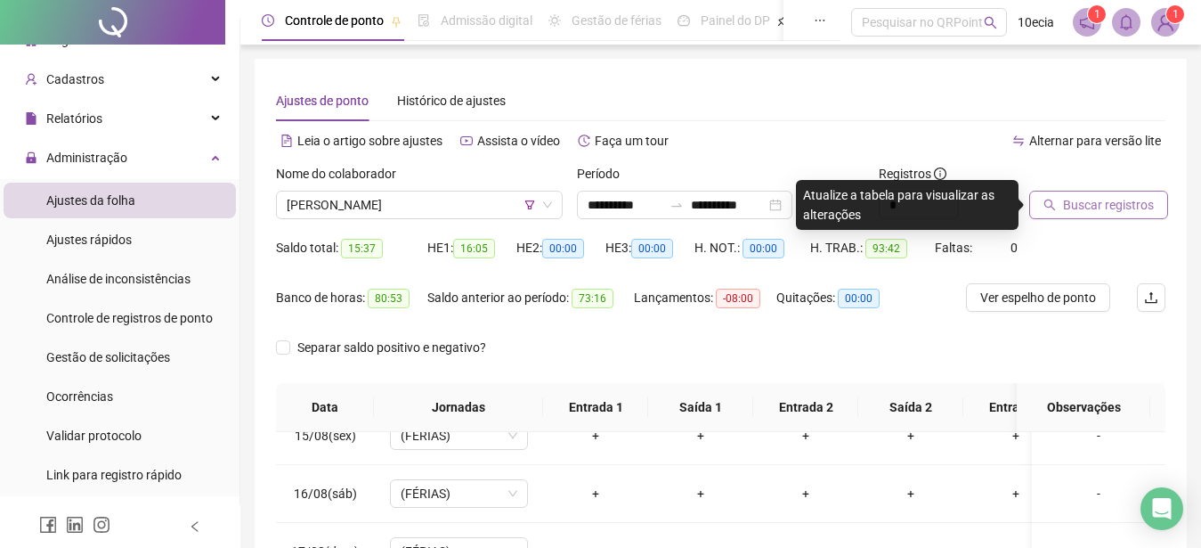
click at [1138, 196] on span "Buscar registros" at bounding box center [1108, 205] width 91 height 20
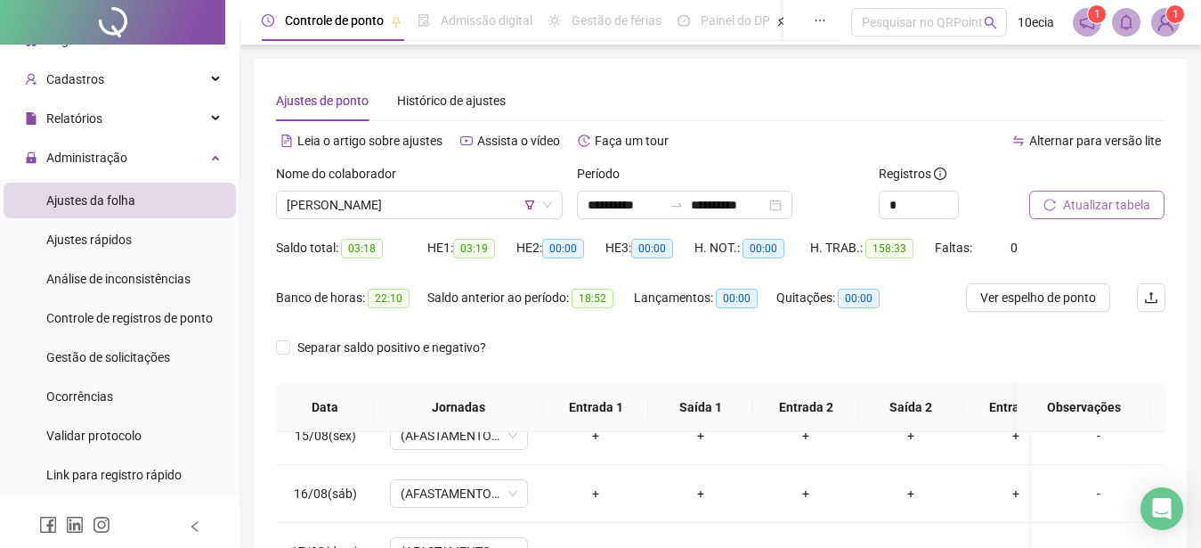
click at [1083, 88] on div "Ajustes de ponto Histórico de ajustes" at bounding box center [720, 100] width 889 height 41
click at [1092, 208] on span "Atualizar tabela" at bounding box center [1106, 205] width 87 height 20
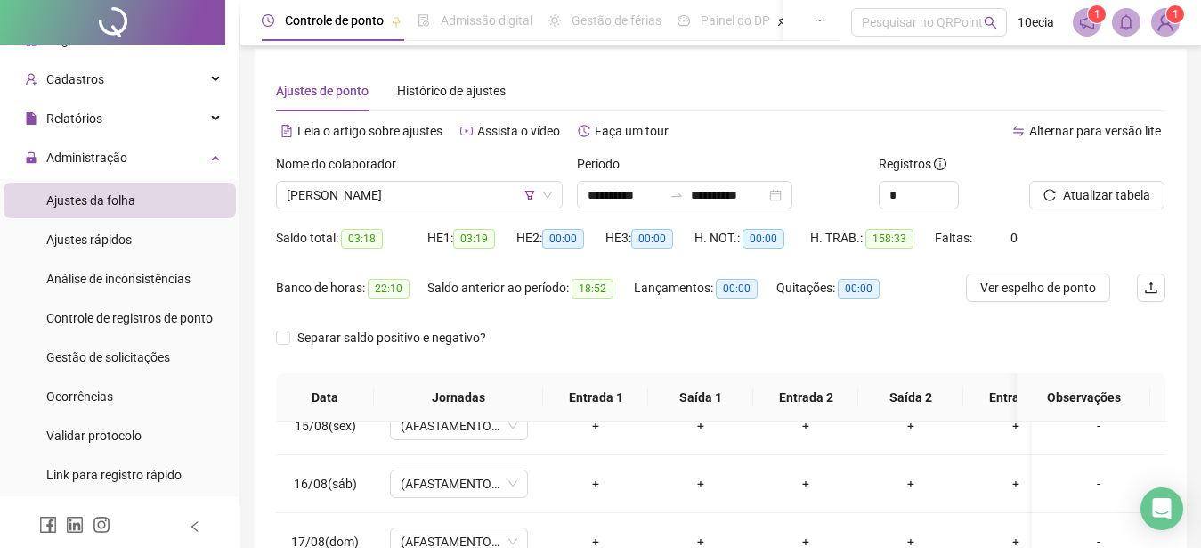
scroll to position [0, 0]
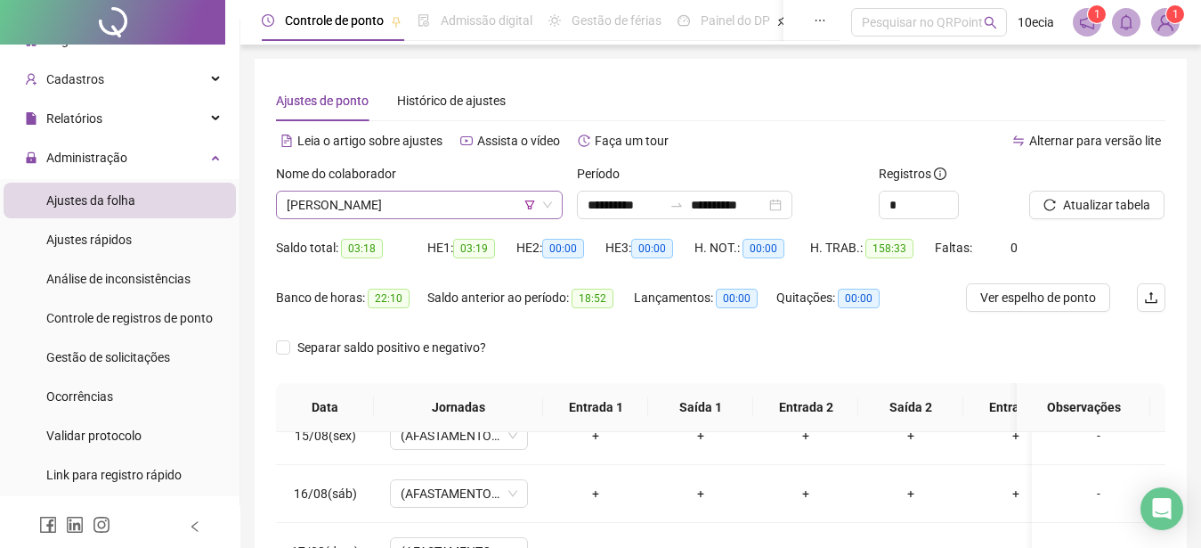
click at [431, 207] on span "[PERSON_NAME]" at bounding box center [419, 204] width 265 height 27
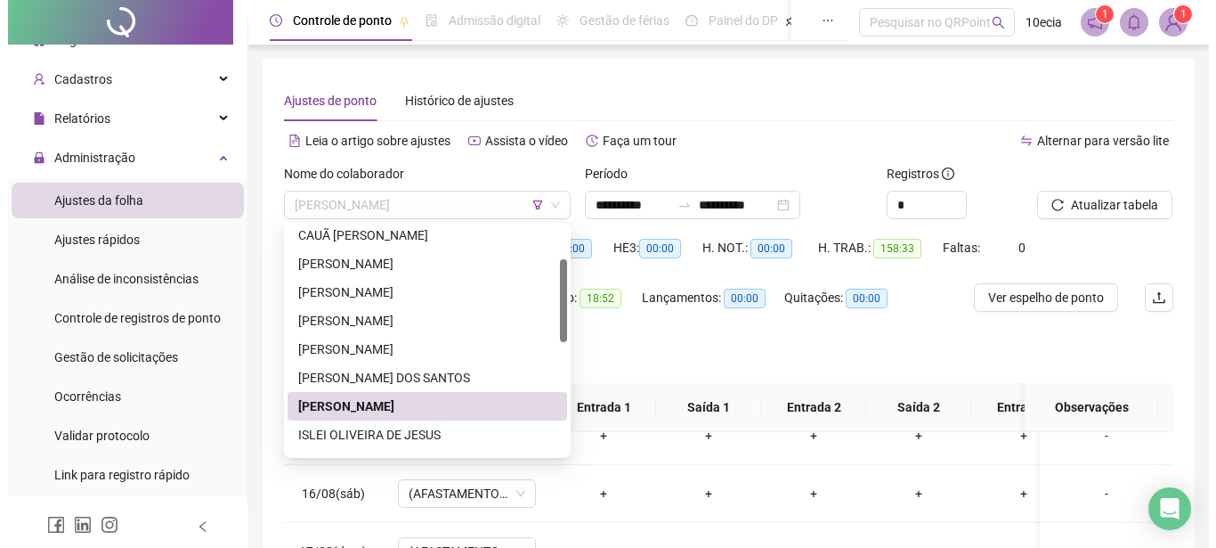
scroll to position [91, 0]
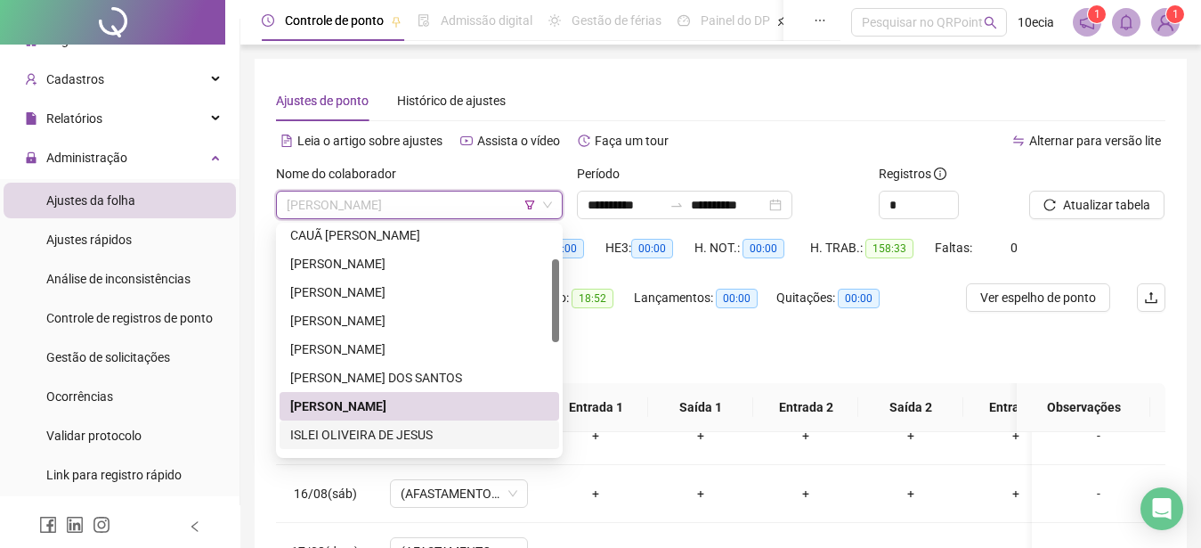
click at [346, 438] on div "ISLEI OLIVEIRA DE JESUS" at bounding box center [419, 435] width 258 height 20
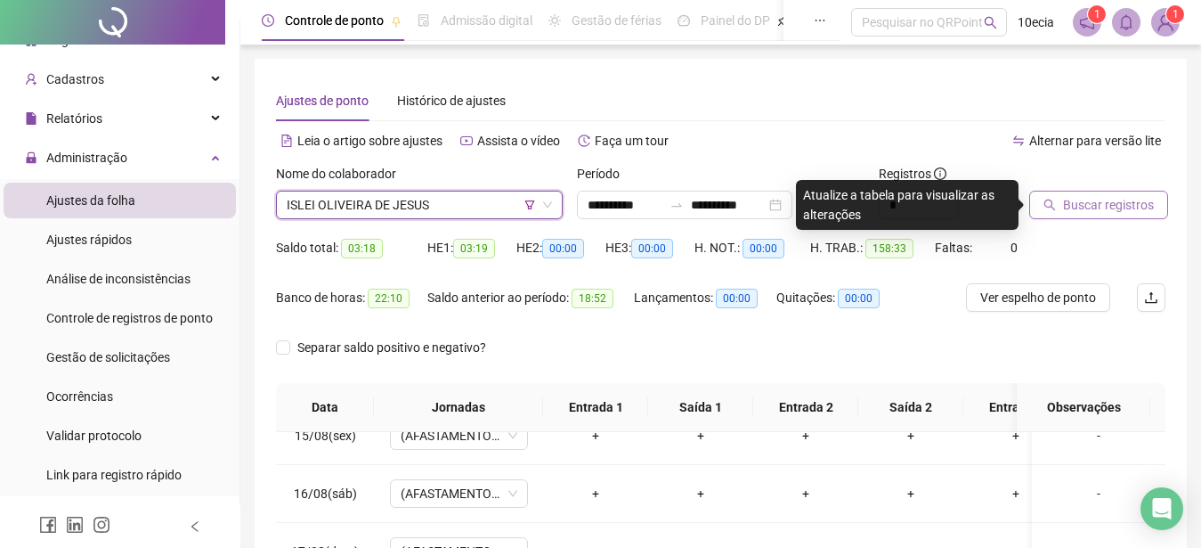
click at [1088, 207] on span "Buscar registros" at bounding box center [1108, 205] width 91 height 20
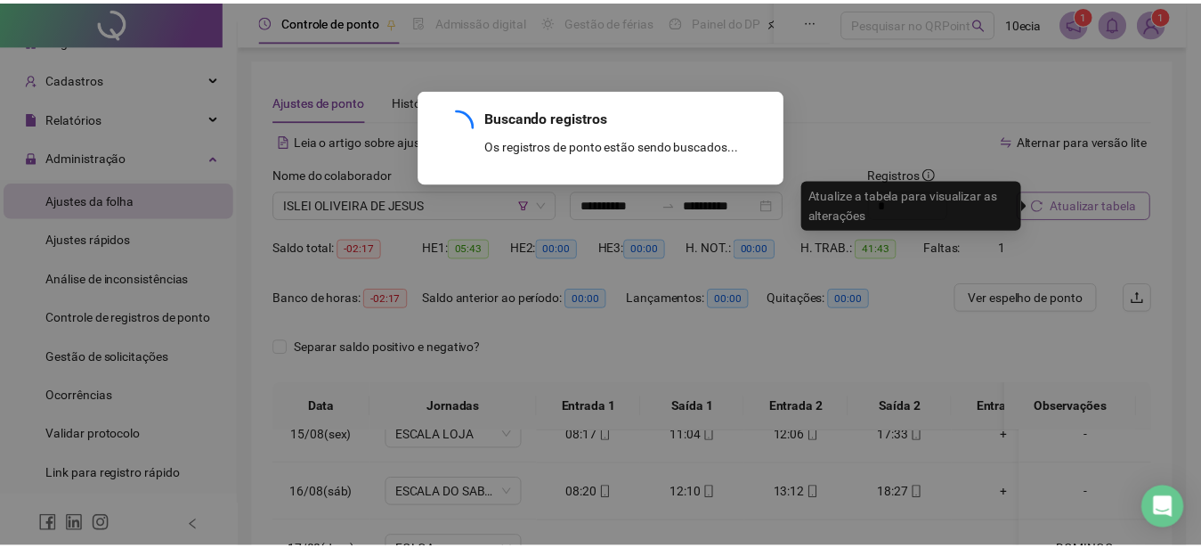
scroll to position [40, 0]
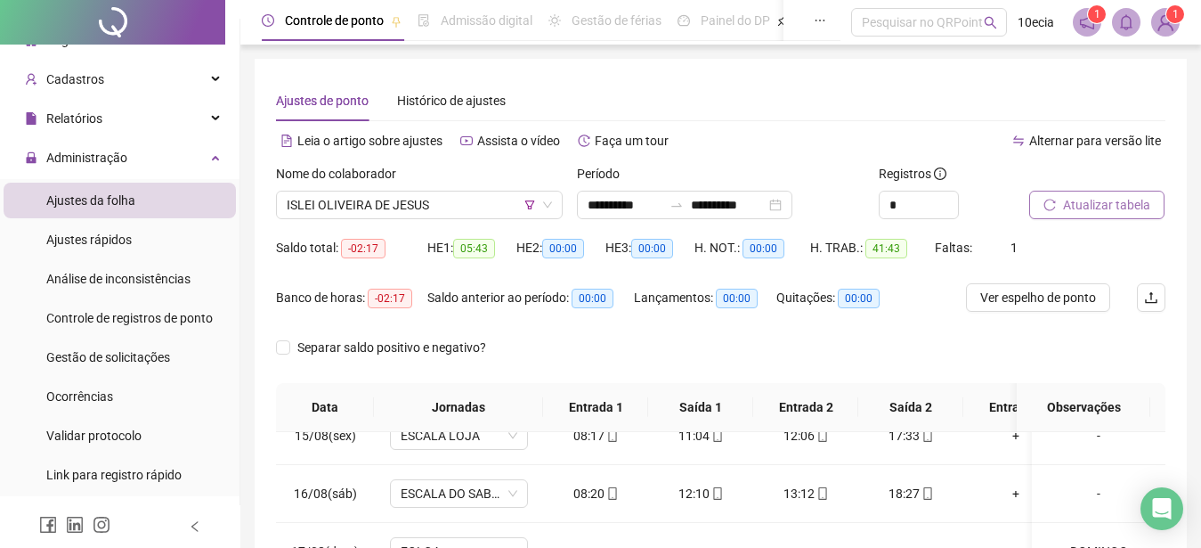
click at [1110, 212] on span "Atualizar tabela" at bounding box center [1106, 205] width 87 height 20
click at [363, 206] on span "ISLEI OLIVEIRA DE JESUS" at bounding box center [419, 204] width 265 height 27
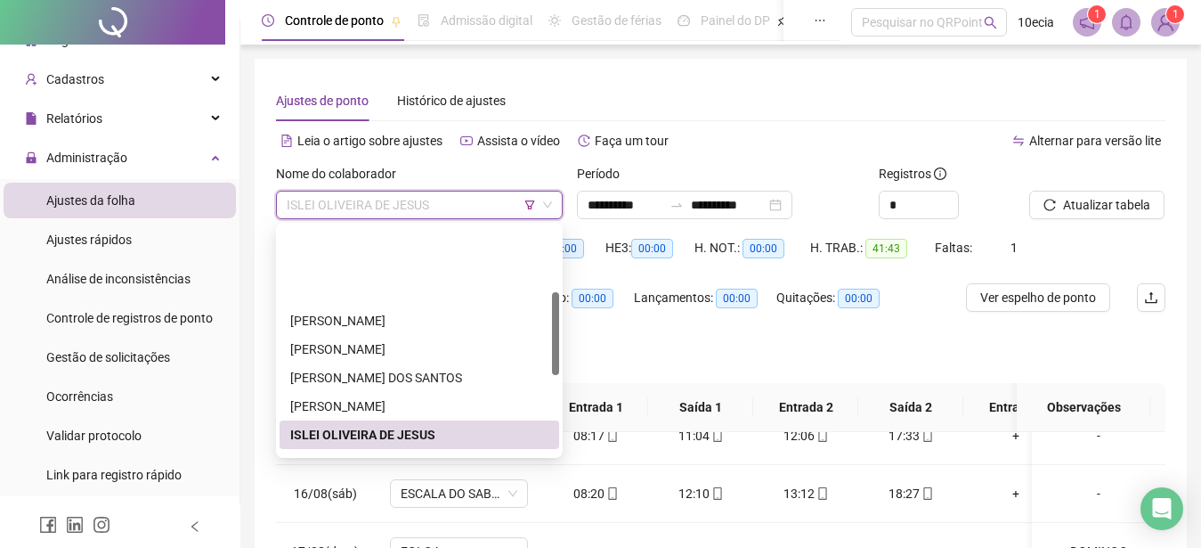
scroll to position [272, 0]
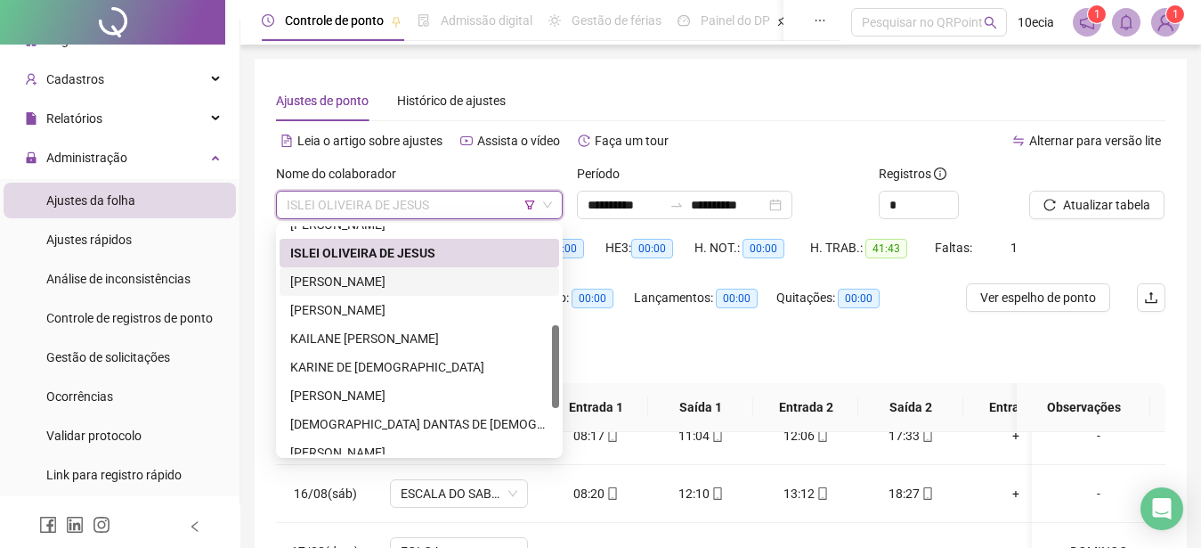
click at [362, 279] on div "JOAIS DOS SANTOS COSTA" at bounding box center [419, 282] width 258 height 20
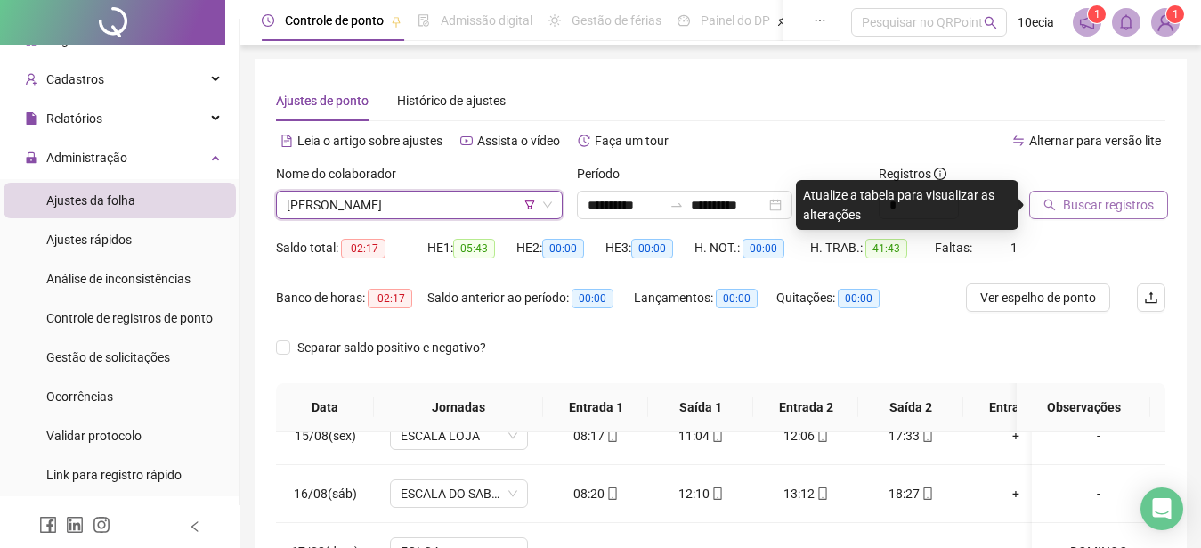
click at [1065, 202] on span "Buscar registros" at bounding box center [1108, 205] width 91 height 20
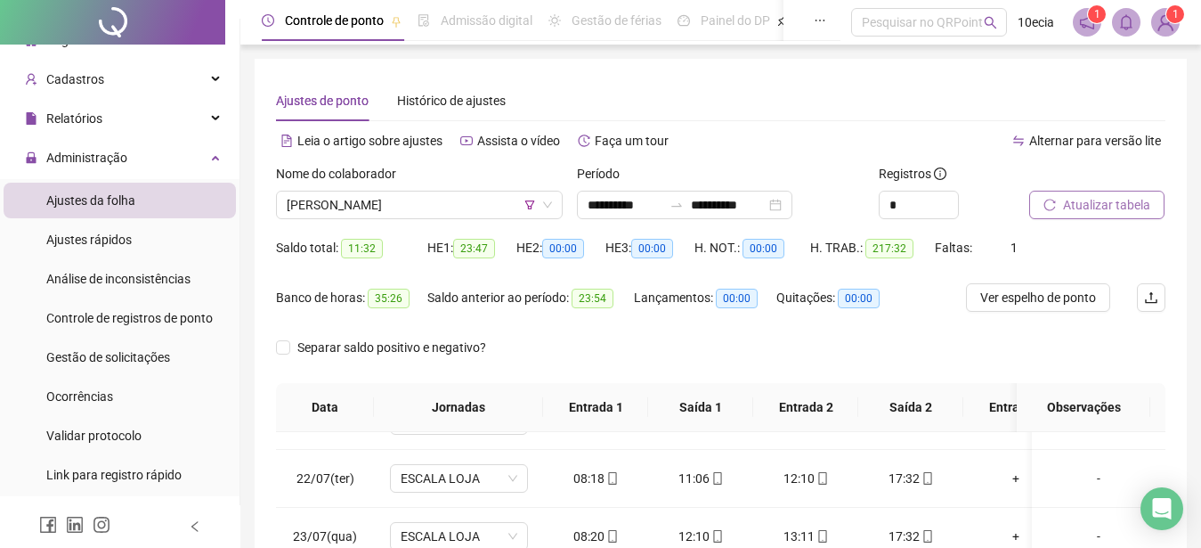
click at [1109, 207] on span "Atualizar tabela" at bounding box center [1106, 205] width 87 height 20
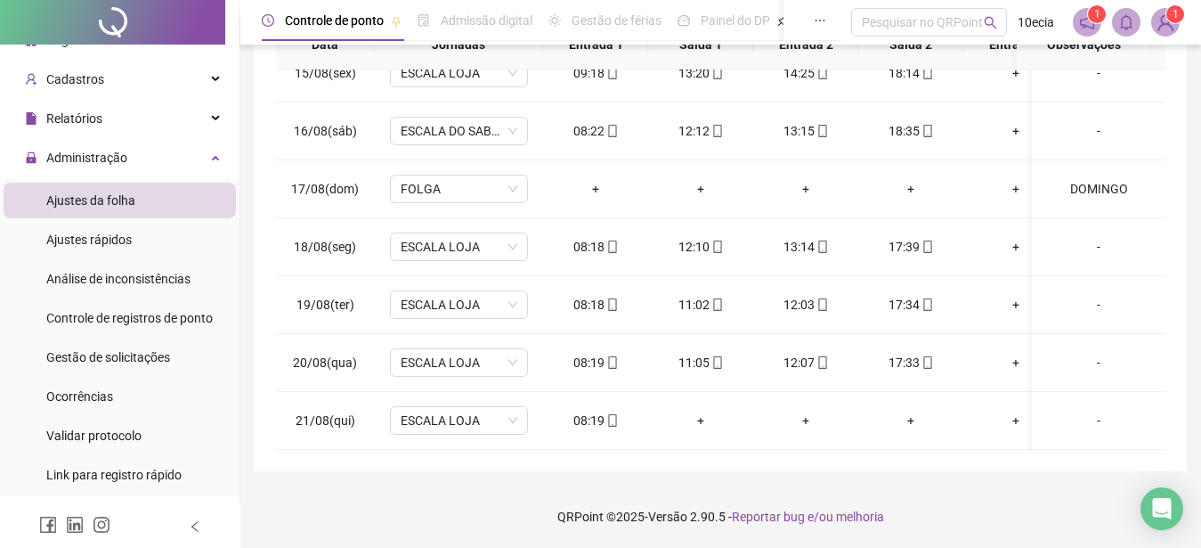
scroll to position [0, 0]
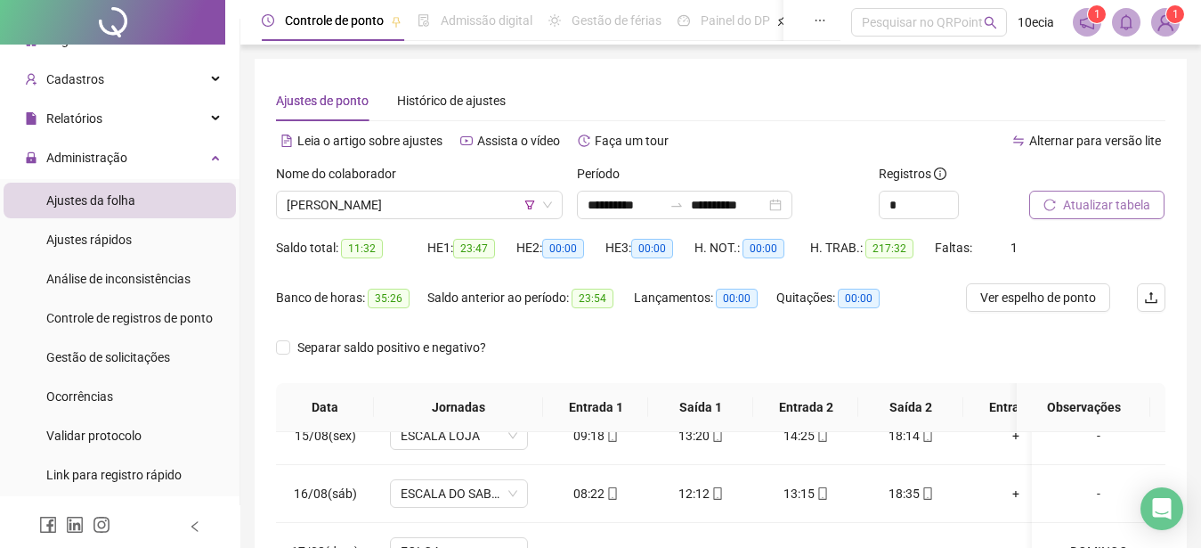
click at [1126, 197] on span "Atualizar tabela" at bounding box center [1106, 205] width 87 height 20
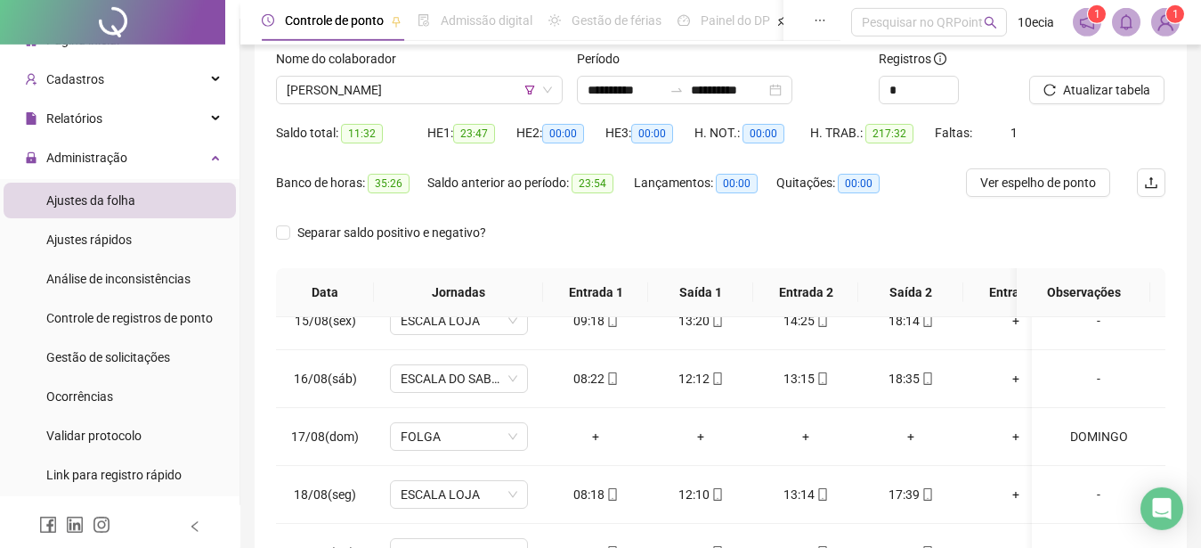
scroll to position [90, 0]
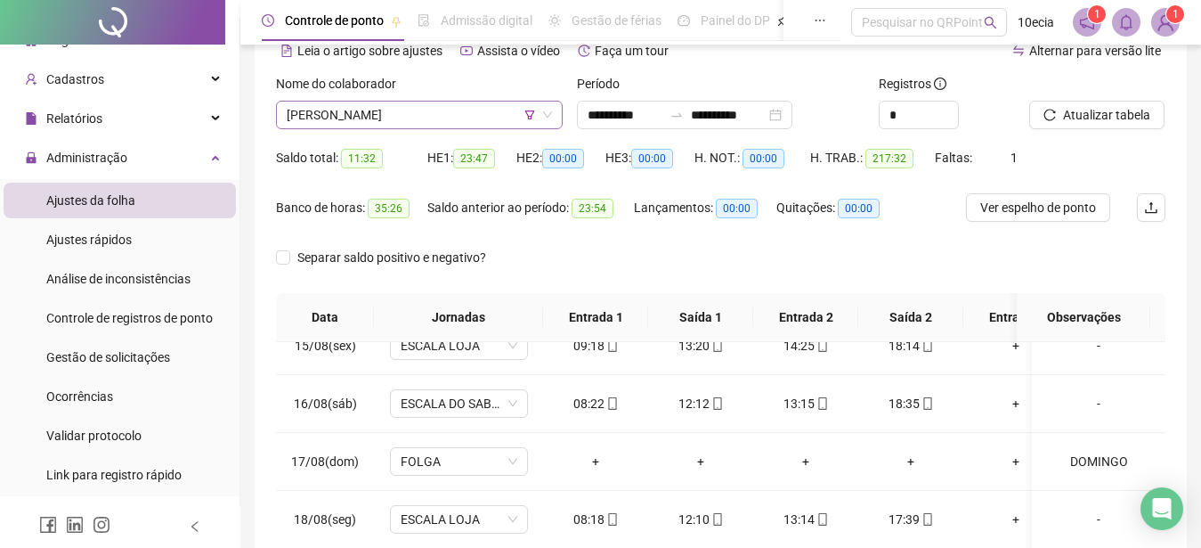
click at [453, 117] on span "JOAIS DOS SANTOS COSTA" at bounding box center [419, 114] width 265 height 27
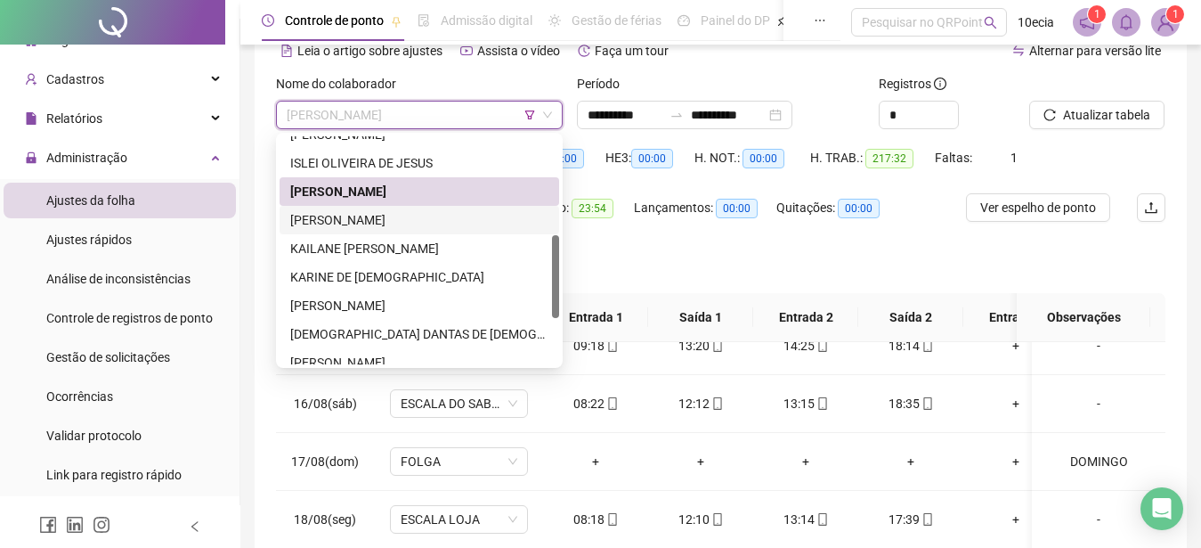
click at [351, 222] on div "[PERSON_NAME]" at bounding box center [419, 220] width 258 height 20
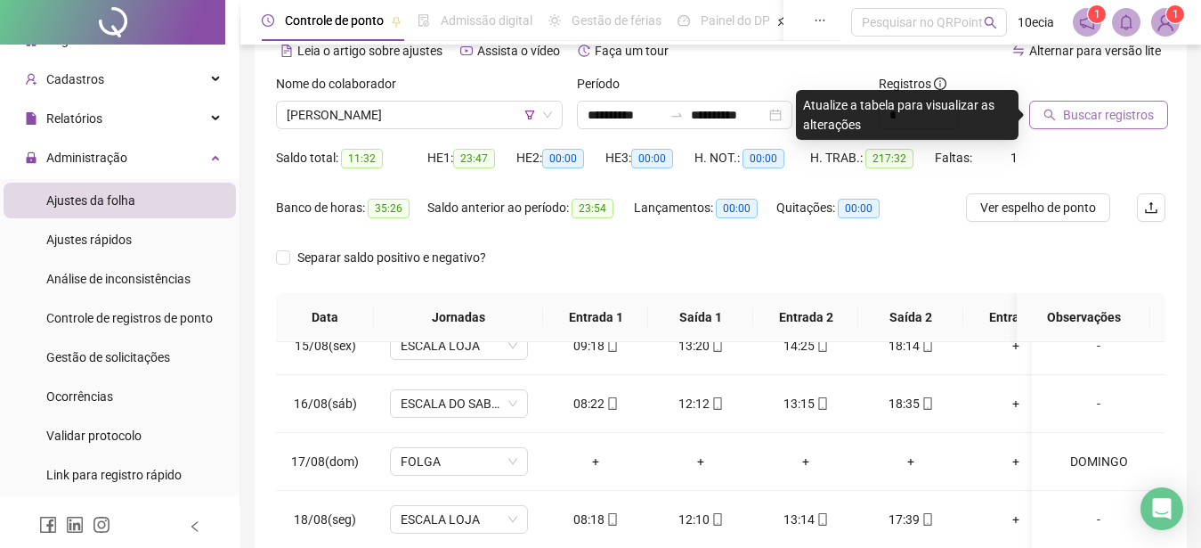
click at [1091, 114] on span "Buscar registros" at bounding box center [1108, 115] width 91 height 20
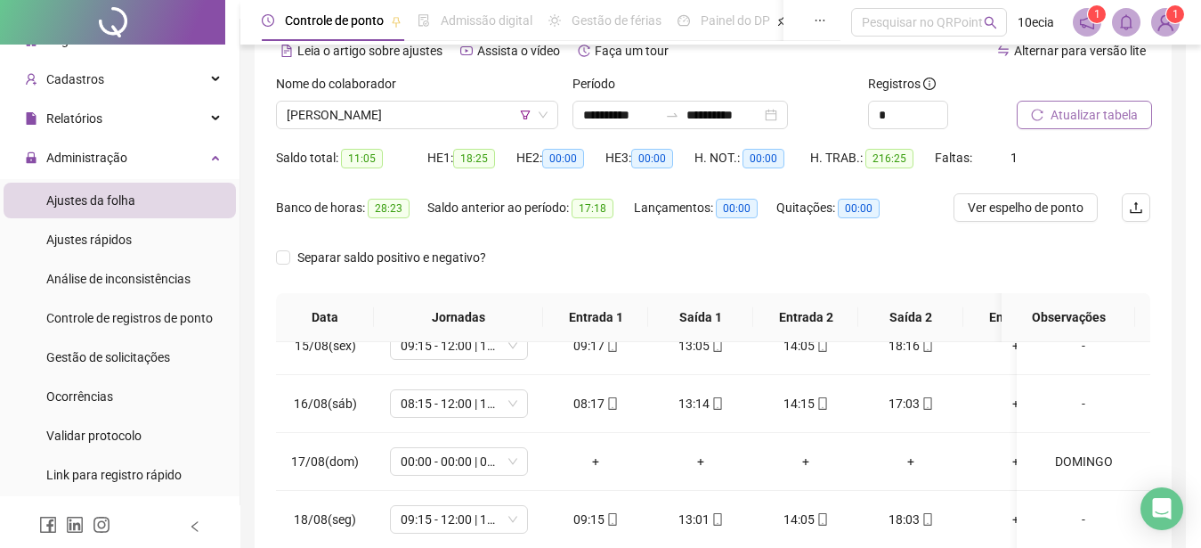
click at [1091, 111] on span "Atualizar tabela" at bounding box center [1094, 115] width 87 height 20
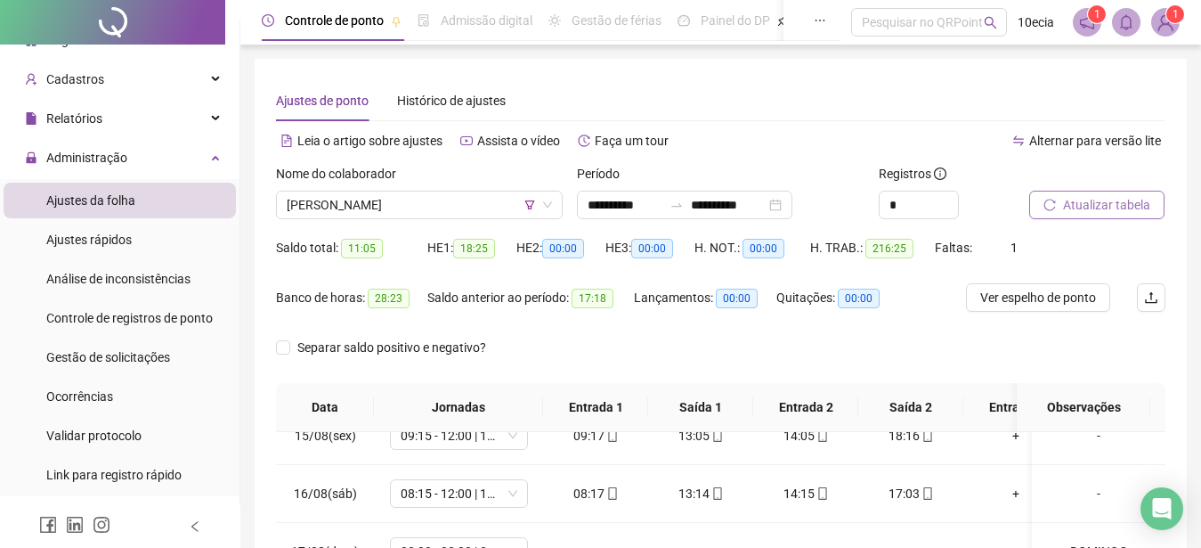
click at [1115, 204] on span "Atualizar tabela" at bounding box center [1106, 205] width 87 height 20
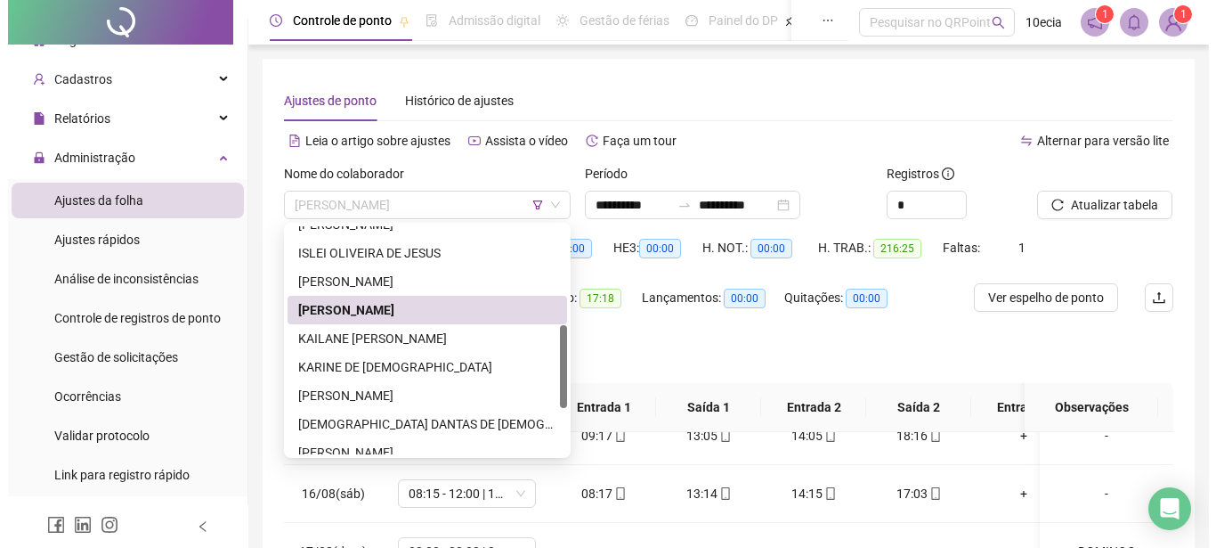
scroll to position [272, 0]
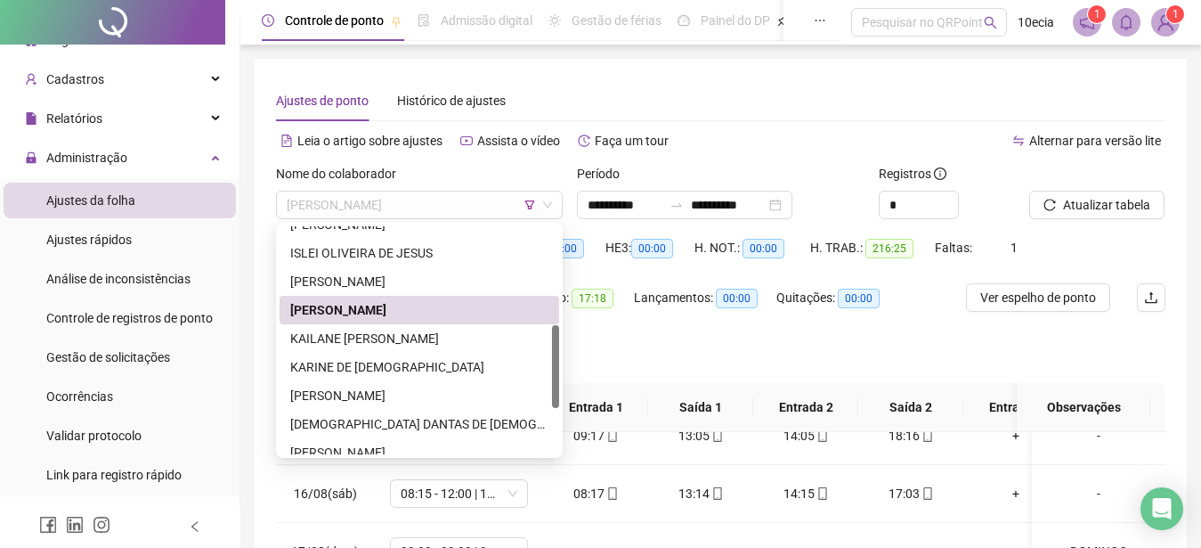
click at [330, 205] on span "[PERSON_NAME]" at bounding box center [419, 204] width 265 height 27
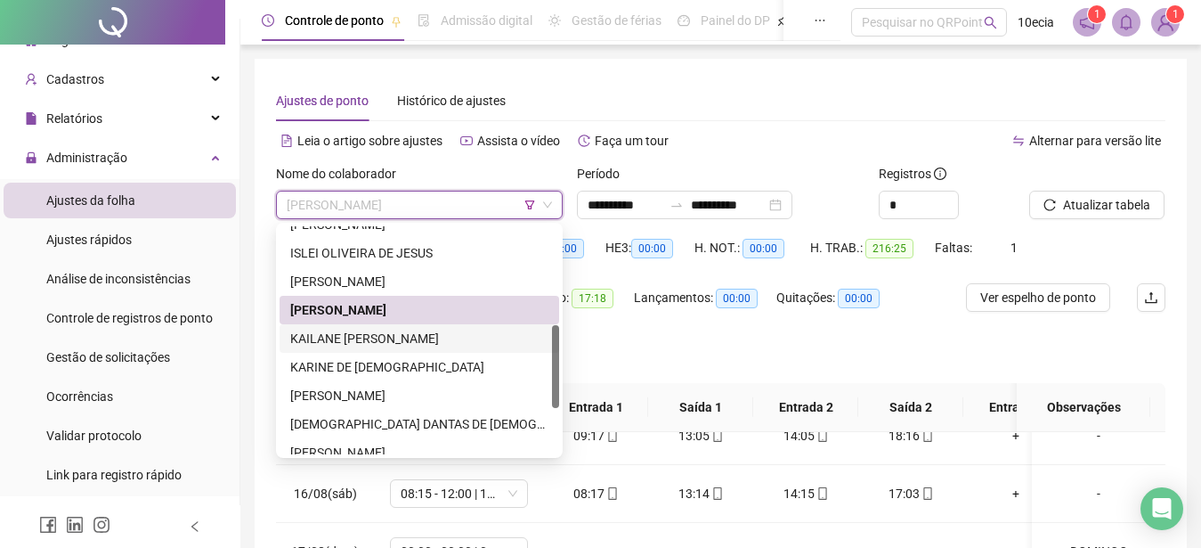
click at [371, 336] on div "KAILANE ROBERTO DOS SANTOS" at bounding box center [419, 339] width 258 height 20
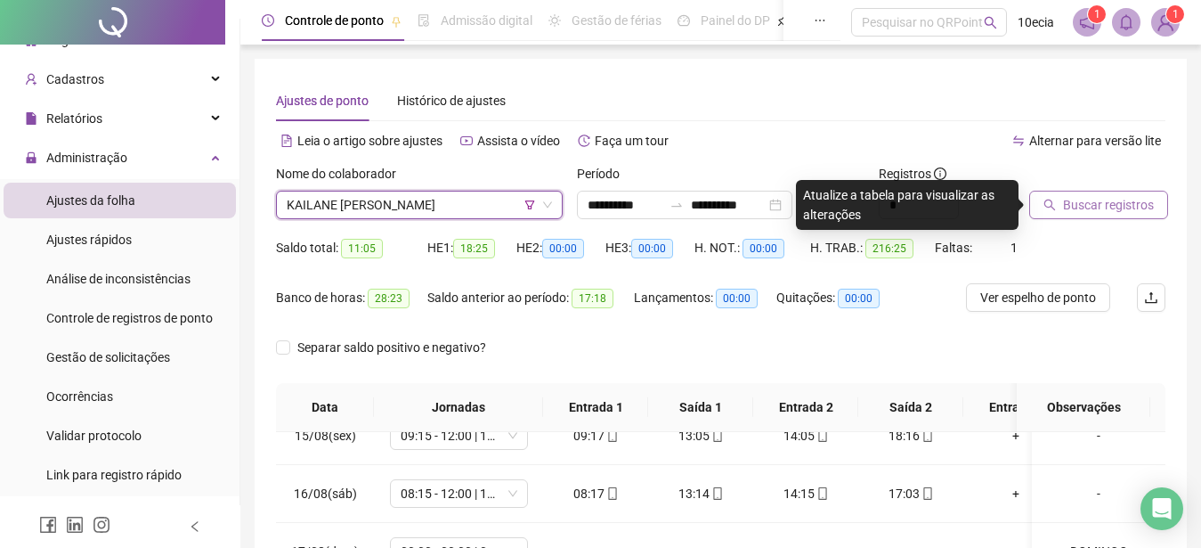
click at [1091, 204] on span "Buscar registros" at bounding box center [1108, 205] width 91 height 20
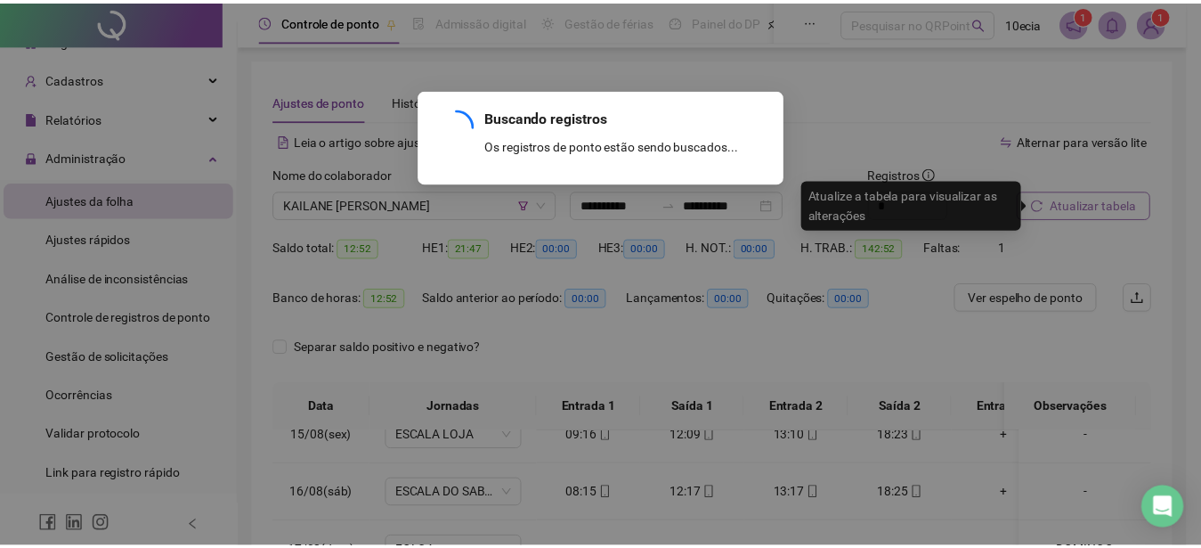
scroll to position [850, 0]
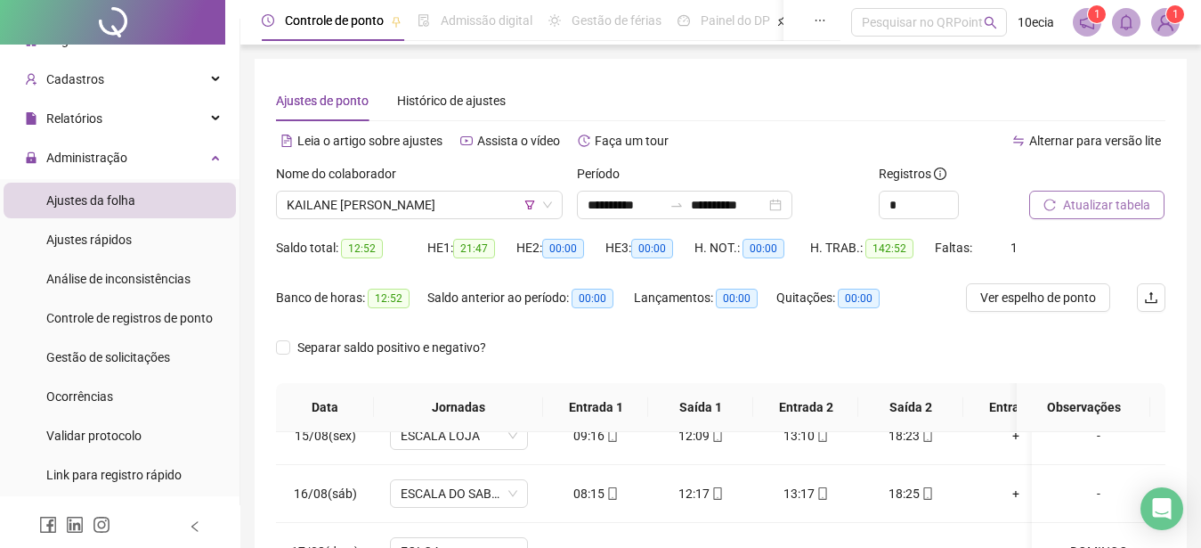
click at [1075, 199] on span "Atualizar tabela" at bounding box center [1106, 205] width 87 height 20
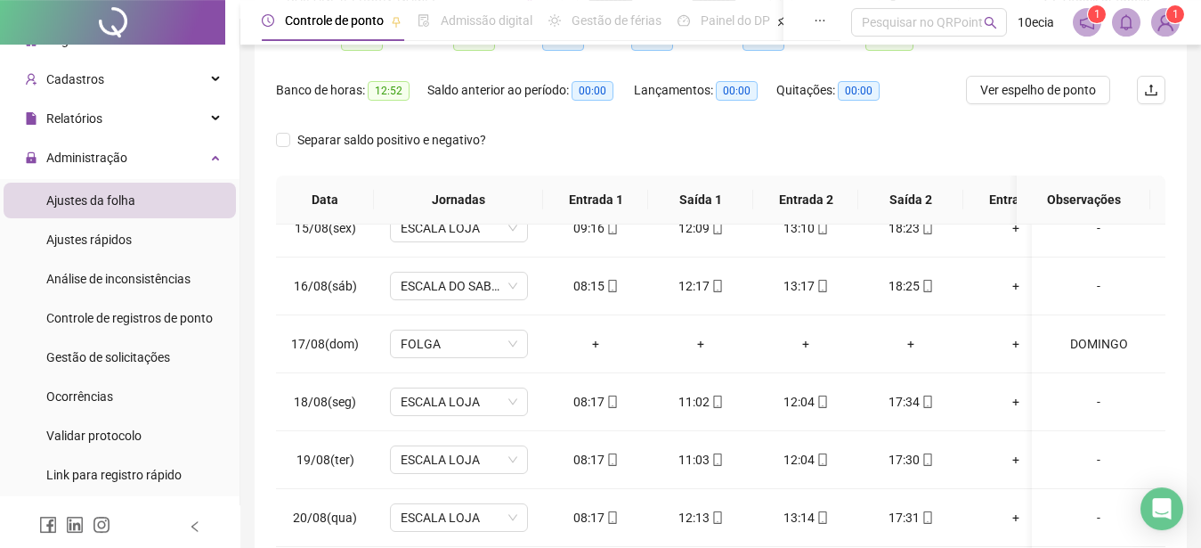
scroll to position [0, 0]
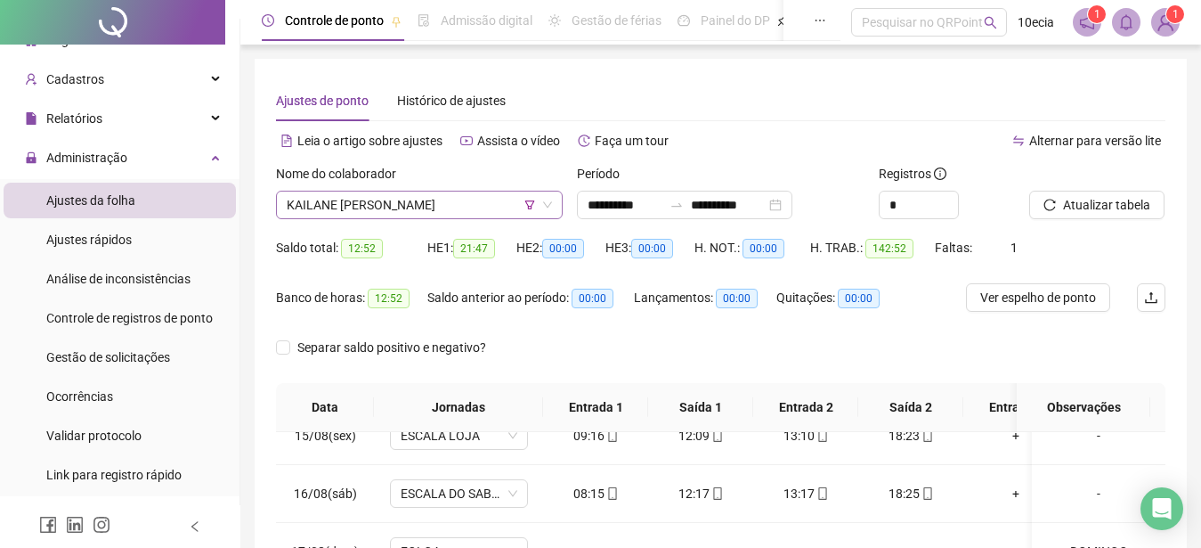
click at [350, 202] on span "KAILANE ROBERTO DOS SANTOS" at bounding box center [419, 204] width 265 height 27
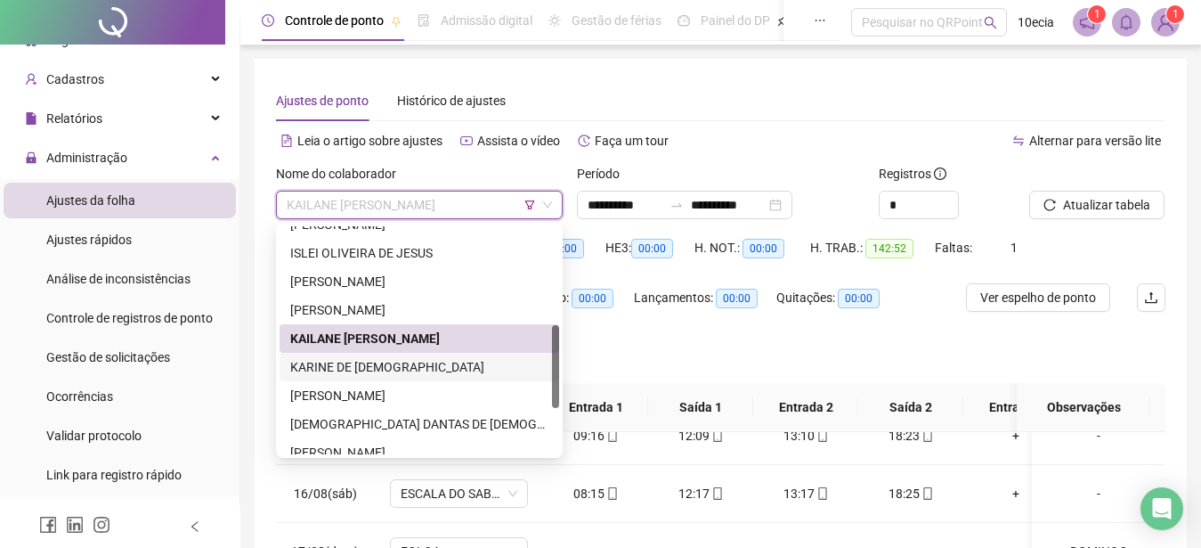
click at [314, 371] on div "KARINE DE [DEMOGRAPHIC_DATA]" at bounding box center [419, 367] width 258 height 20
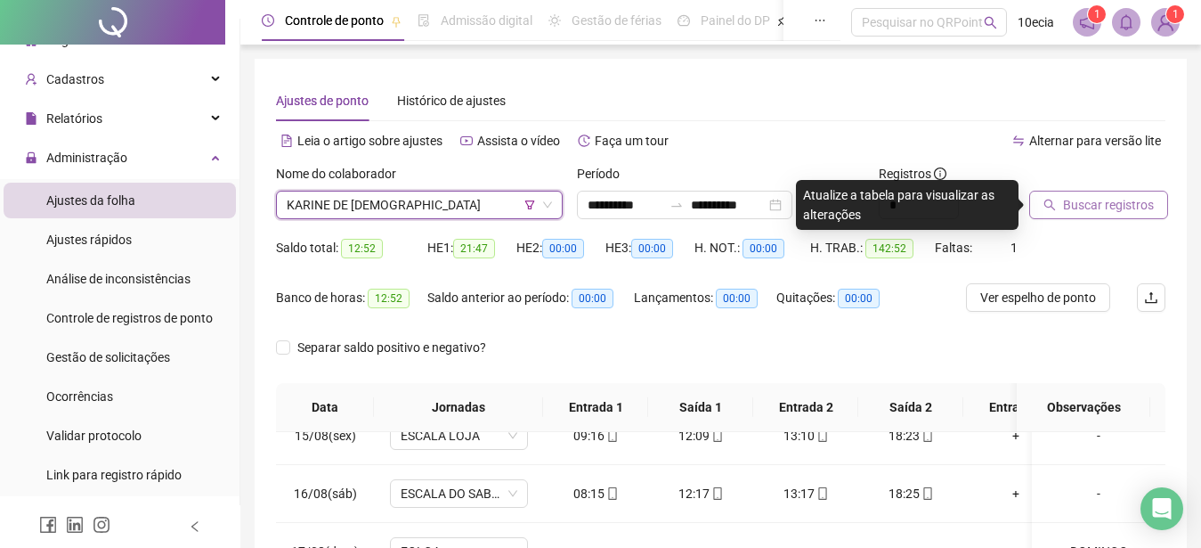
click at [1105, 206] on span "Buscar registros" at bounding box center [1108, 205] width 91 height 20
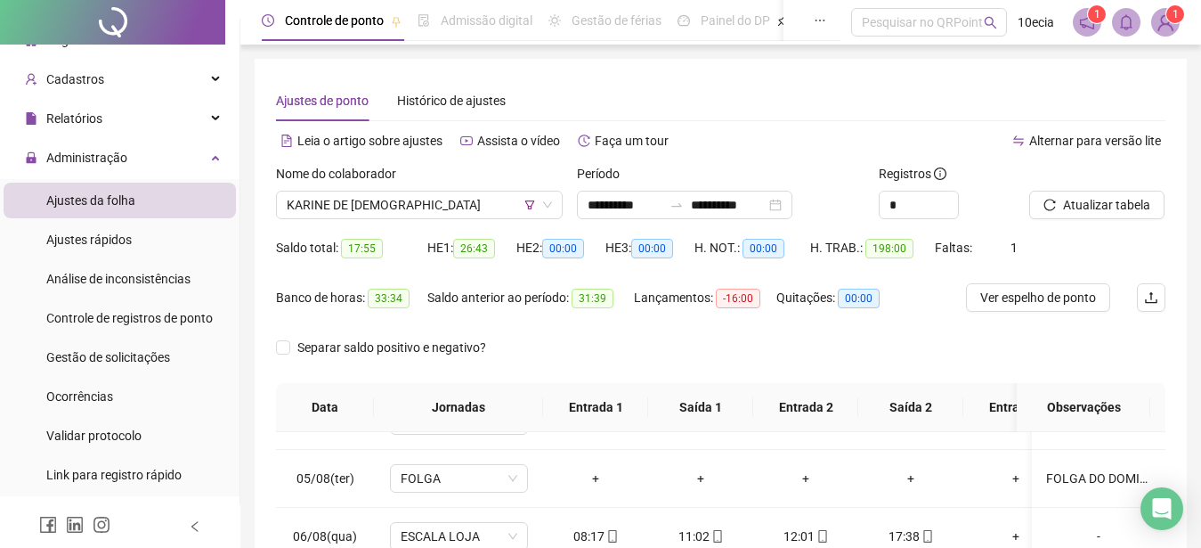
click at [1091, 209] on span "Atualizar tabela" at bounding box center [1106, 205] width 87 height 20
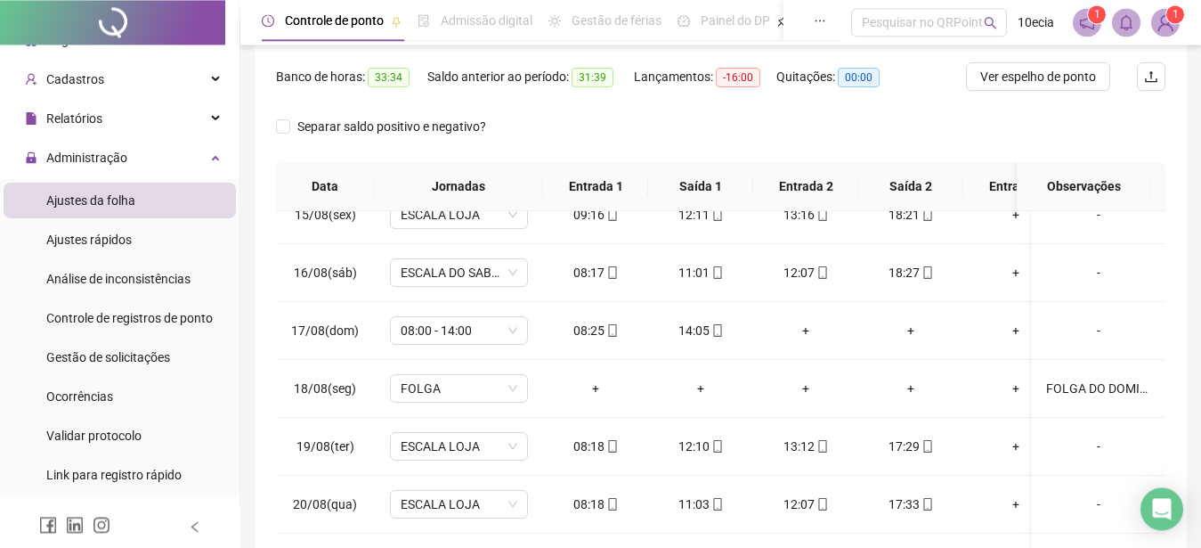
scroll to position [362, 0]
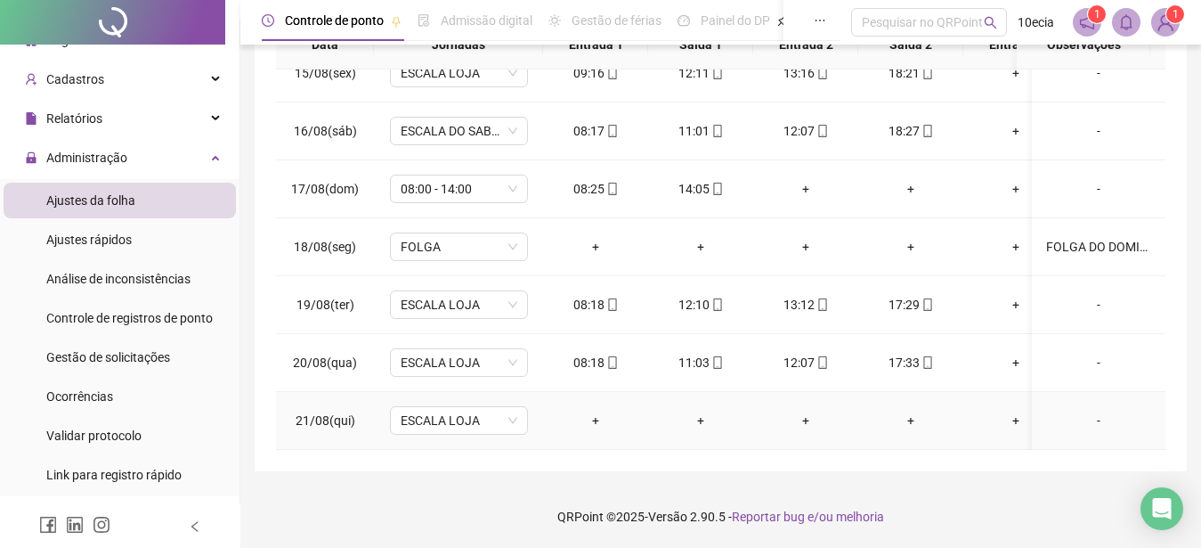
click at [1084, 410] on div "-" at bounding box center [1098, 420] width 105 height 20
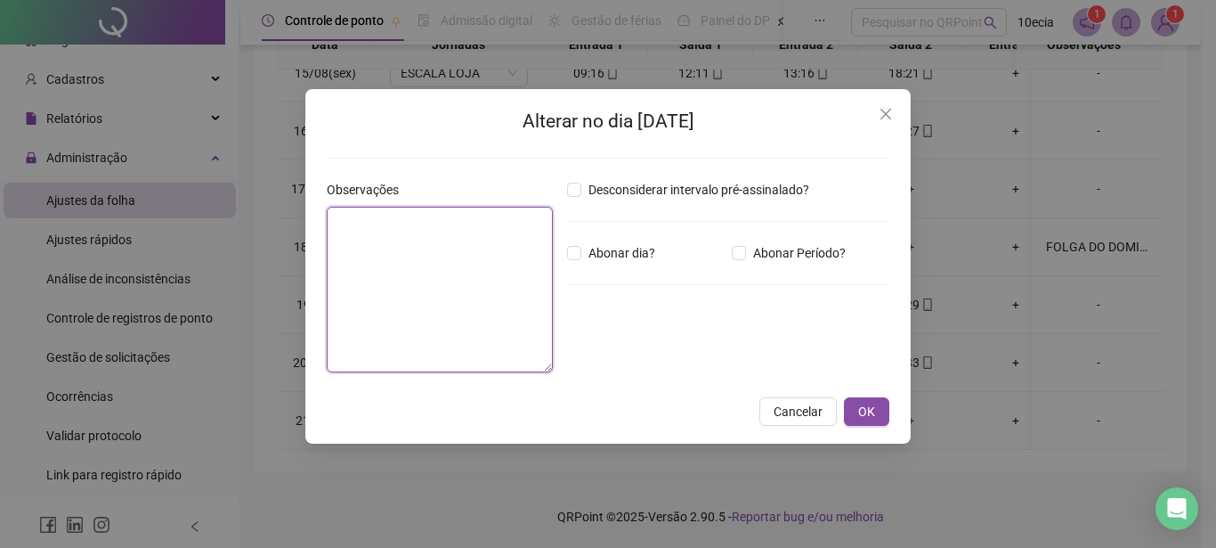
click at [442, 335] on textarea at bounding box center [440, 290] width 226 height 166
type textarea "*"
type textarea "********"
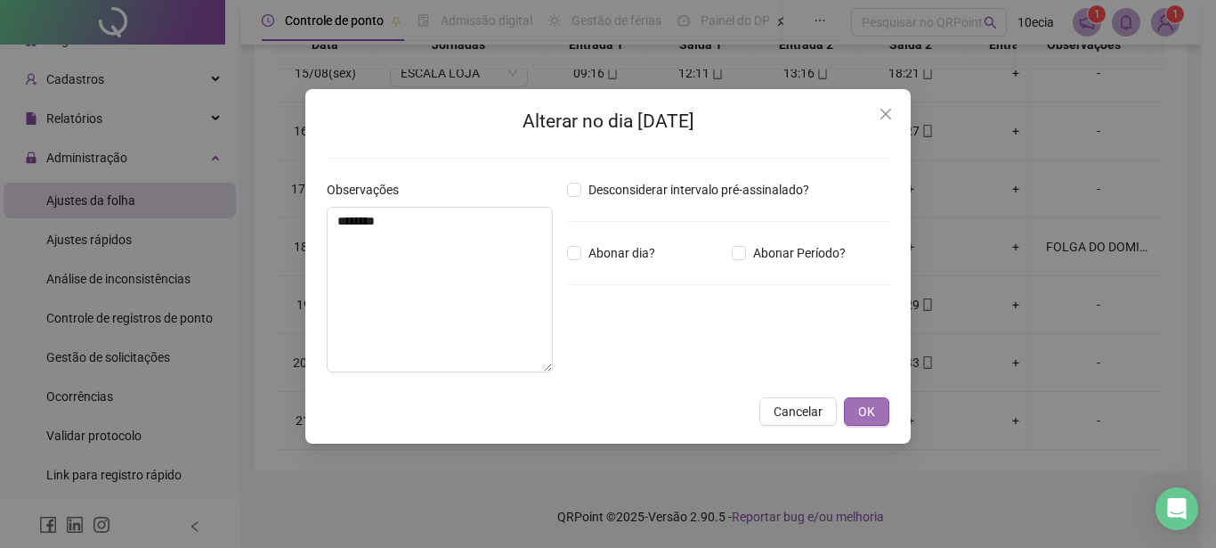
click at [868, 422] on button "OK" at bounding box center [866, 411] width 45 height 28
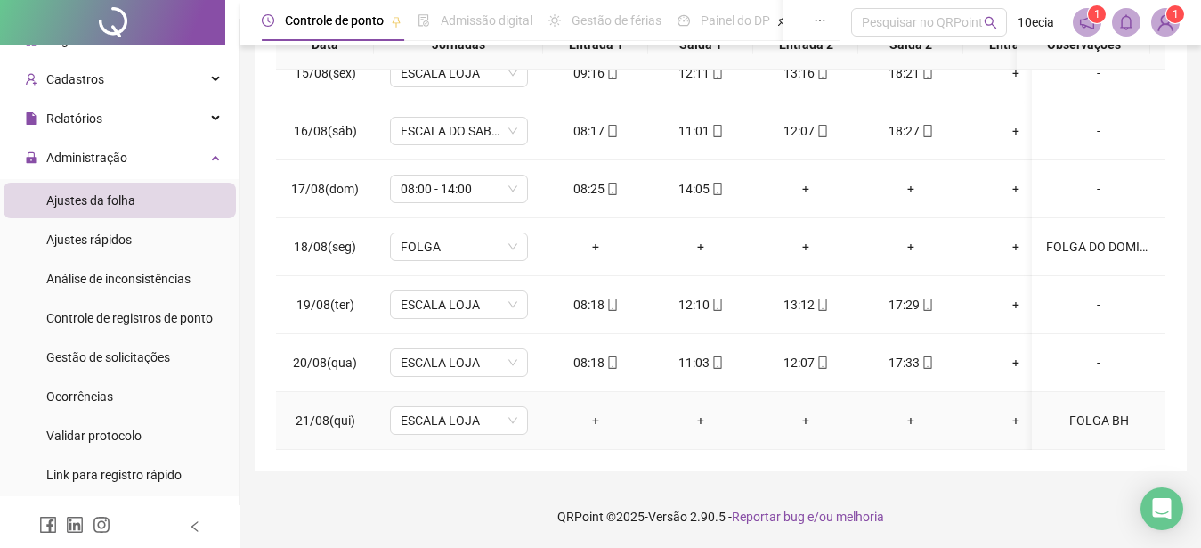
click at [491, 422] on td "ESCALA LOJA" at bounding box center [458, 421] width 169 height 58
click at [489, 419] on td "ESCALA LOJA" at bounding box center [458, 421] width 169 height 58
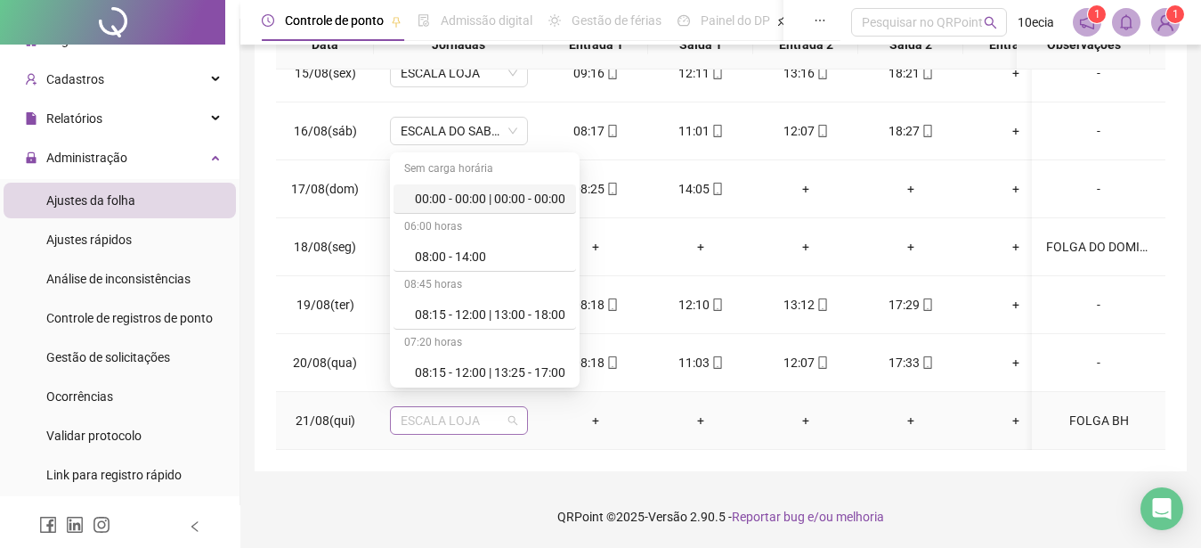
click at [489, 414] on span "ESCALA LOJA" at bounding box center [459, 420] width 117 height 27
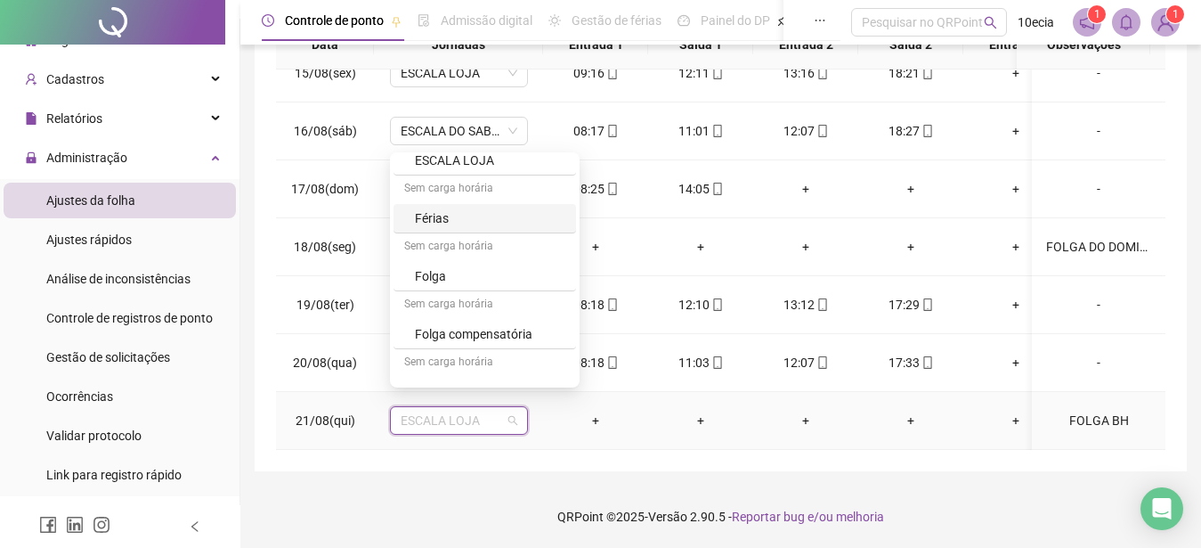
scroll to position [640, 0]
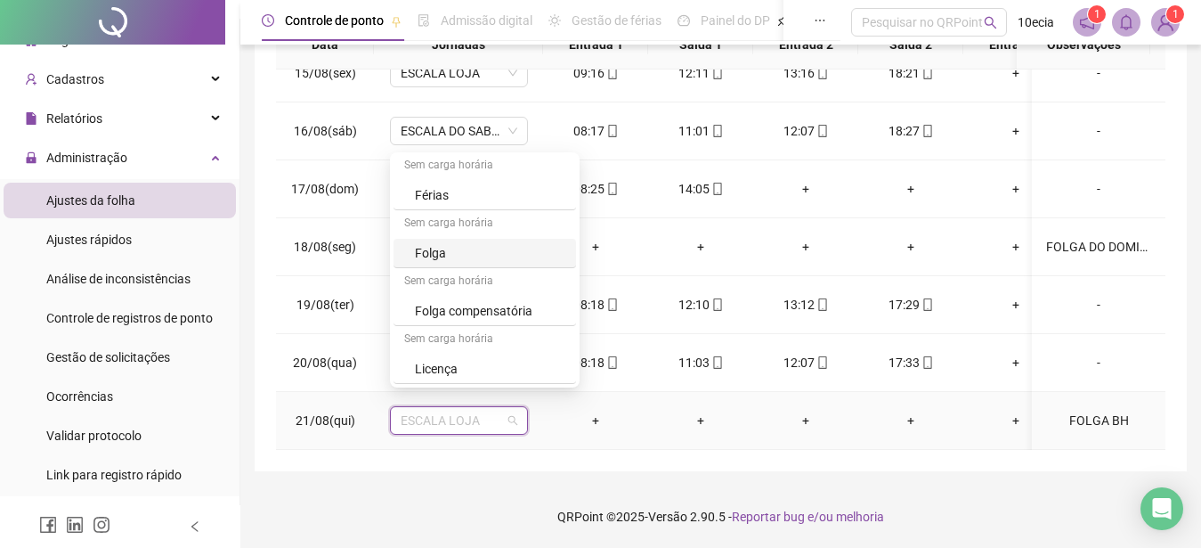
click at [448, 261] on div "Folga" at bounding box center [490, 253] width 150 height 20
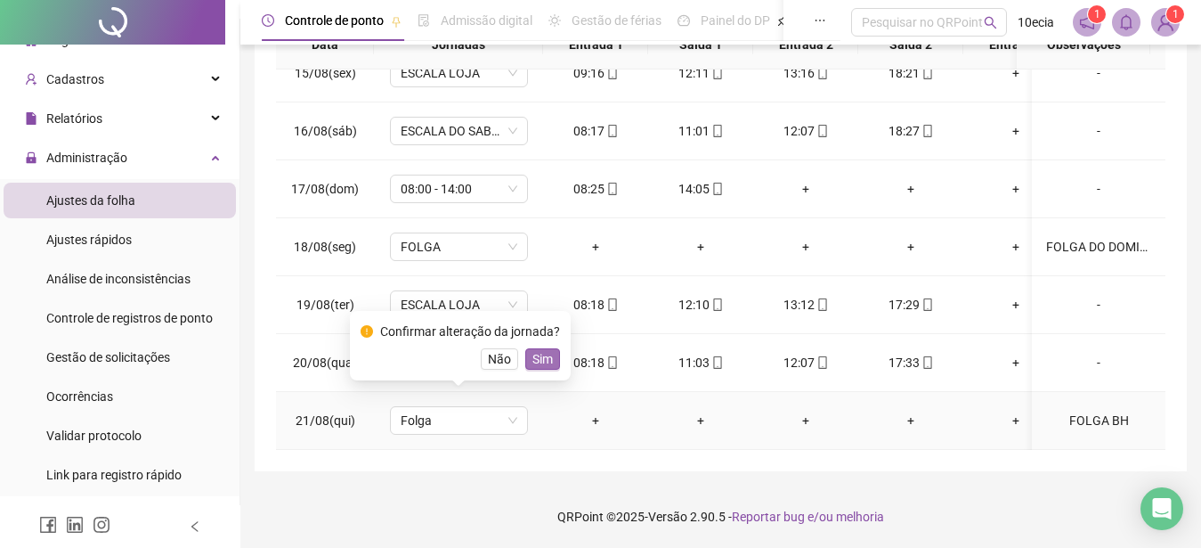
click at [542, 366] on span "Sim" at bounding box center [542, 359] width 20 height 20
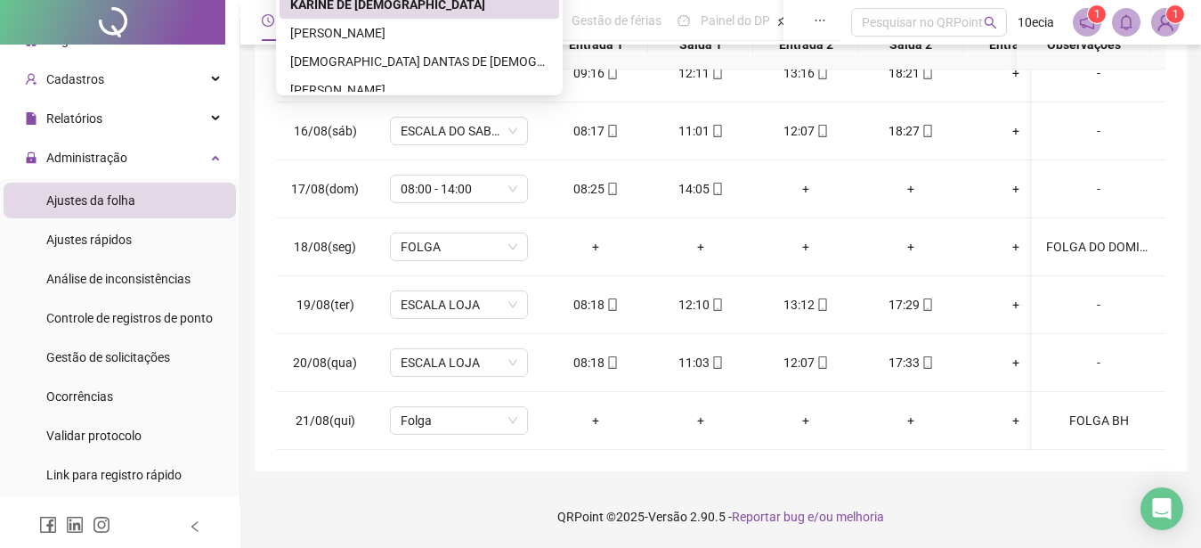
click at [342, 69] on th "Data" at bounding box center [325, 44] width 98 height 49
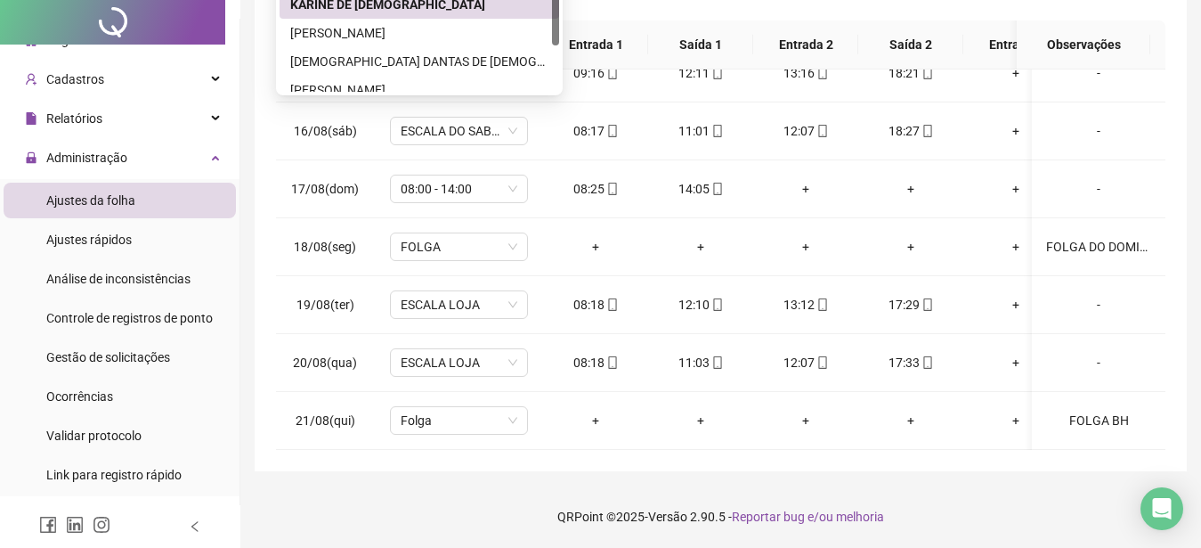
click at [308, 69] on th "Data" at bounding box center [325, 44] width 98 height 49
click at [347, 69] on th "Data" at bounding box center [325, 44] width 98 height 49
click at [303, 69] on th "Data" at bounding box center [325, 44] width 98 height 49
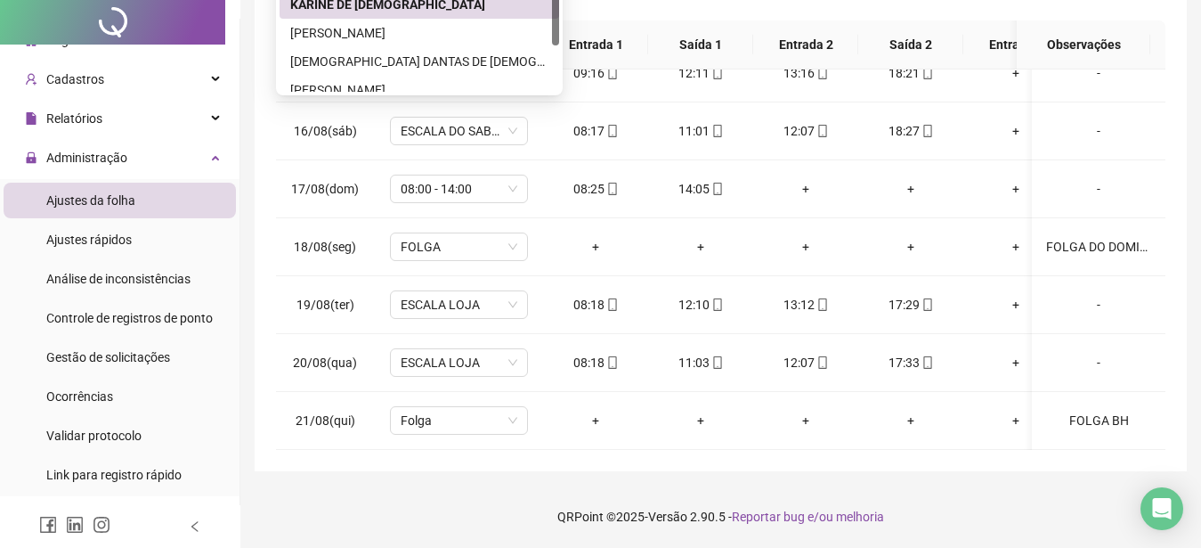
click at [303, 69] on th "Data" at bounding box center [325, 44] width 98 height 49
click at [363, 69] on th "Data" at bounding box center [325, 44] width 98 height 49
click at [352, 69] on th "Data" at bounding box center [325, 44] width 98 height 49
click at [331, 69] on th "Data" at bounding box center [325, 44] width 98 height 49
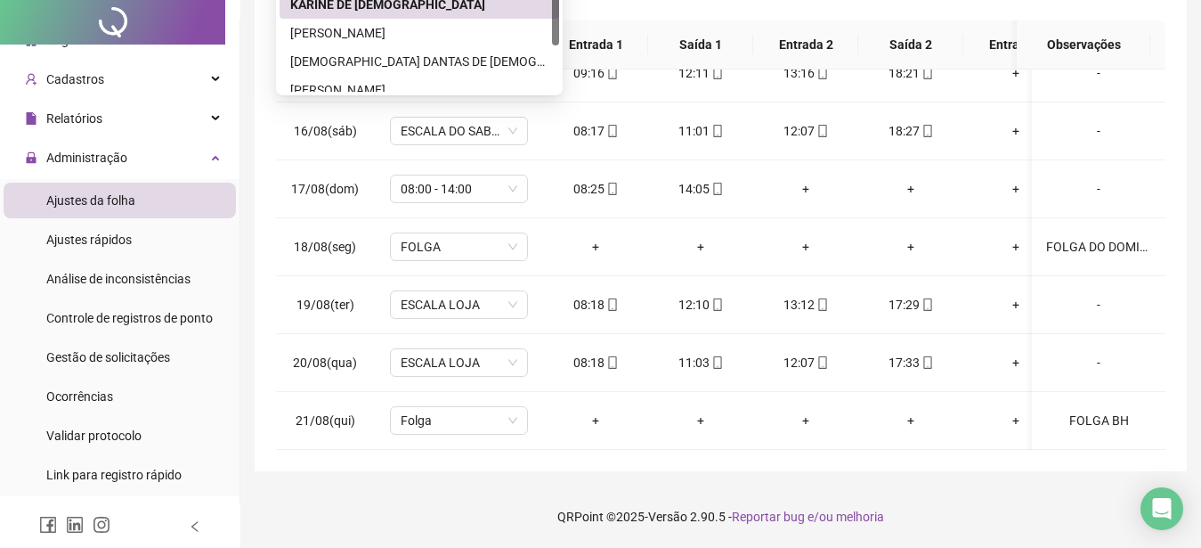
click at [331, 69] on th "Data" at bounding box center [325, 44] width 98 height 49
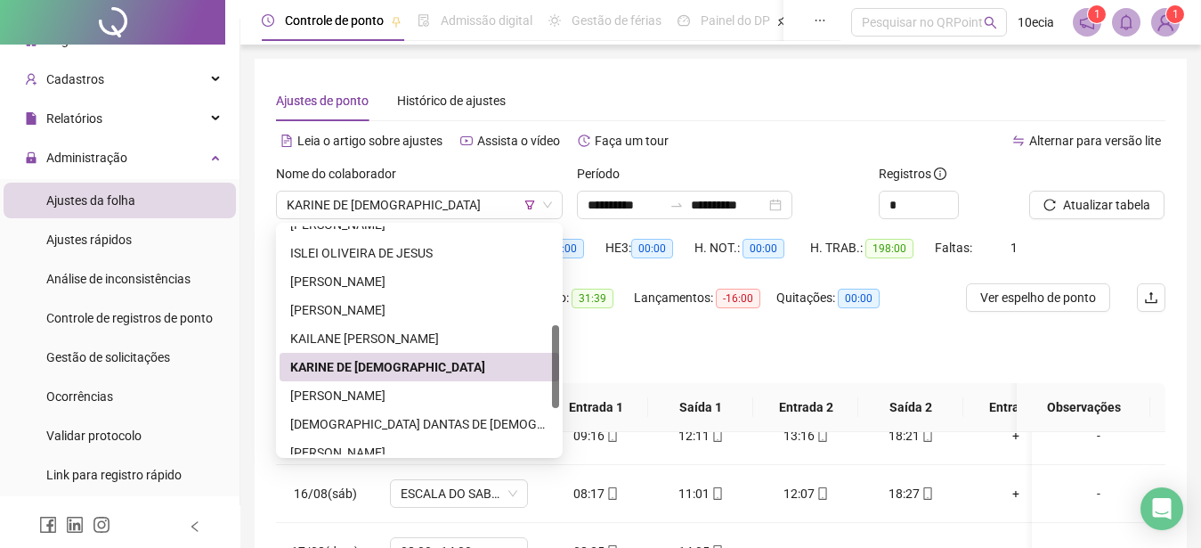
scroll to position [272, 0]
click at [750, 149] on div "Alternar para versão lite" at bounding box center [943, 140] width 445 height 28
click at [341, 366] on div "Separar saldo positivo e negativo?" at bounding box center [396, 358] width 240 height 50
click at [338, 400] on th "Data" at bounding box center [325, 407] width 98 height 49
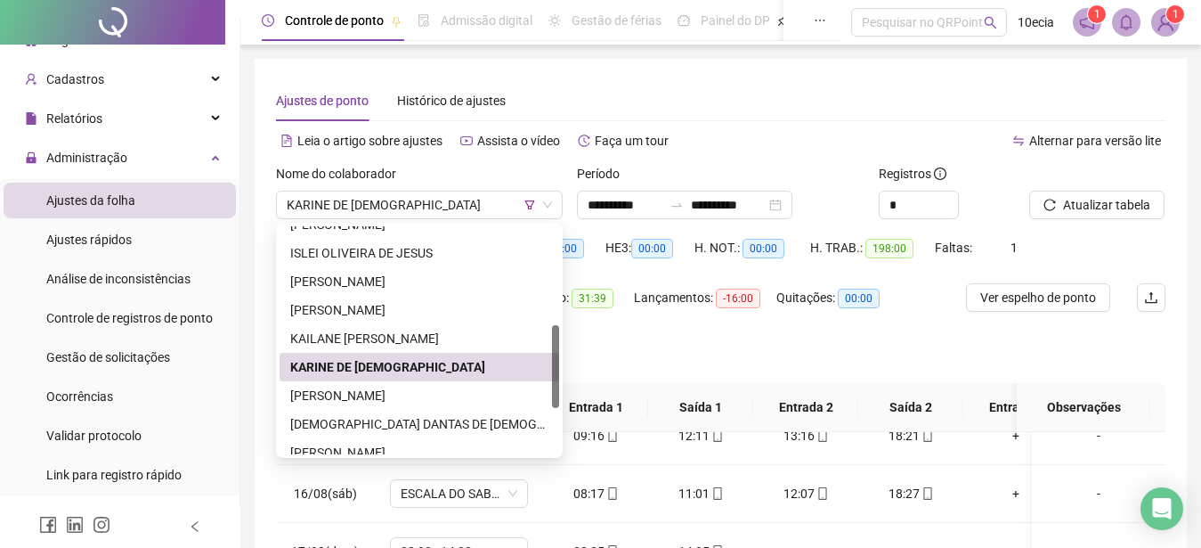
click at [338, 400] on th "Data" at bounding box center [325, 407] width 98 height 49
click at [1125, 207] on span "Atualizar tabela" at bounding box center [1106, 205] width 87 height 20
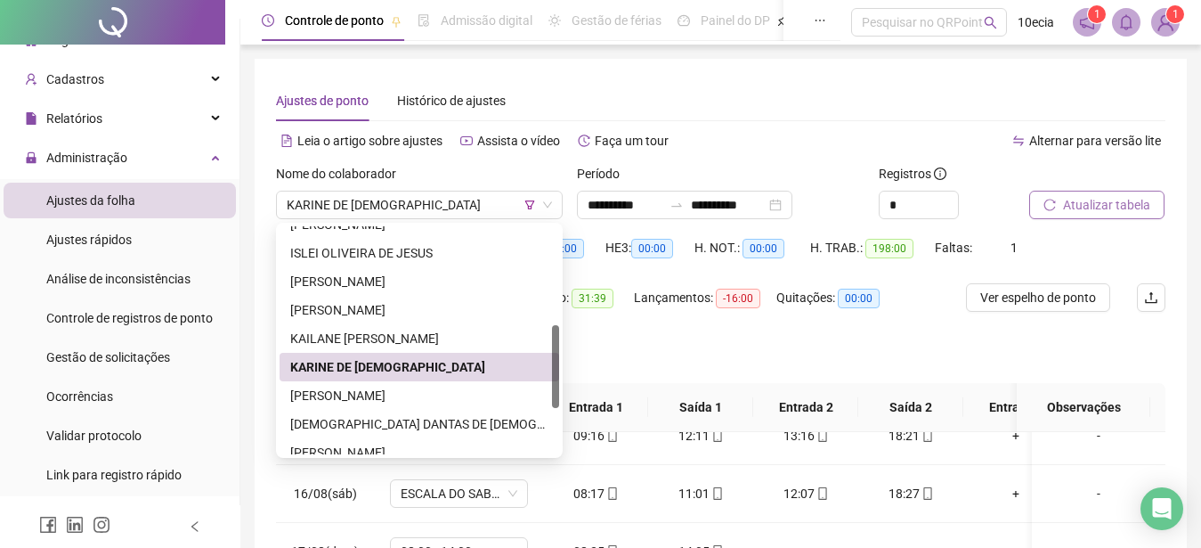
click at [1125, 207] on span "Atualizar tabela" at bounding box center [1106, 205] width 87 height 20
click at [331, 400] on th "Data" at bounding box center [325, 407] width 98 height 49
click at [361, 392] on th "Data" at bounding box center [325, 407] width 98 height 49
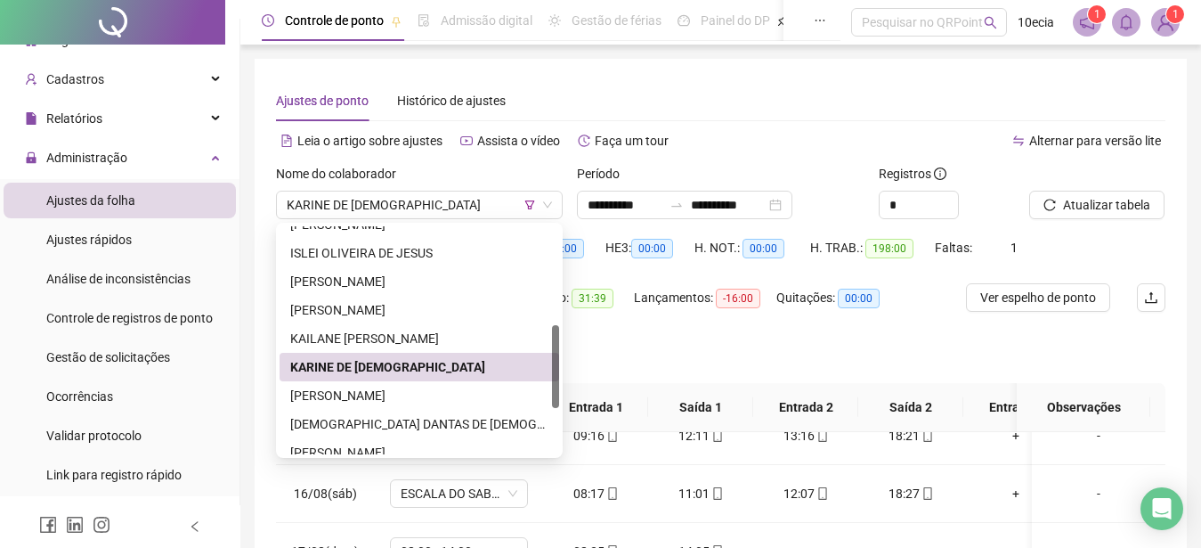
click at [361, 392] on th "Data" at bounding box center [325, 407] width 98 height 49
click at [343, 393] on th "Data" at bounding box center [325, 407] width 98 height 49
click at [342, 393] on th "Data" at bounding box center [325, 407] width 98 height 49
click at [341, 393] on th "Data" at bounding box center [325, 407] width 98 height 49
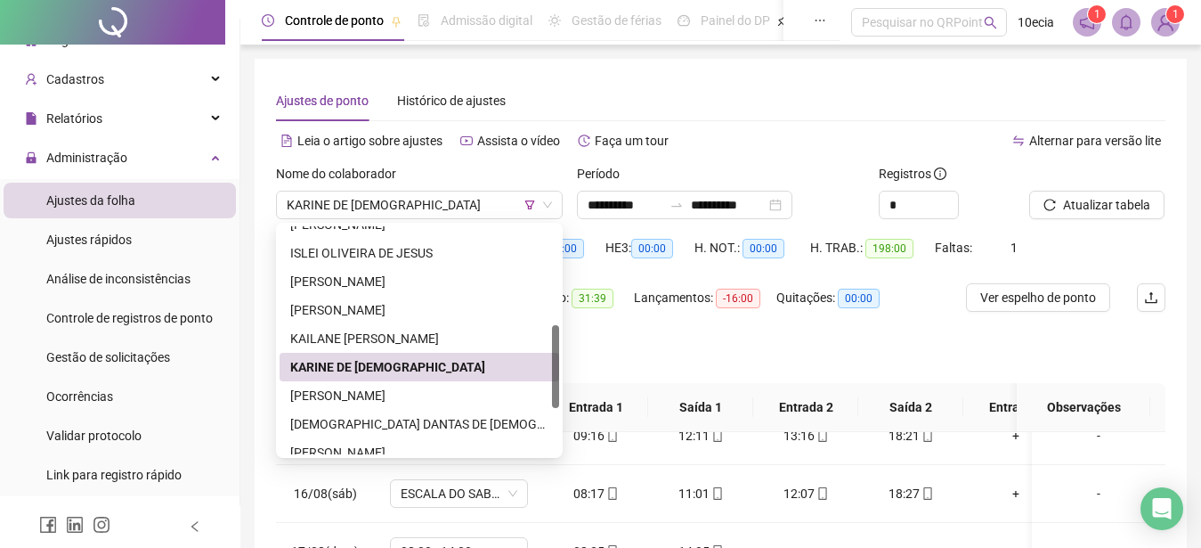
click at [341, 393] on th "Data" at bounding box center [325, 407] width 98 height 49
click at [1110, 202] on span "Atualizar tabela" at bounding box center [1106, 205] width 87 height 20
click at [312, 364] on div "Separar saldo positivo e negativo?" at bounding box center [396, 358] width 240 height 50
click at [306, 395] on th "Data" at bounding box center [325, 407] width 98 height 49
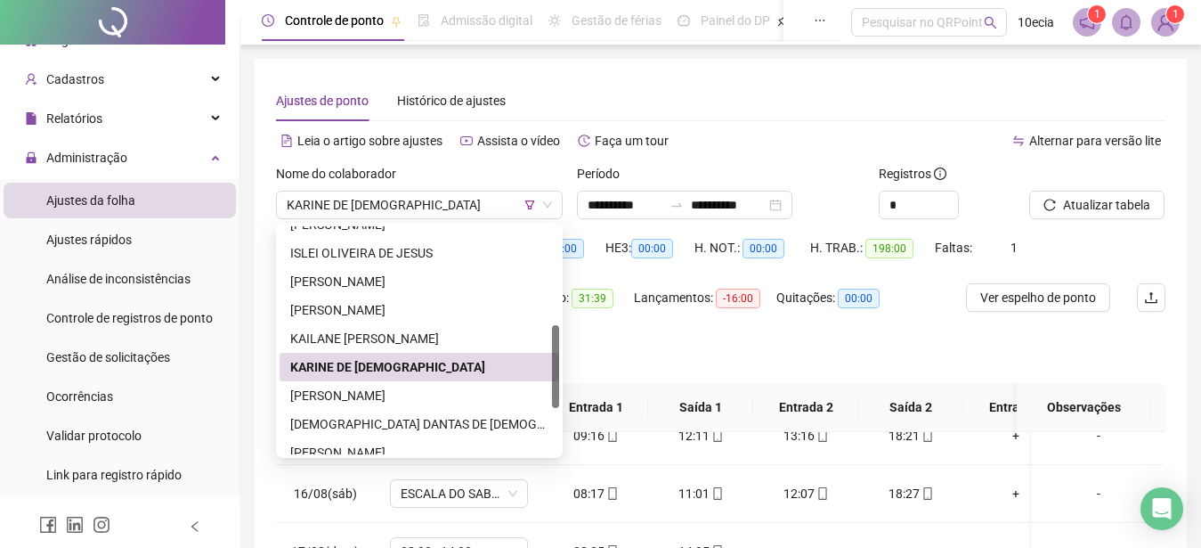
click at [306, 395] on th "Data" at bounding box center [325, 407] width 98 height 49
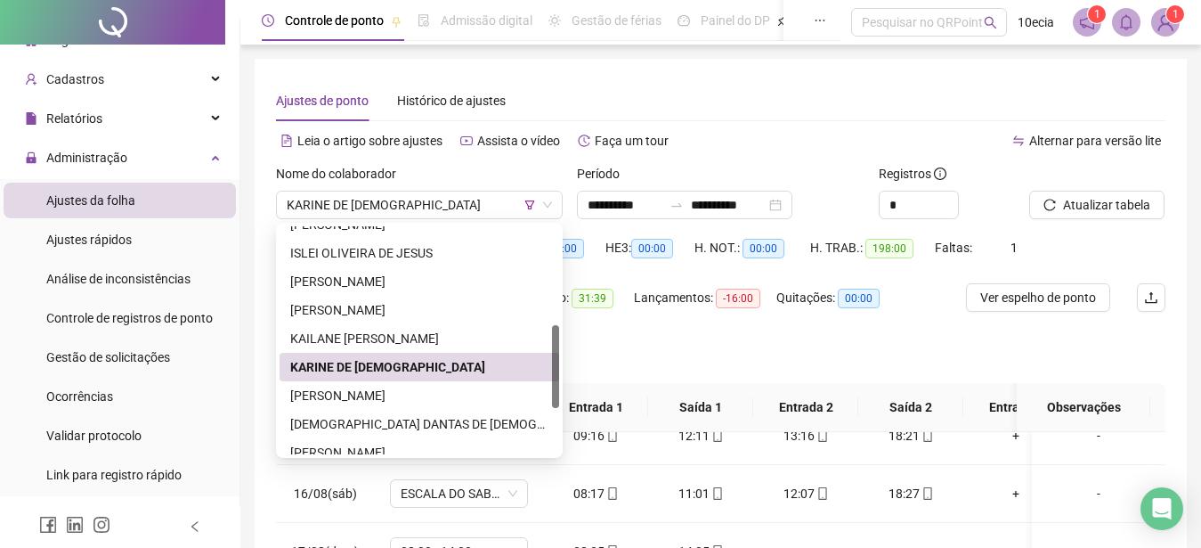
click at [306, 395] on th "Data" at bounding box center [325, 407] width 98 height 49
click at [334, 397] on th "Data" at bounding box center [325, 407] width 98 height 49
click at [345, 332] on div "Banco de horas: 33:34" at bounding box center [351, 308] width 151 height 50
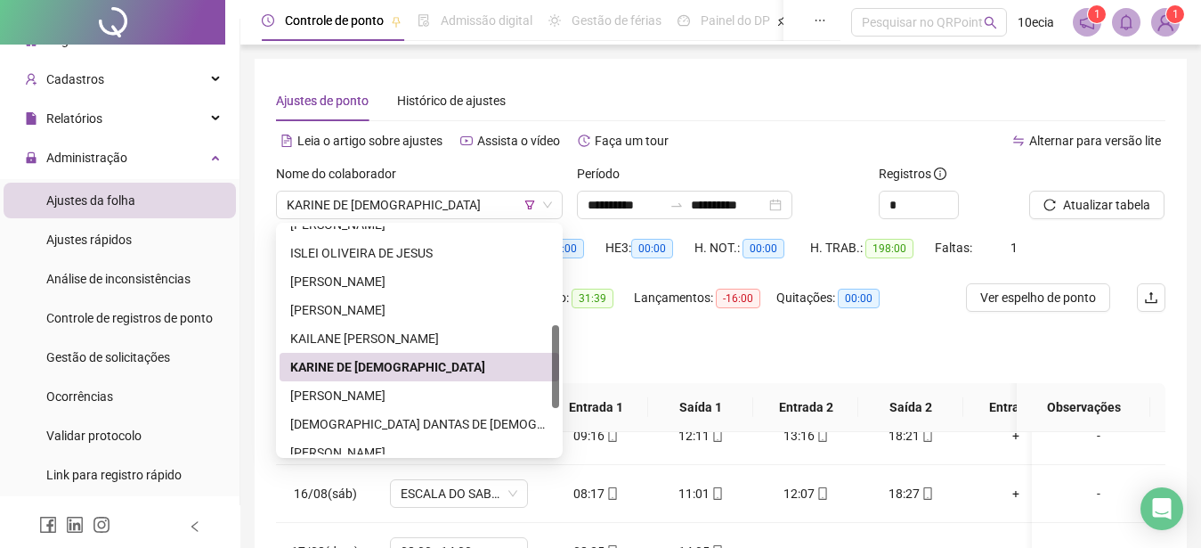
click at [323, 394] on th "Data" at bounding box center [325, 407] width 98 height 49
click at [323, 395] on th "Data" at bounding box center [325, 407] width 98 height 49
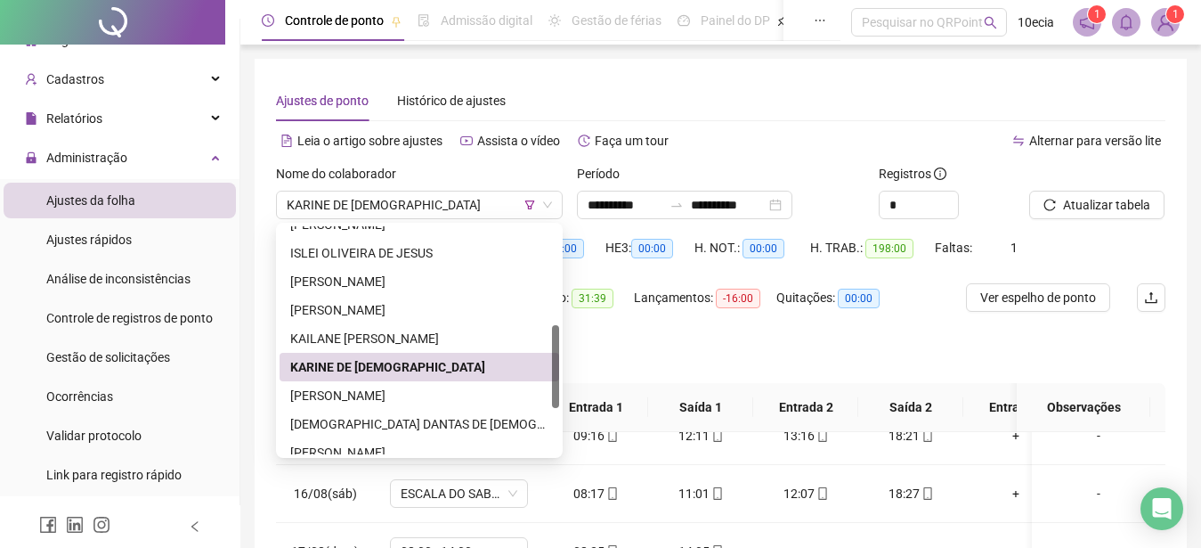
click at [323, 395] on th "Data" at bounding box center [325, 407] width 98 height 49
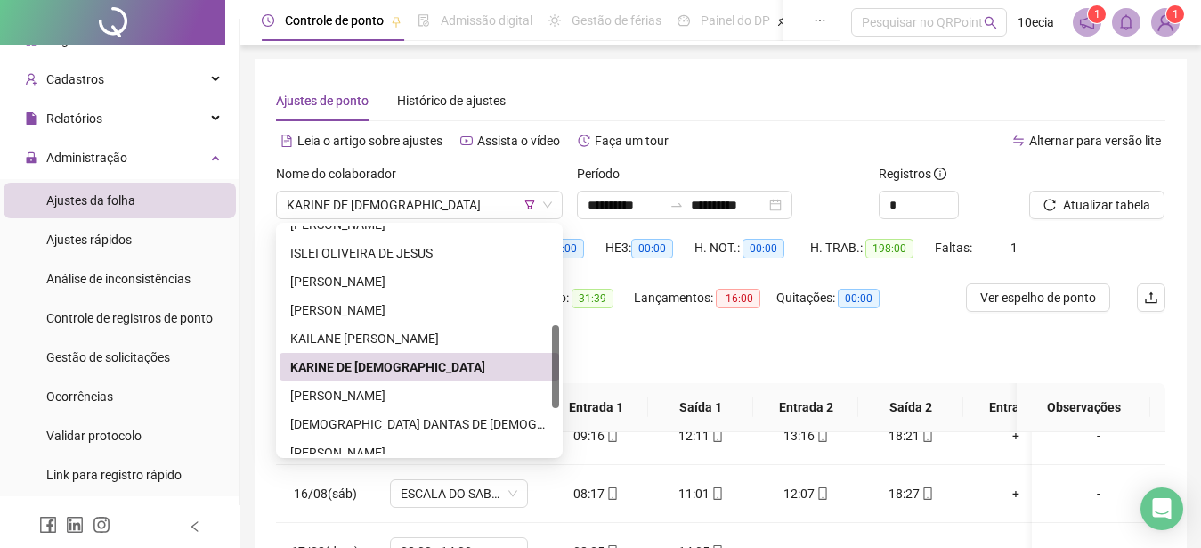
click at [323, 395] on th "Data" at bounding box center [325, 407] width 98 height 49
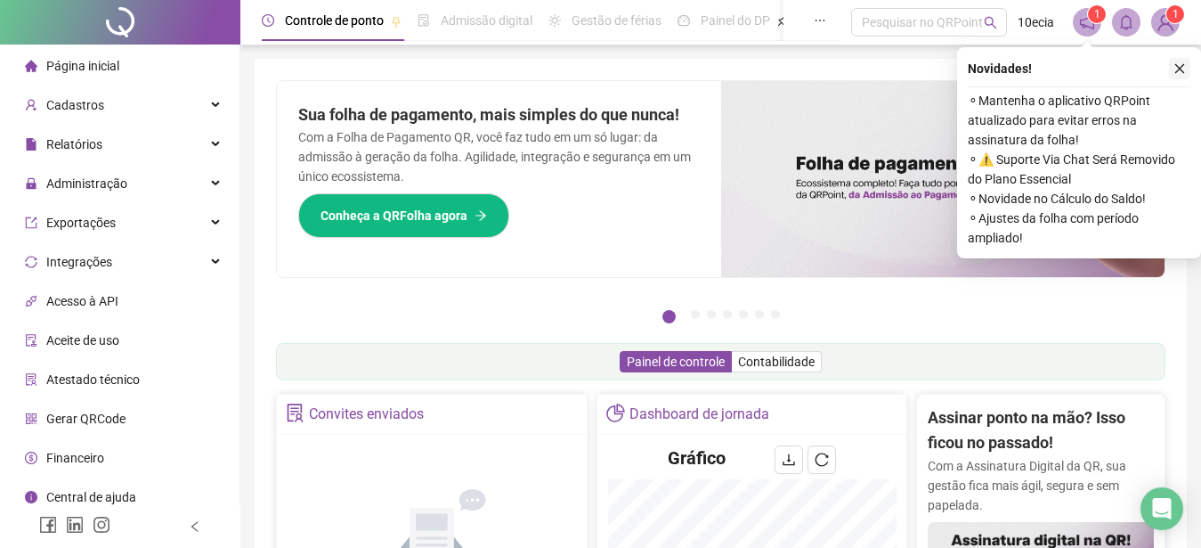
click at [1179, 67] on icon "close" at bounding box center [1179, 68] width 12 height 12
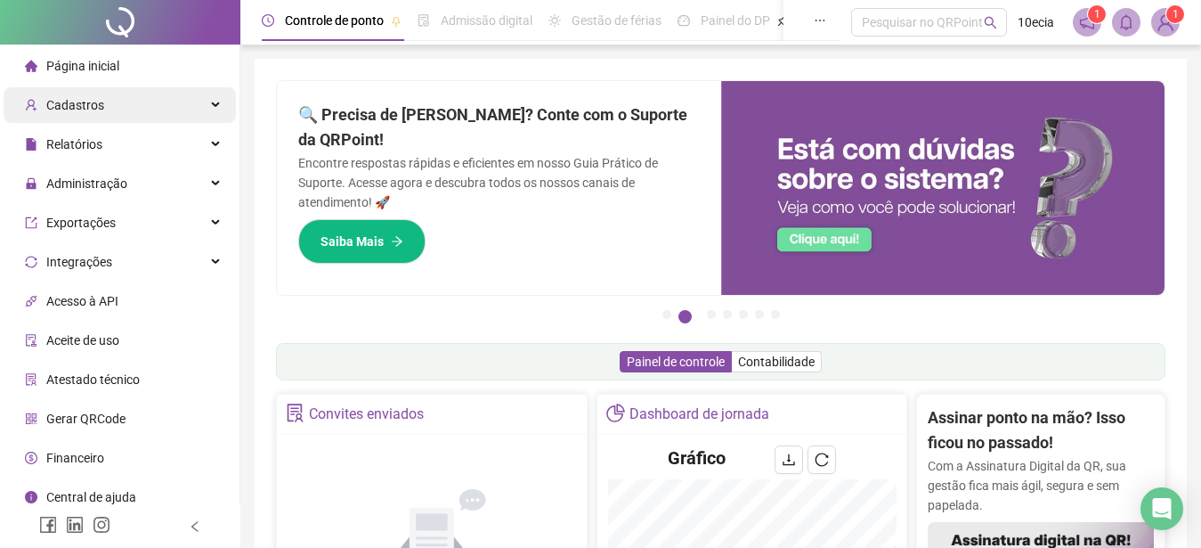
click at [95, 98] on span "Cadastros" at bounding box center [75, 105] width 58 height 14
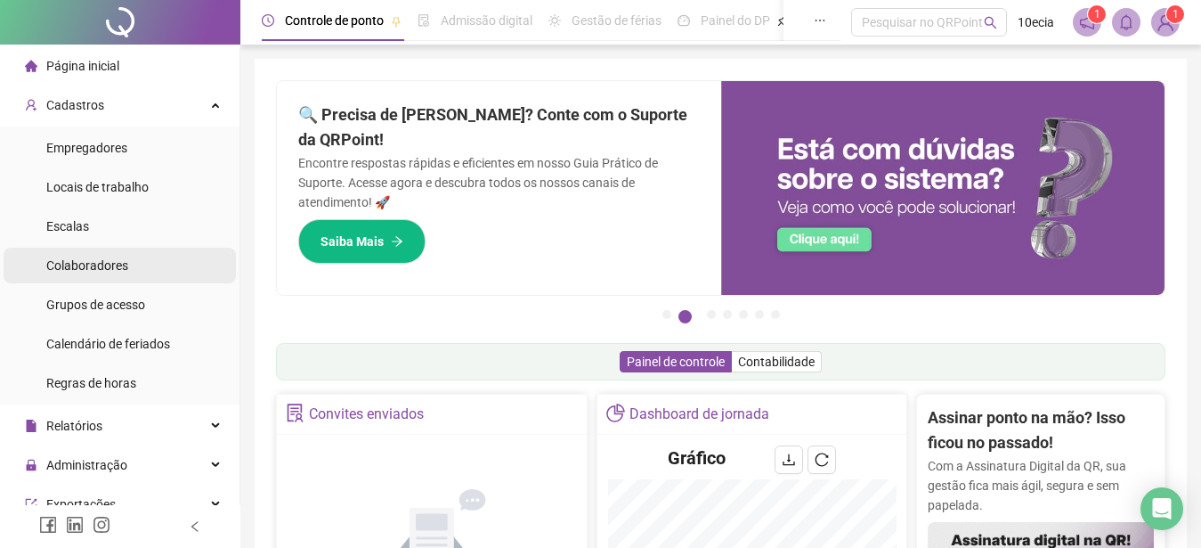
click at [76, 261] on span "Colaboradores" at bounding box center [87, 265] width 82 height 14
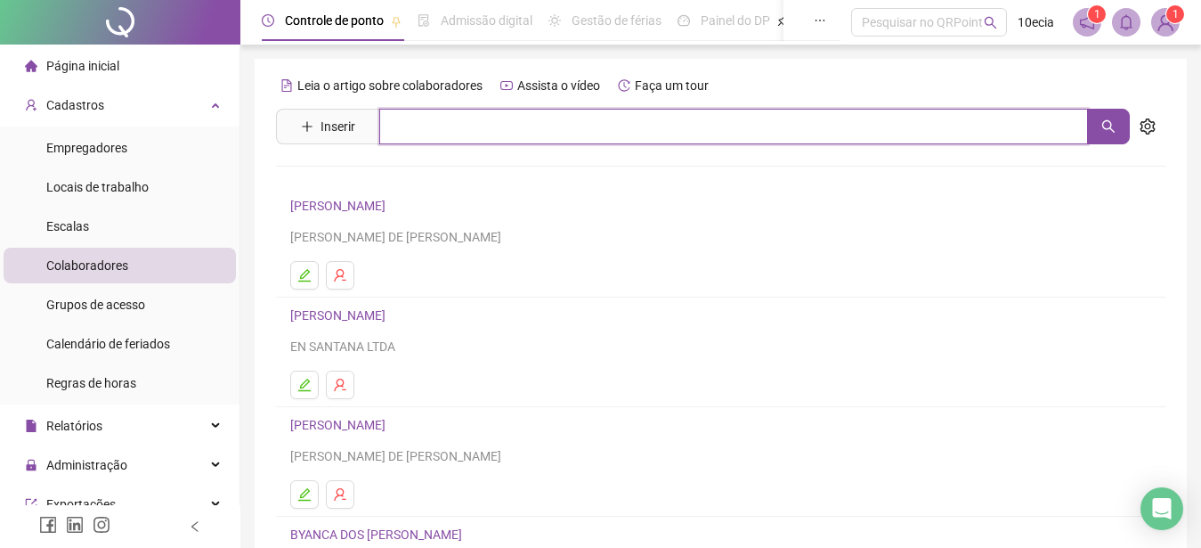
click at [530, 125] on input "text" at bounding box center [733, 127] width 709 height 36
click at [391, 129] on input "*****" at bounding box center [733, 127] width 709 height 36
click at [392, 128] on input "*****" at bounding box center [733, 127] width 709 height 36
click at [395, 126] on input "*****" at bounding box center [733, 127] width 709 height 36
type input "******"
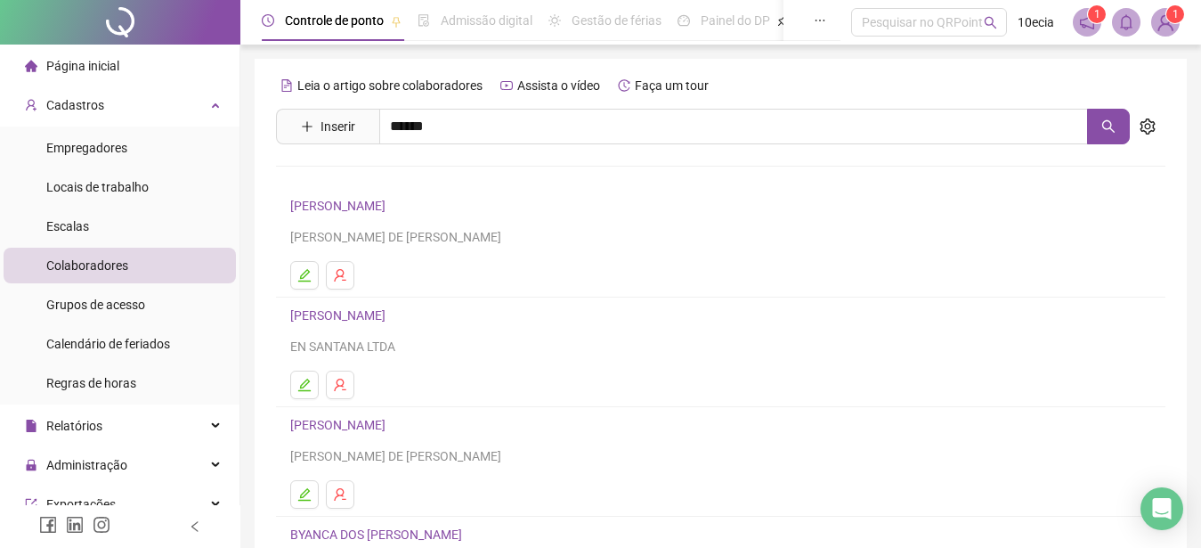
click at [360, 215] on link "KARINE DE [DEMOGRAPHIC_DATA]" at bounding box center [406, 218] width 194 height 14
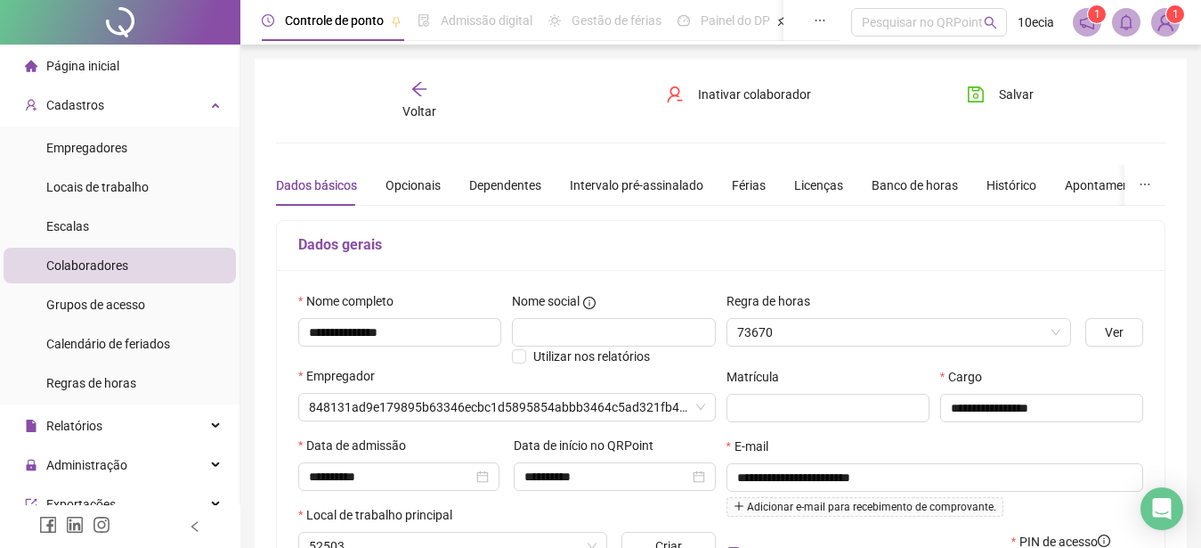
type input "**********"
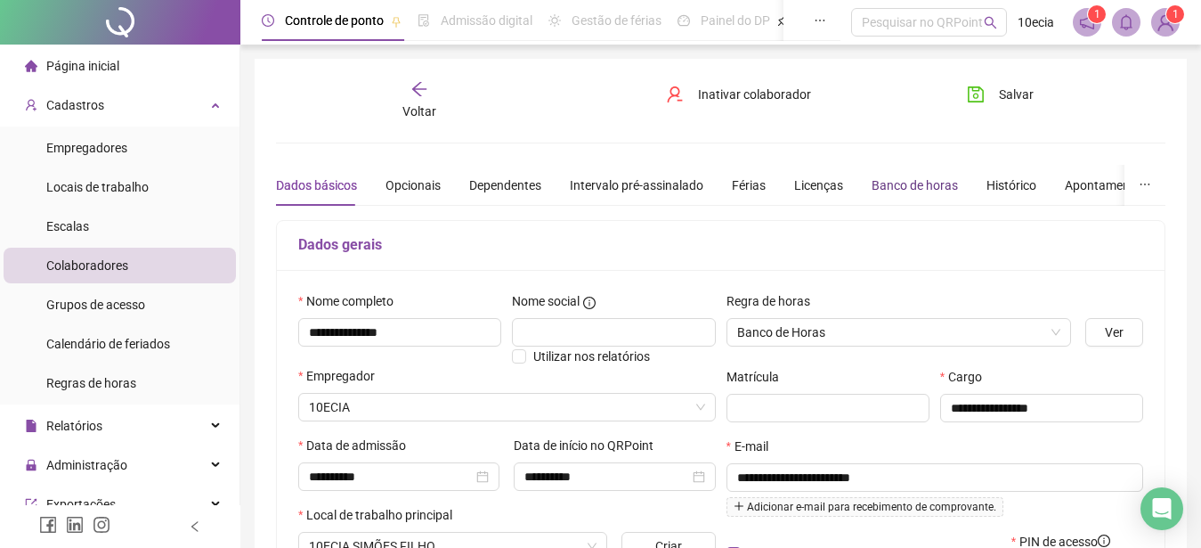
click at [907, 186] on div "Banco de horas" at bounding box center [915, 185] width 86 height 20
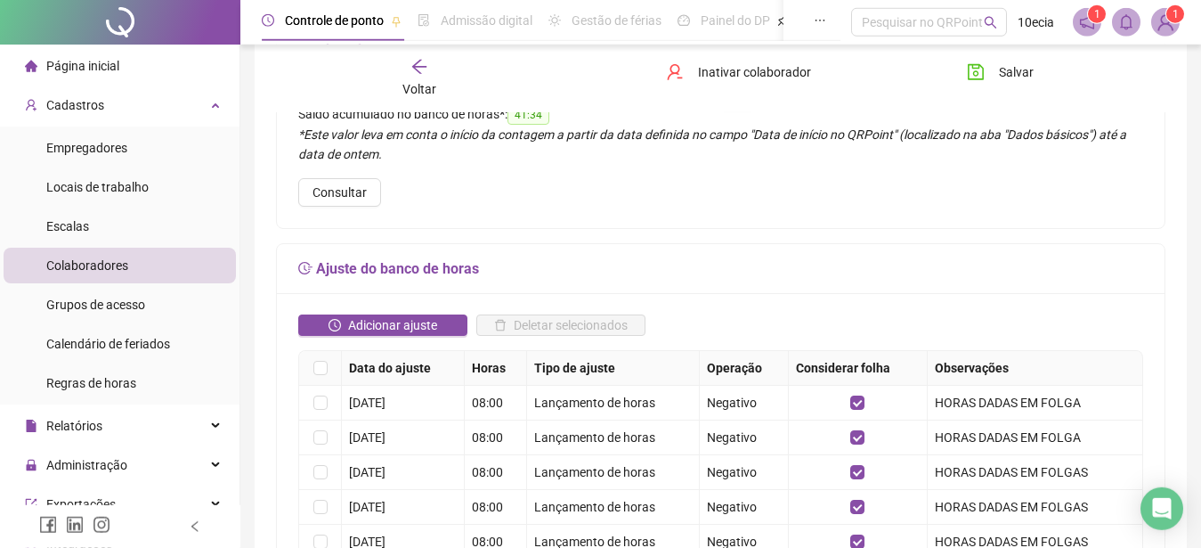
scroll to position [272, 0]
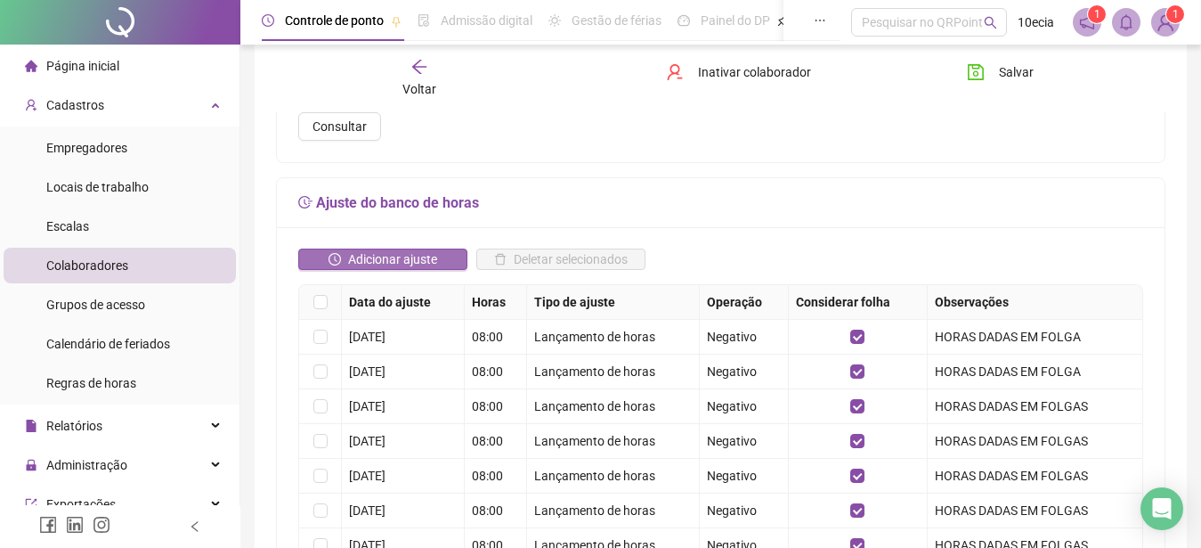
click at [407, 262] on span "Adicionar ajuste" at bounding box center [392, 259] width 89 height 20
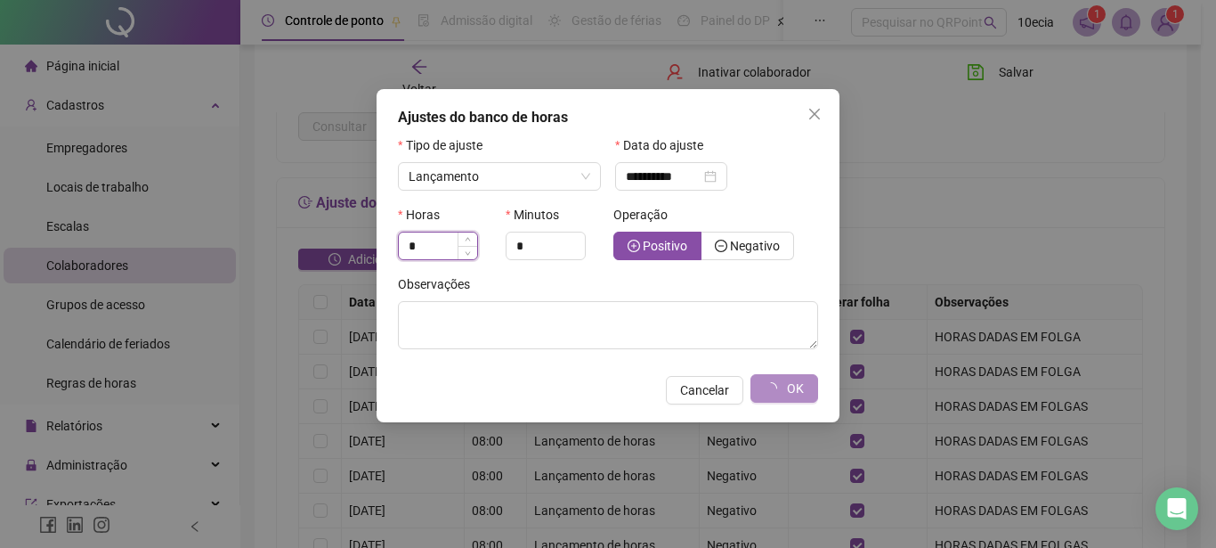
click at [441, 241] on input "*" at bounding box center [438, 245] width 78 height 27
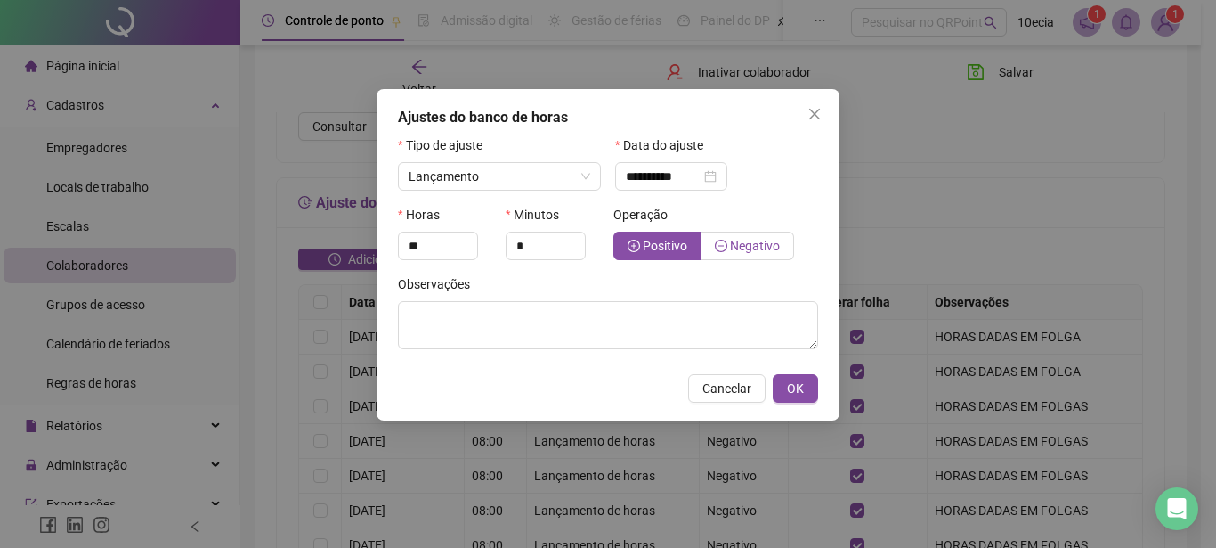
click at [759, 247] on span "Negativo" at bounding box center [755, 246] width 50 height 14
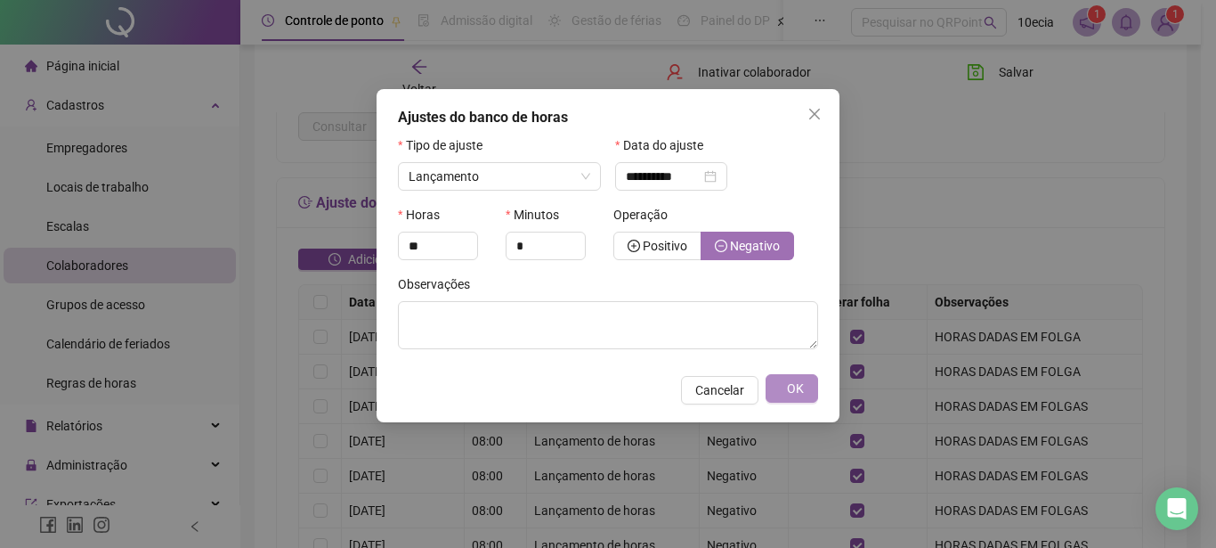
type input "*"
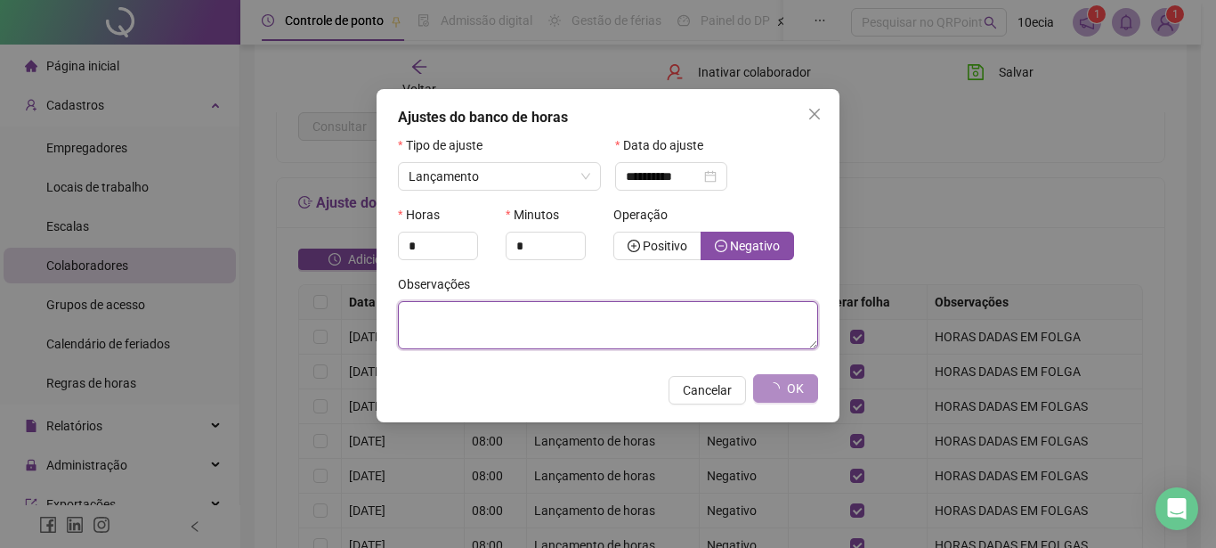
click at [627, 327] on textarea at bounding box center [608, 325] width 420 height 48
type textarea "**********"
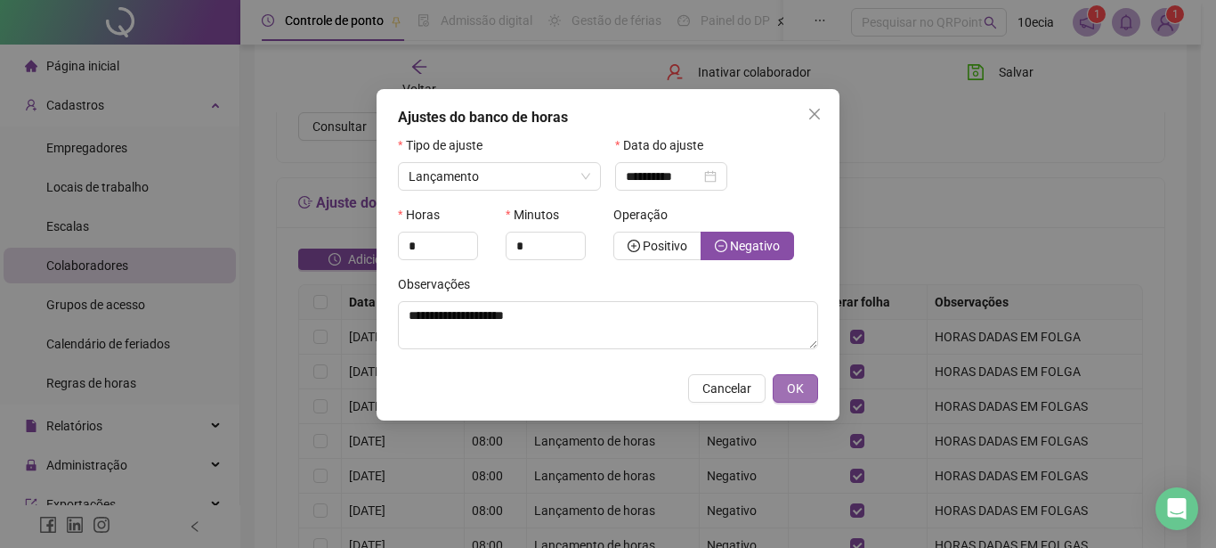
click at [805, 384] on button "OK" at bounding box center [795, 388] width 45 height 28
